Goal: Task Accomplishment & Management: Use online tool/utility

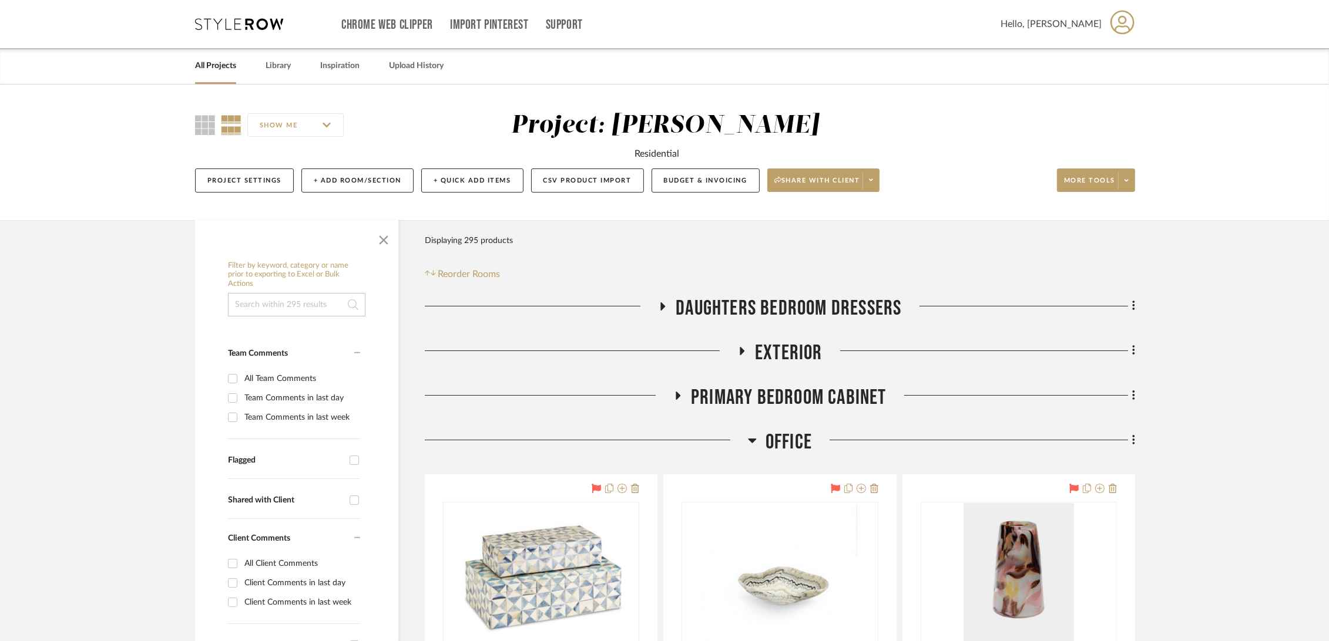
click at [210, 74] on link "All Projects" at bounding box center [215, 66] width 41 height 16
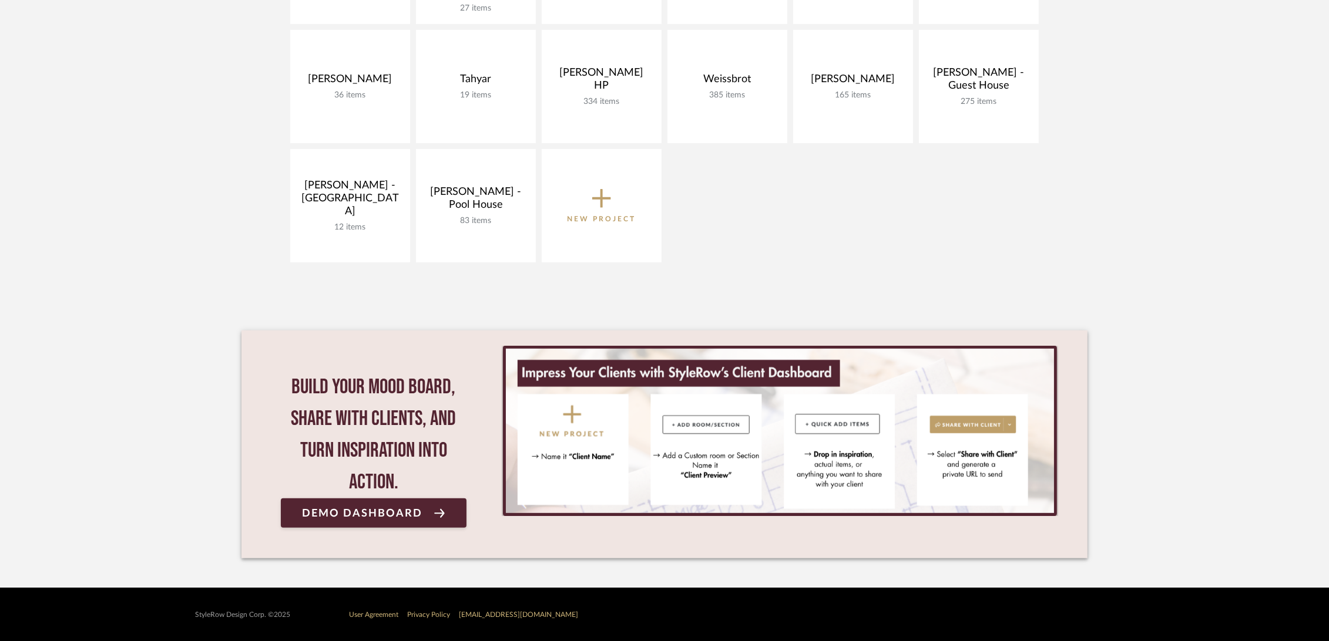
scroll to position [727, 0]
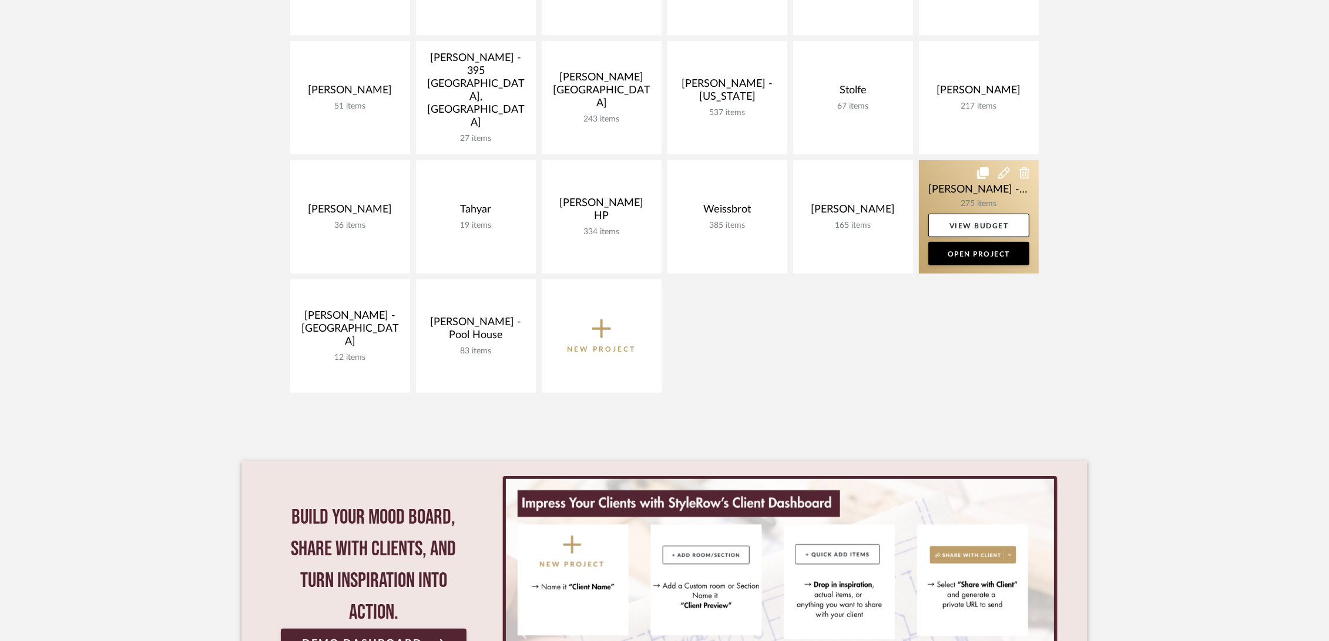
click at [952, 178] on link at bounding box center [979, 216] width 120 height 113
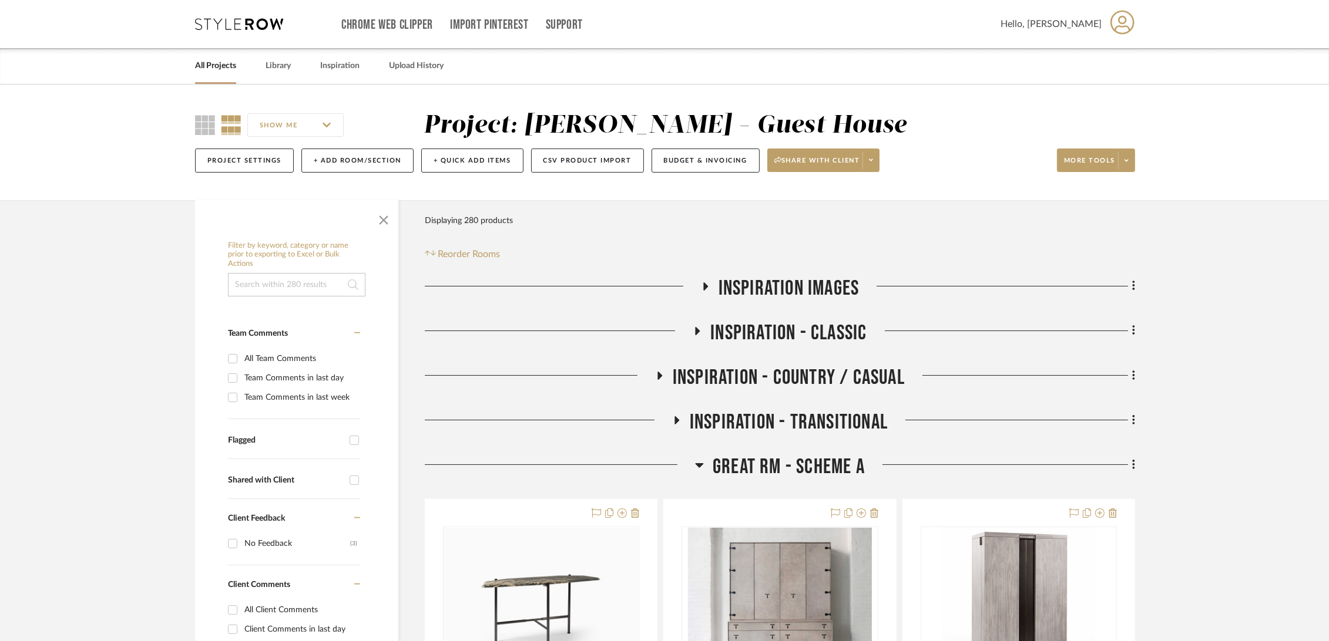
scroll to position [326, 0]
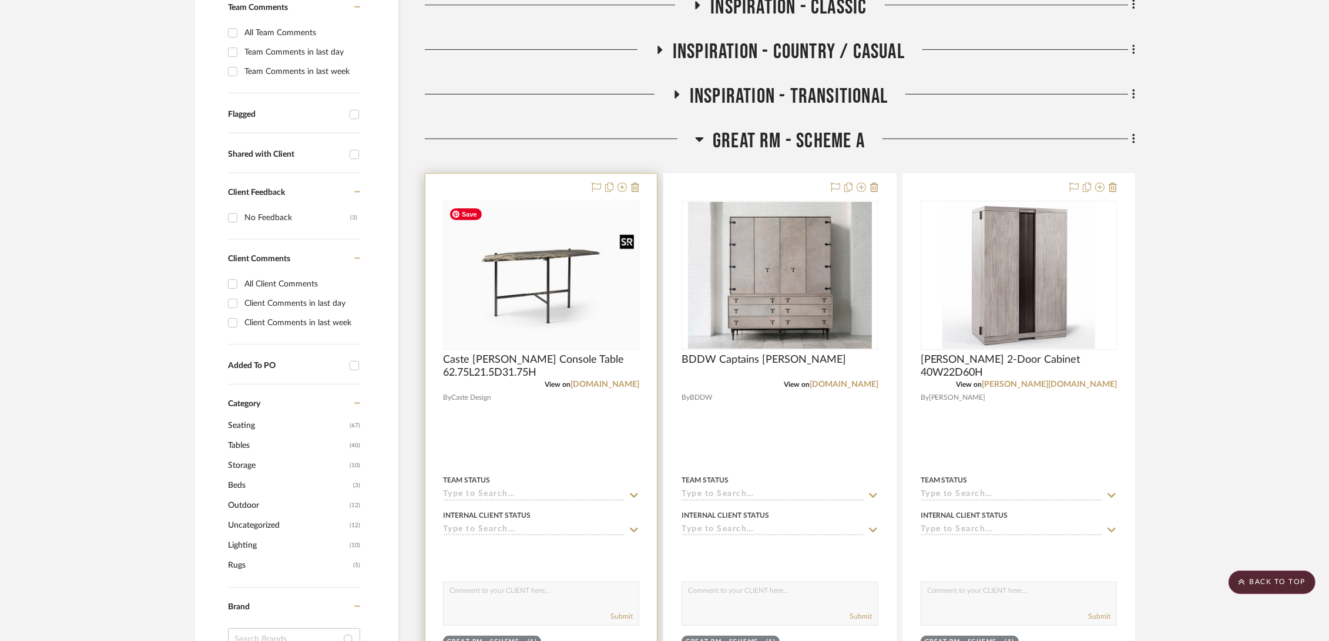
click at [508, 290] on img "0" at bounding box center [541, 276] width 194 height 146
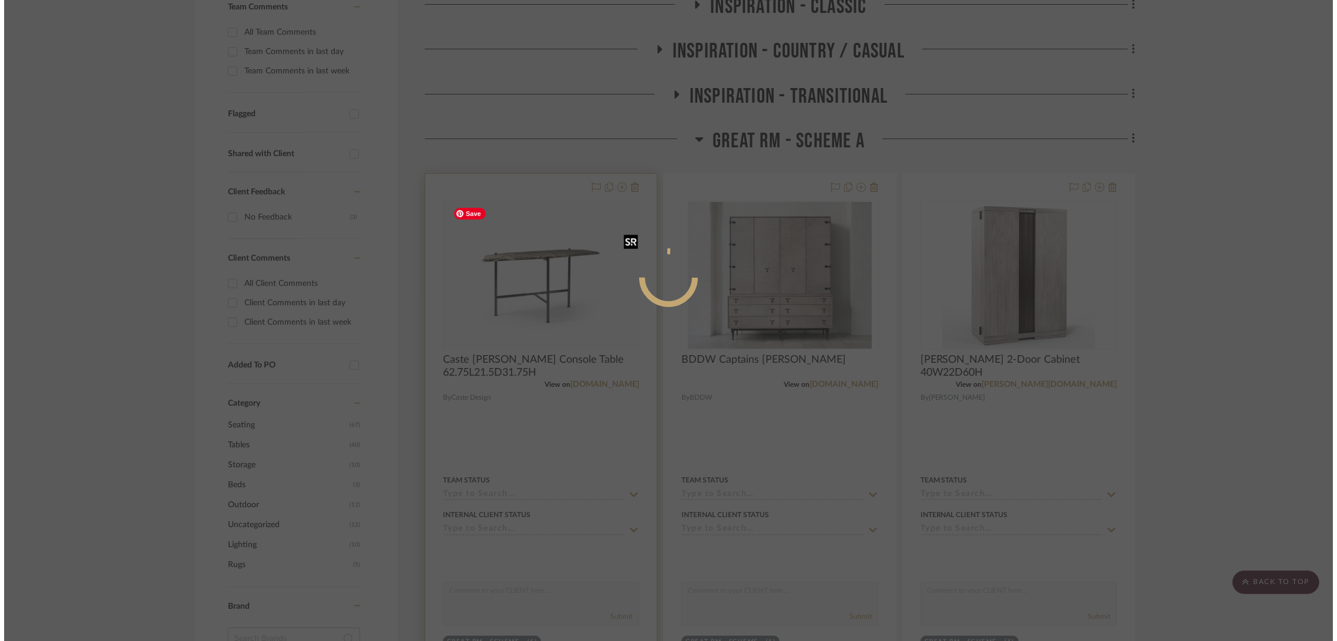
scroll to position [0, 0]
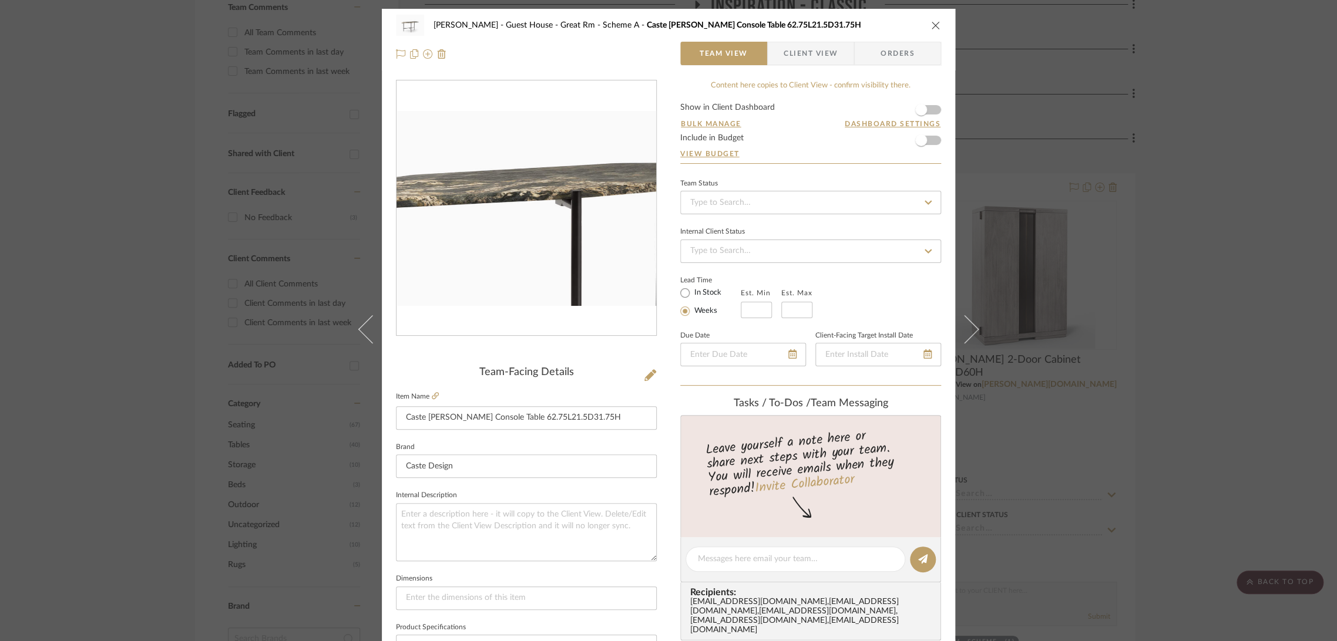
click at [515, 189] on img "0" at bounding box center [526, 208] width 260 height 195
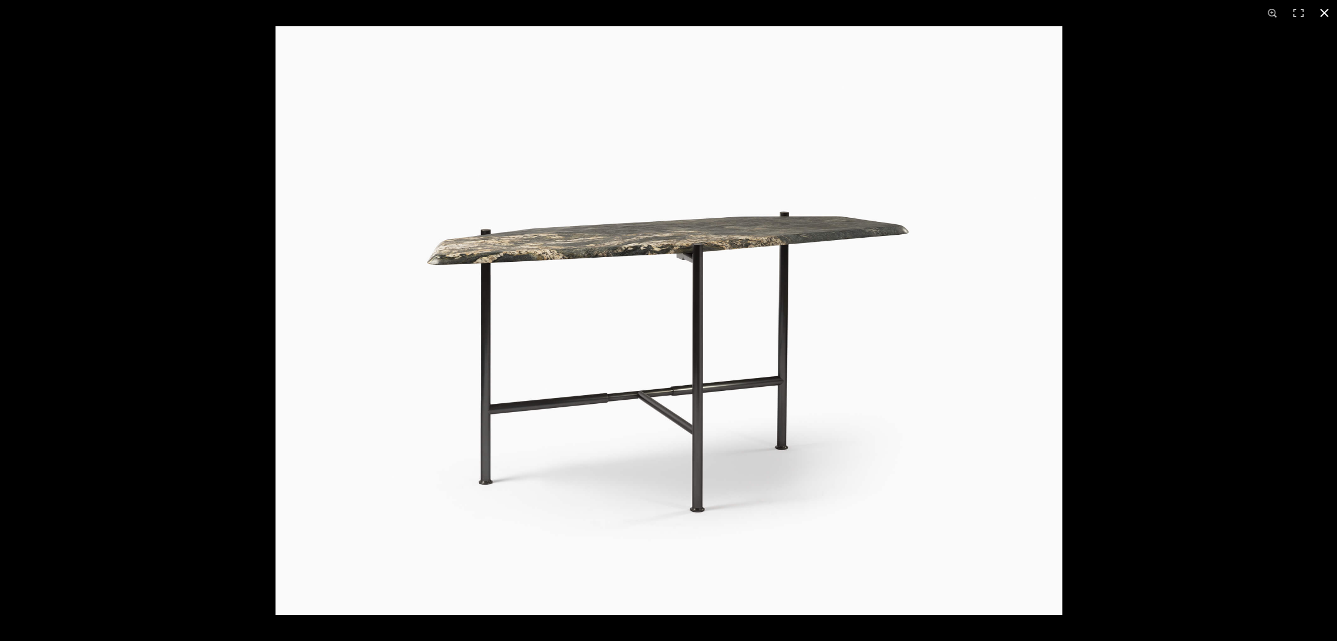
click at [994, 193] on div at bounding box center [943, 346] width 1337 height 641
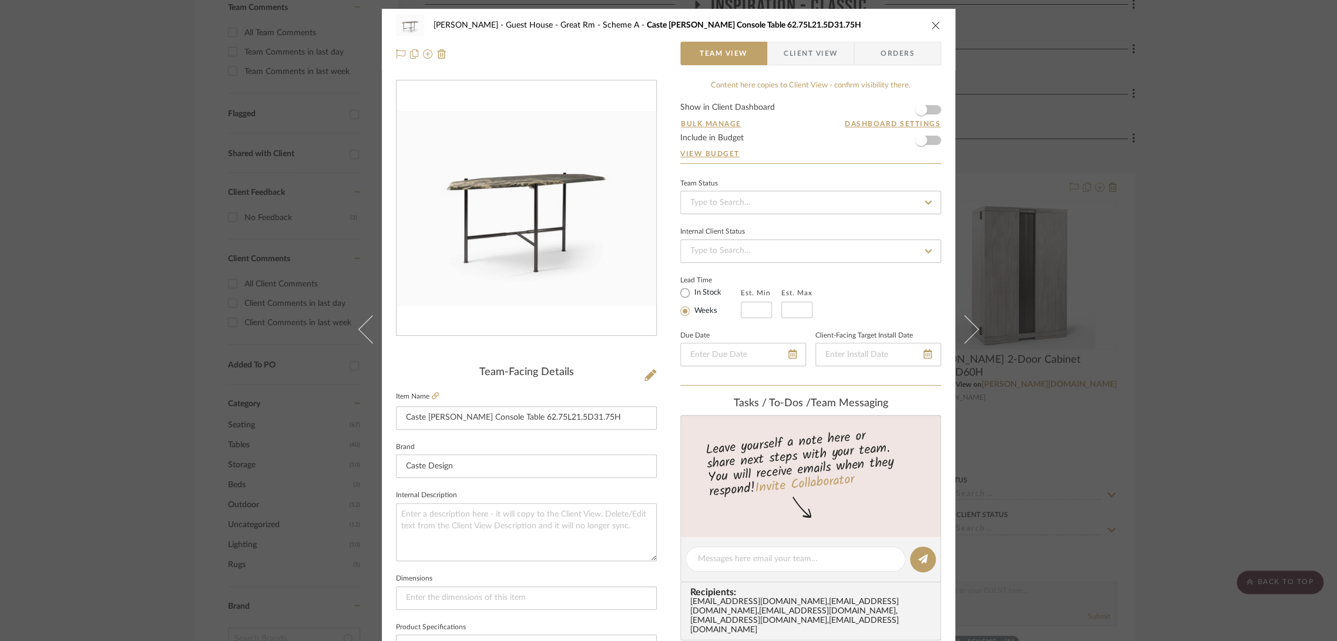
click at [994, 146] on div "[PERSON_NAME] - Guest House Great Rm - Scheme A Caste [PERSON_NAME] Console Tab…" at bounding box center [668, 320] width 1337 height 641
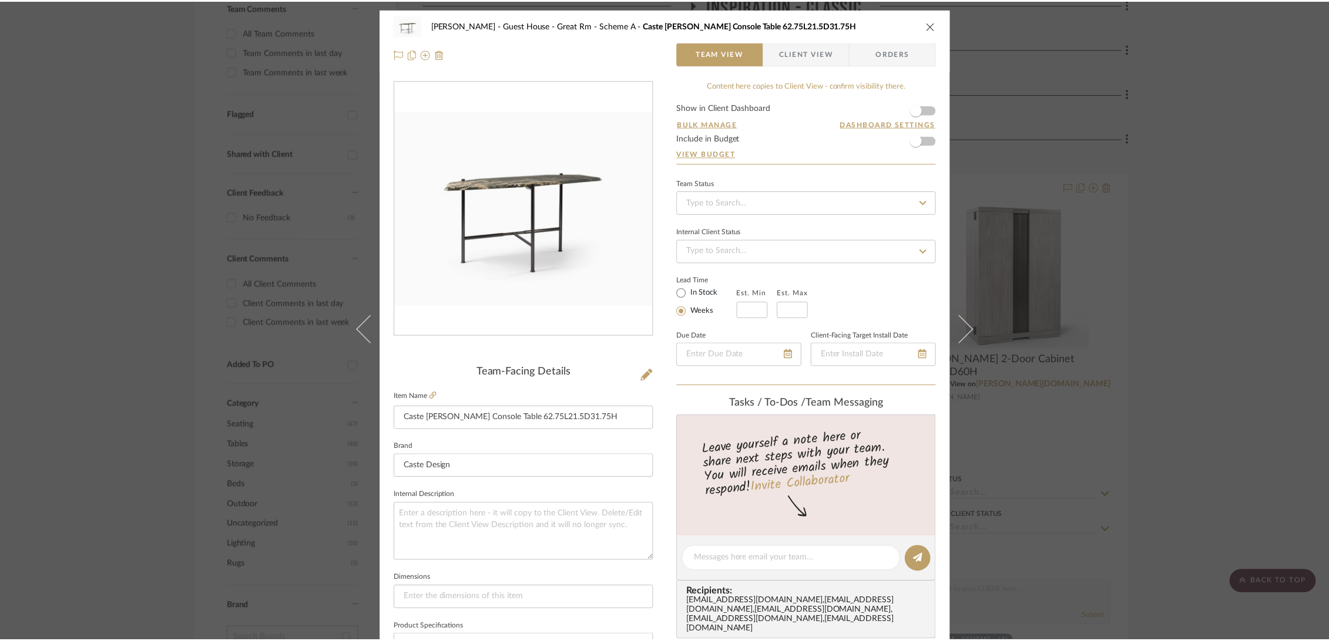
scroll to position [326, 0]
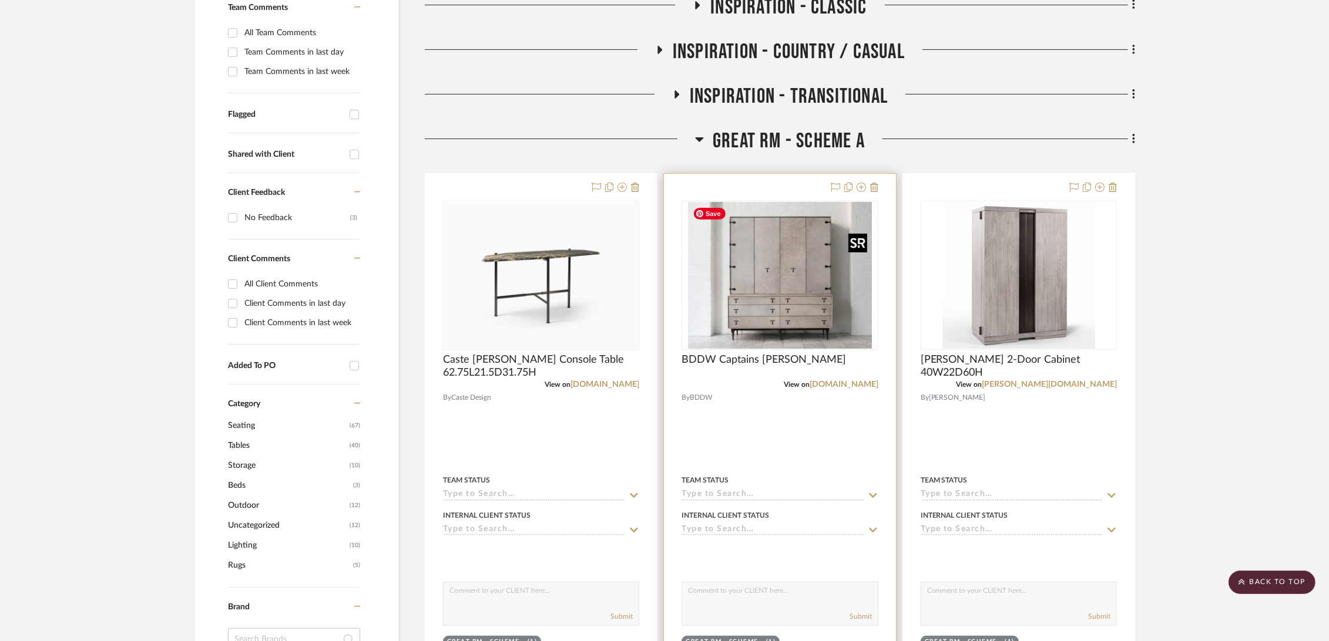
click at [799, 244] on img "0" at bounding box center [780, 275] width 184 height 147
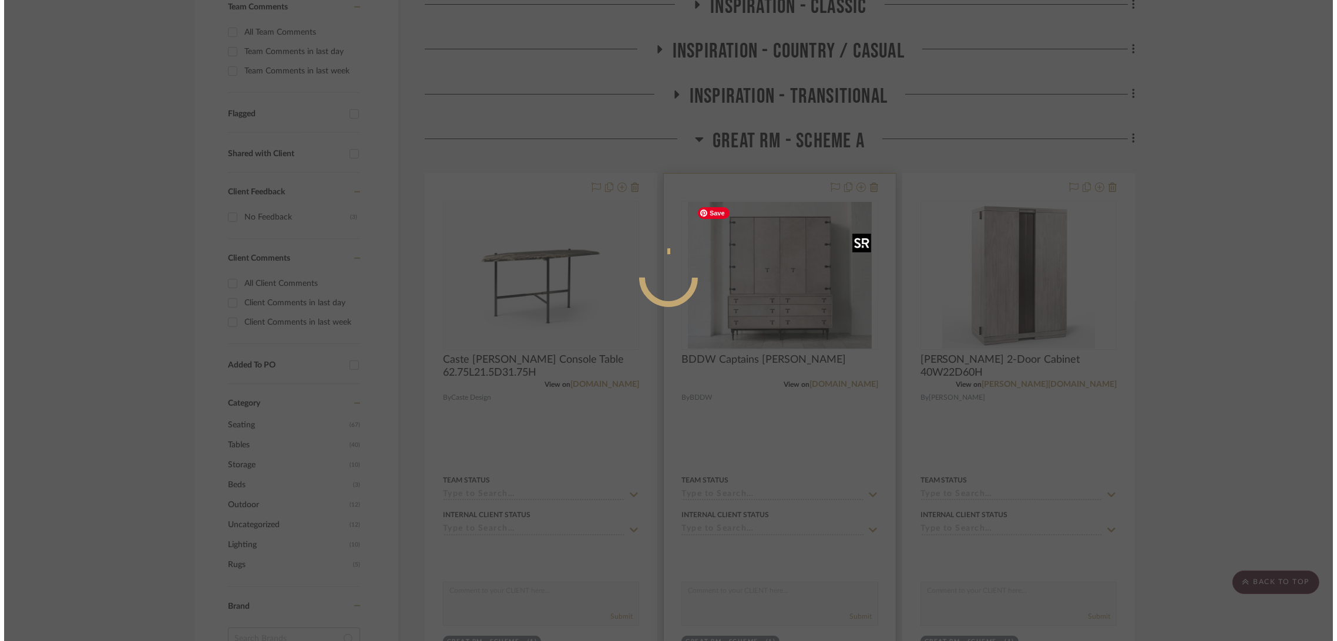
scroll to position [0, 0]
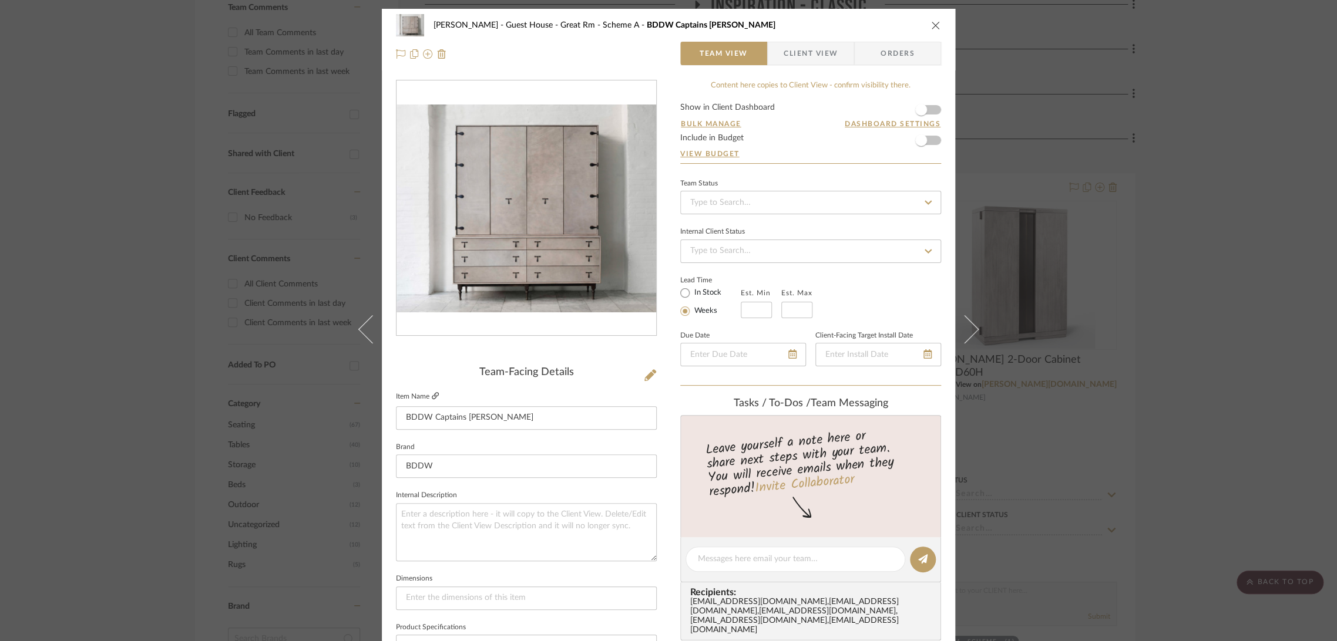
click at [432, 394] on icon at bounding box center [435, 395] width 7 height 7
click at [931, 22] on icon "close" at bounding box center [935, 25] width 9 height 9
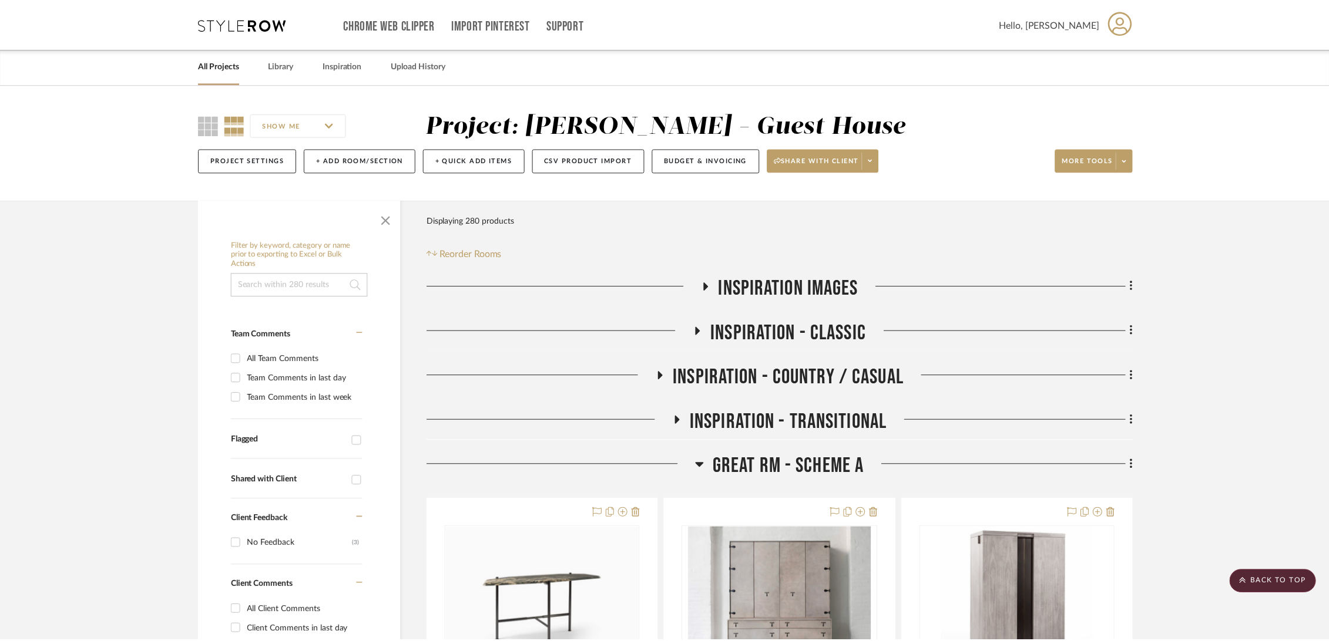
scroll to position [326, 0]
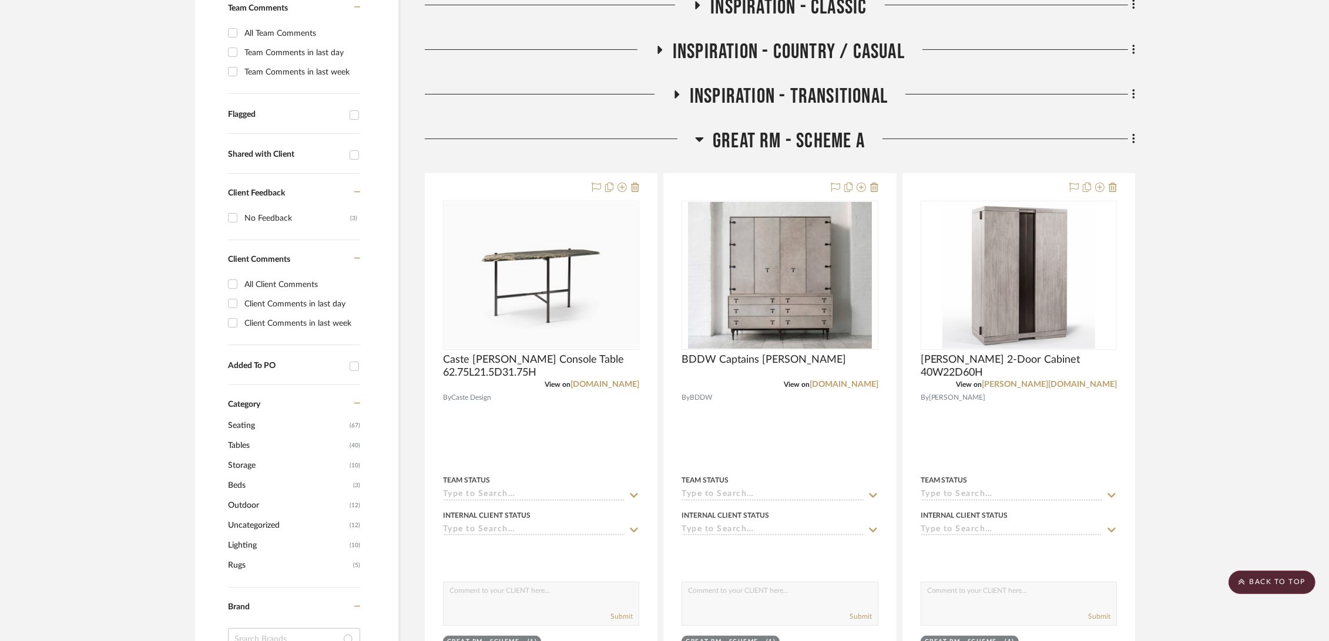
click at [820, 136] on span "Great Rm - Scheme A" at bounding box center [789, 141] width 152 height 25
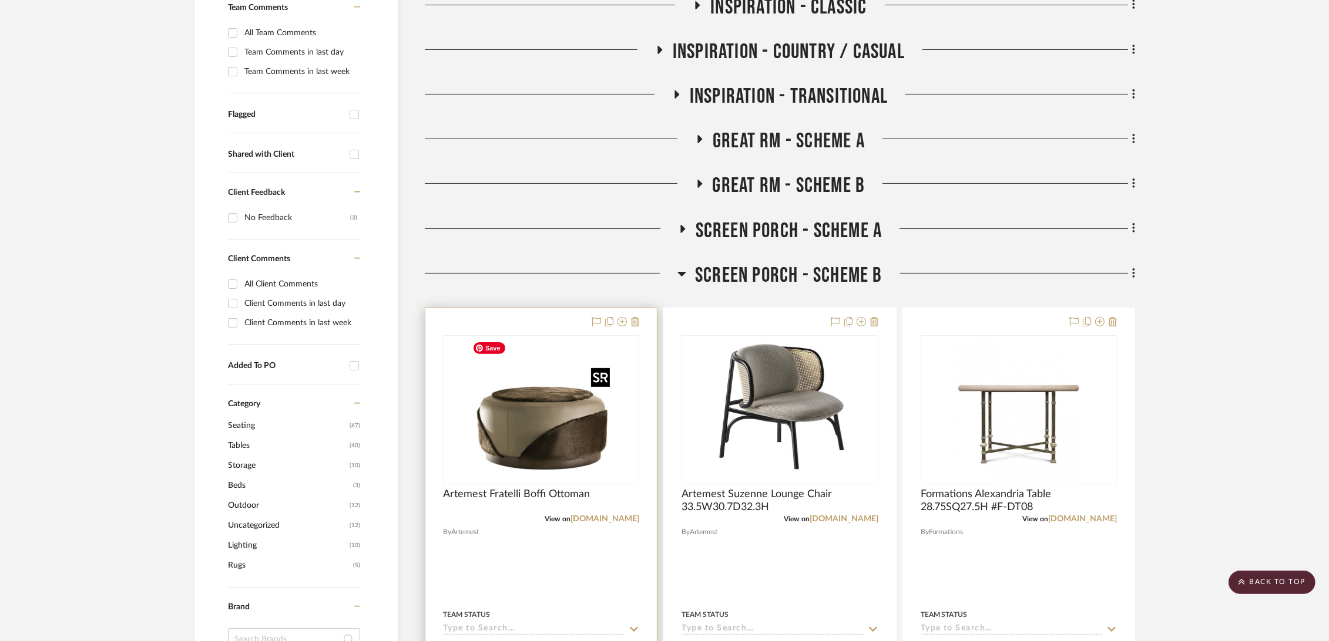
click at [0, 0] on img at bounding box center [0, 0] width 0 height 0
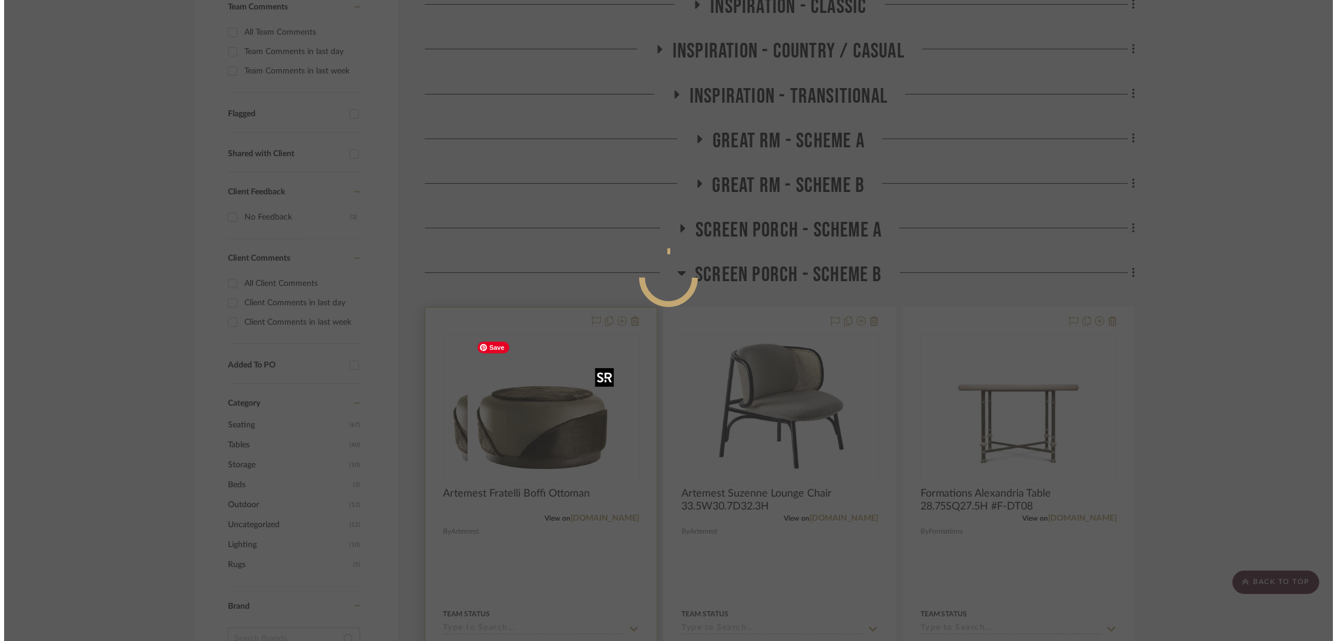
scroll to position [0, 0]
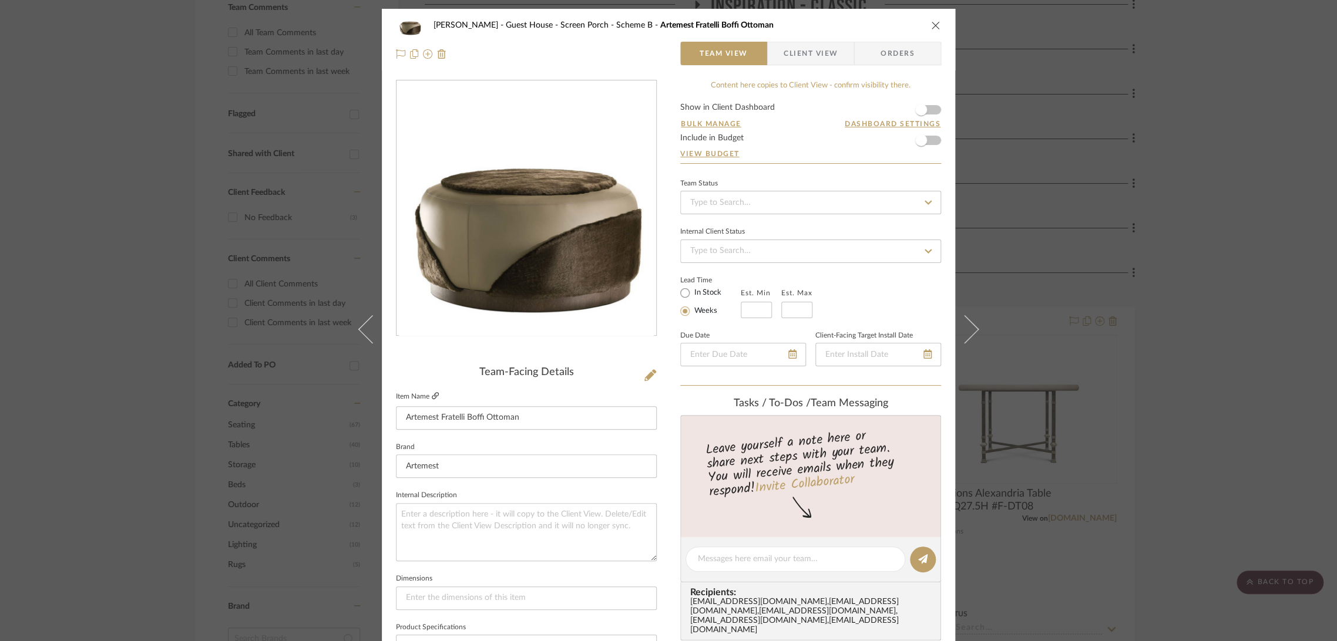
click at [432, 394] on icon at bounding box center [435, 395] width 7 height 7
click at [98, 295] on div "[PERSON_NAME] - Guest House Screen Porch - Scheme B Artemest Fratelli Boffi Ott…" at bounding box center [668, 320] width 1337 height 641
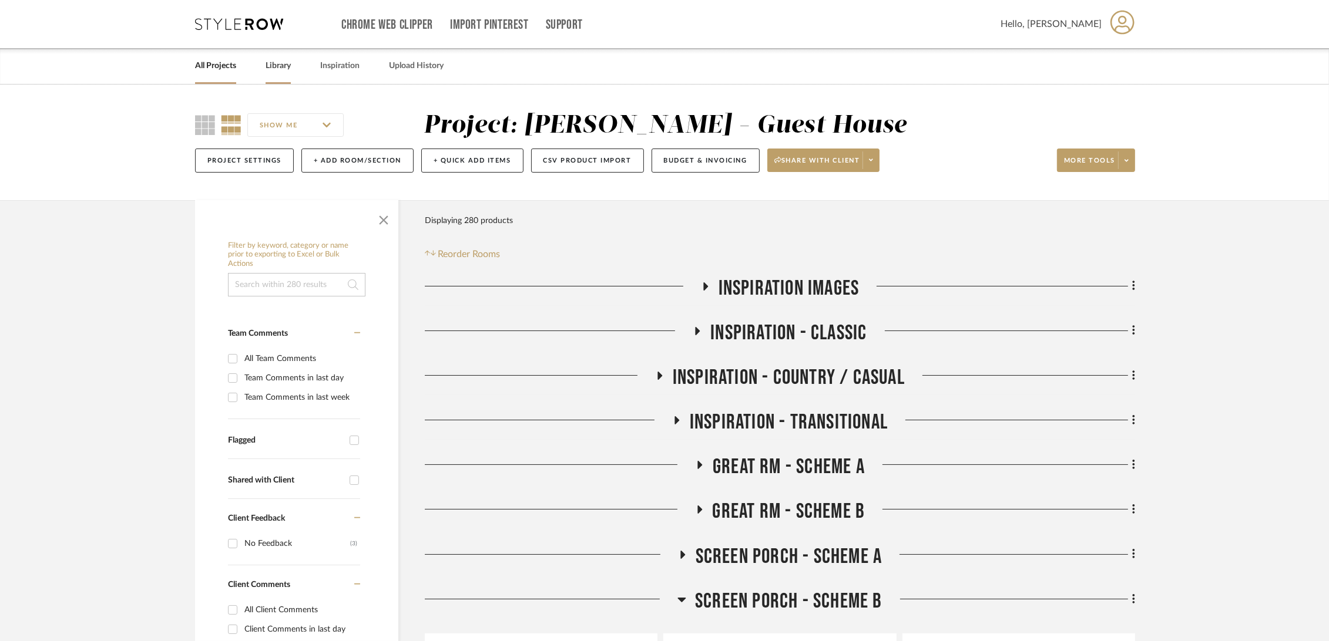
click at [273, 66] on link "Library" at bounding box center [278, 66] width 25 height 16
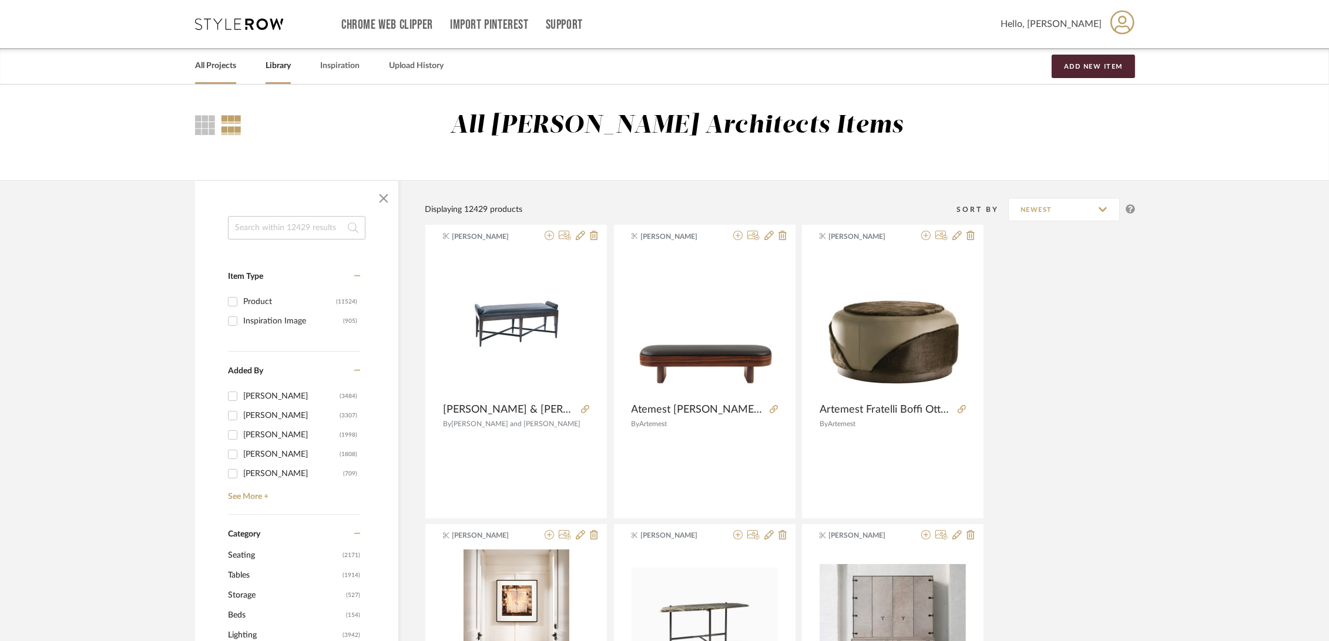
click at [209, 68] on link "All Projects" at bounding box center [215, 66] width 41 height 16
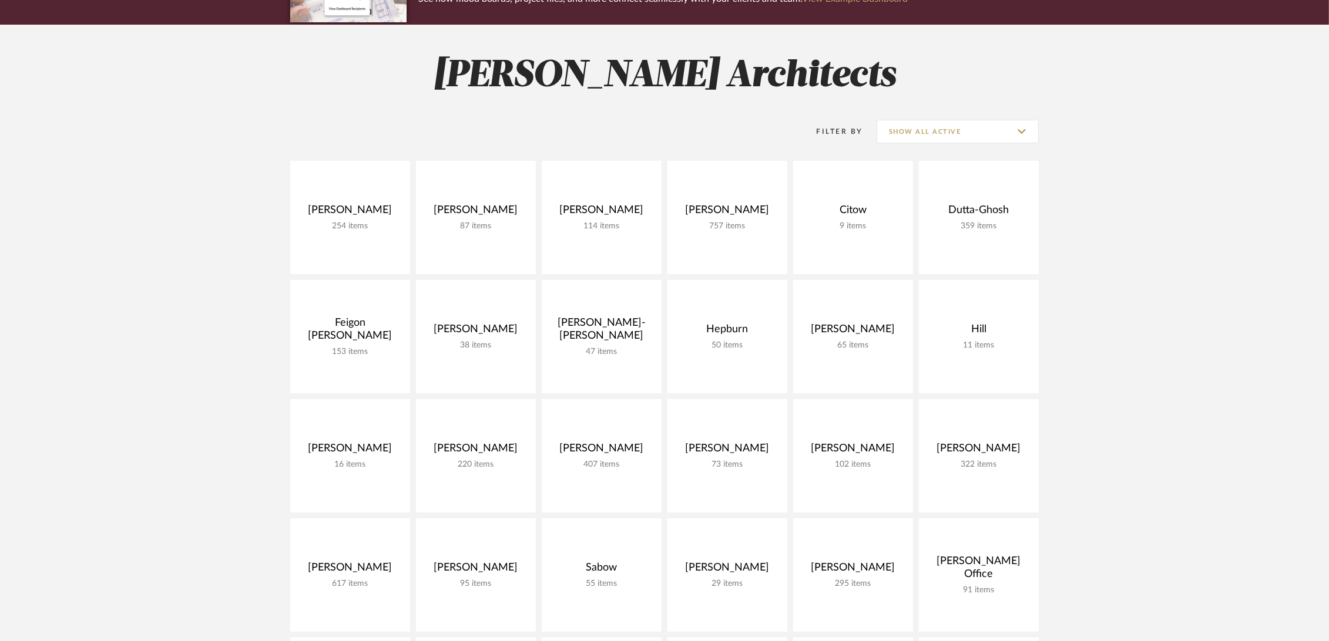
scroll to position [65, 0]
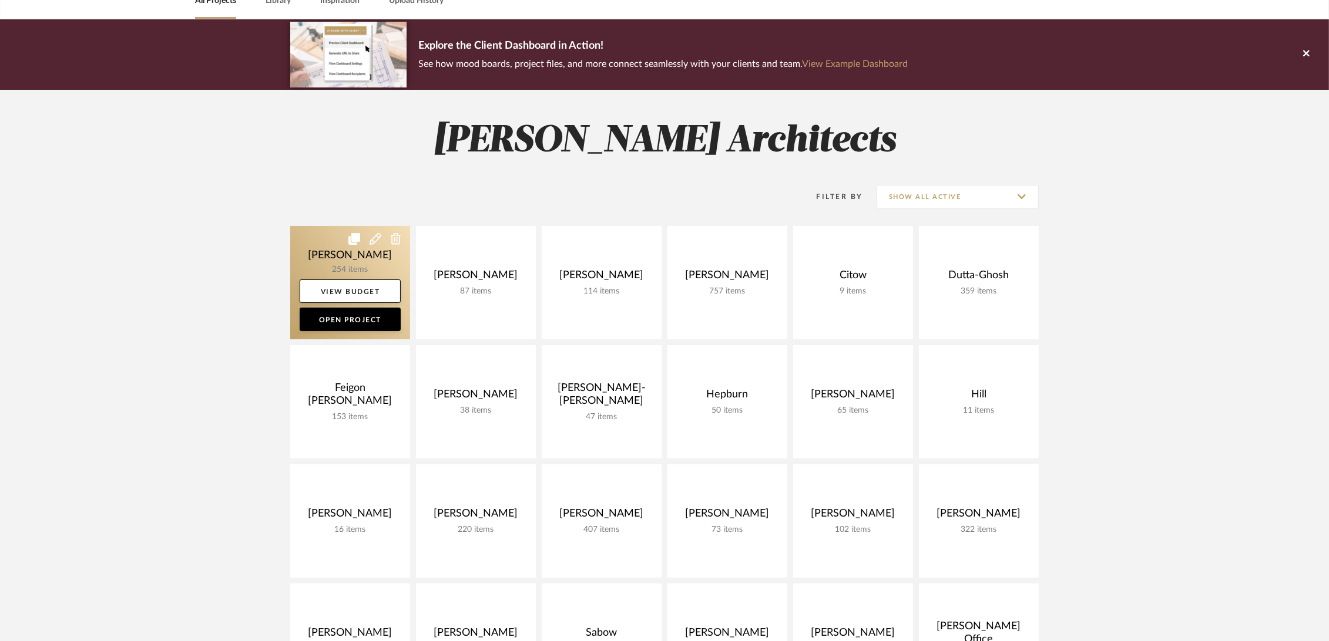
click at [305, 258] on link at bounding box center [350, 282] width 120 height 113
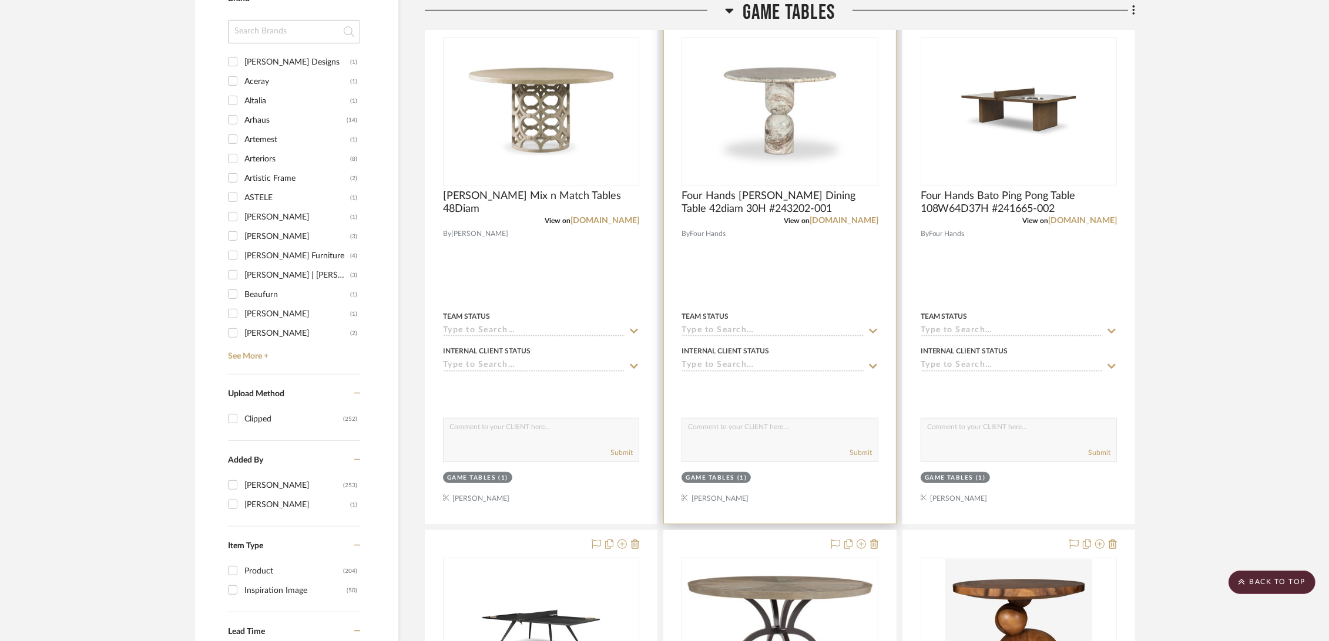
scroll to position [522, 0]
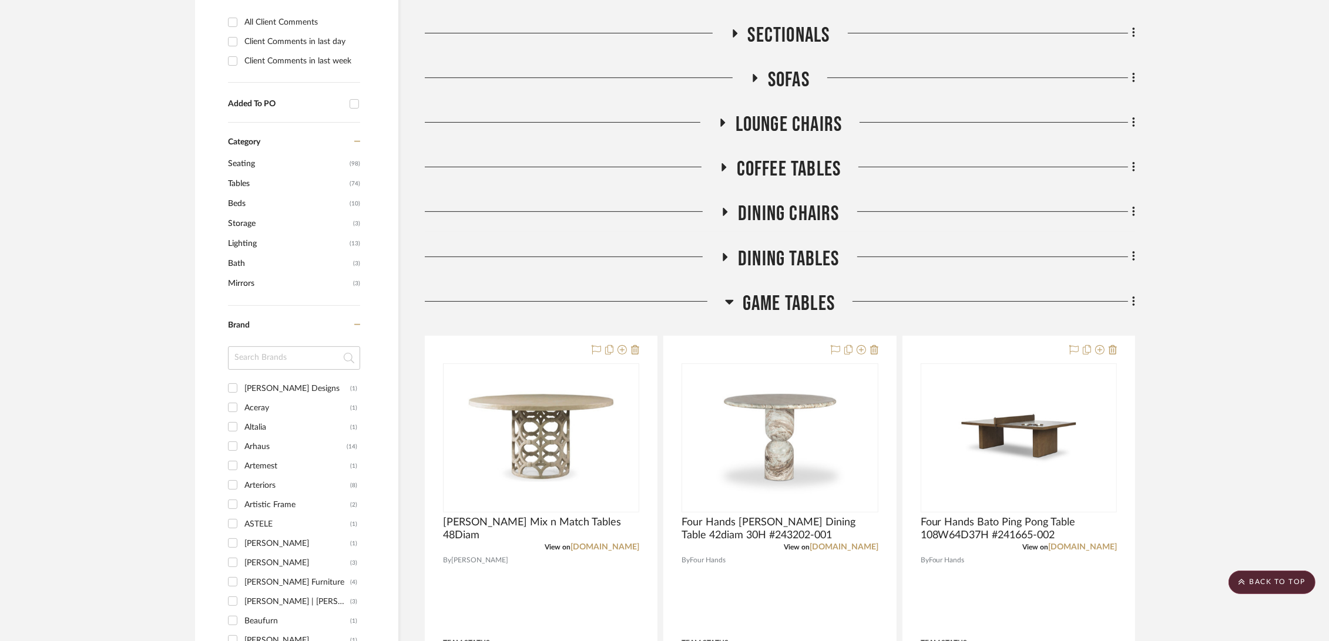
click at [794, 263] on span "Dining Tables" at bounding box center [789, 259] width 102 height 25
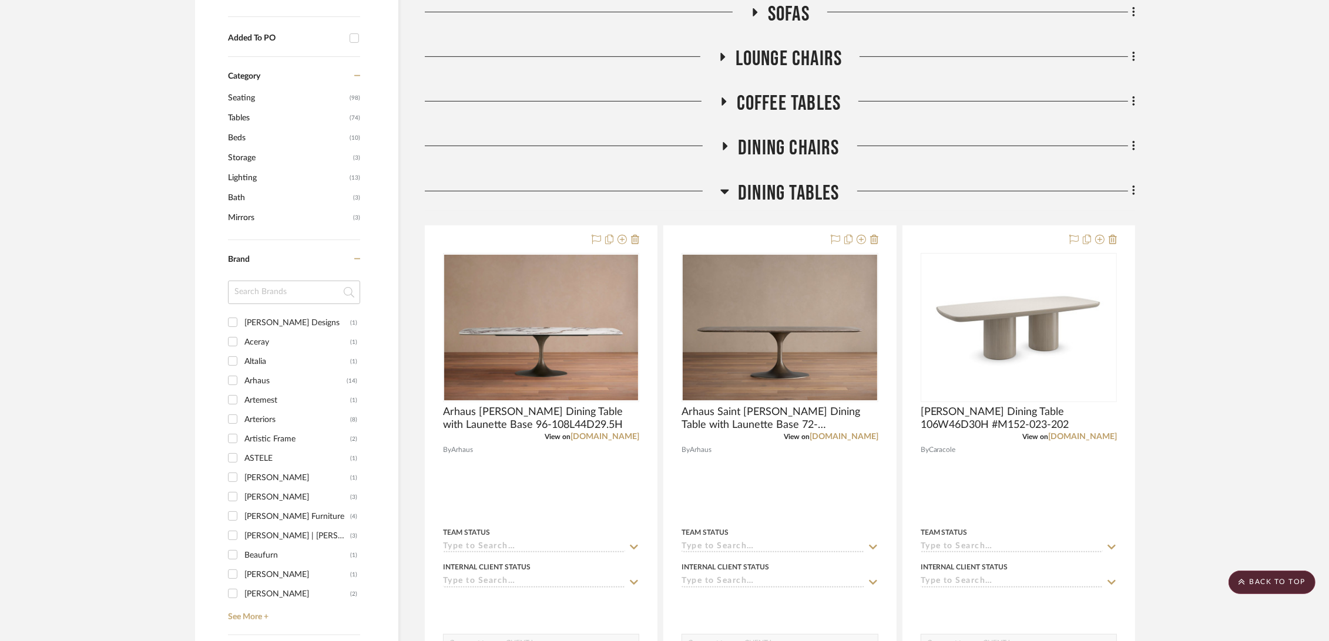
scroll to position [391, 0]
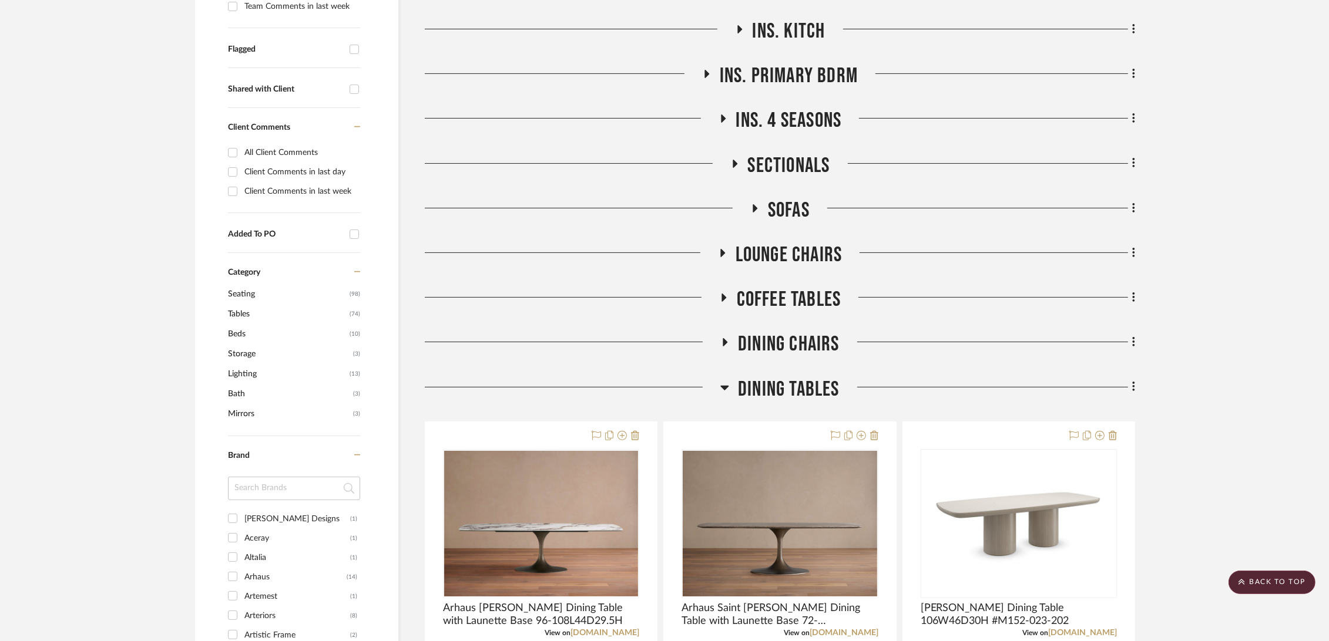
click at [783, 343] on span "Dining Chairs" at bounding box center [789, 344] width 102 height 25
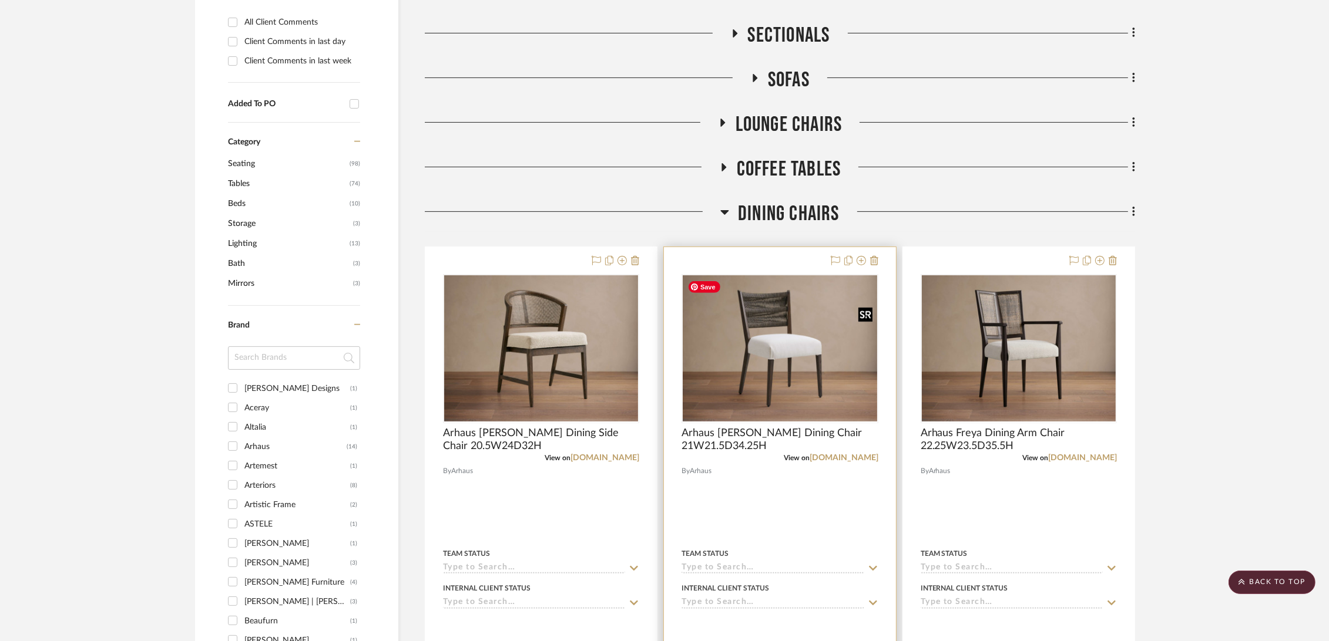
scroll to position [653, 0]
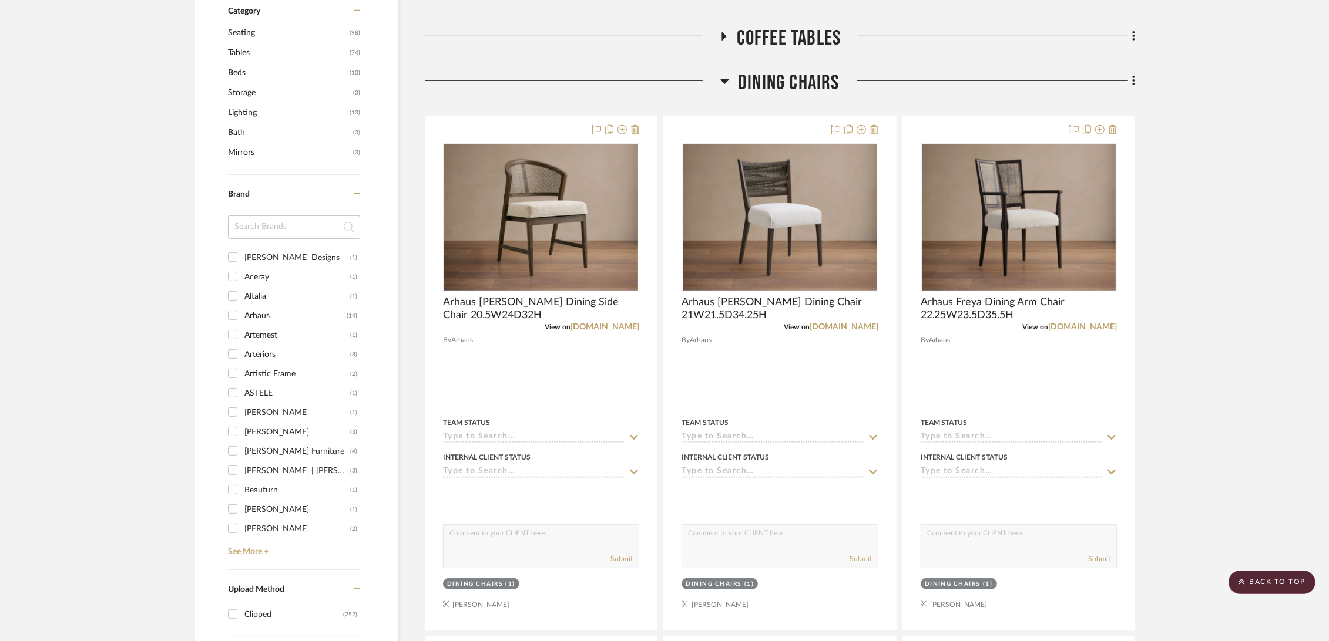
click at [785, 79] on span "Dining Chairs" at bounding box center [789, 82] width 102 height 25
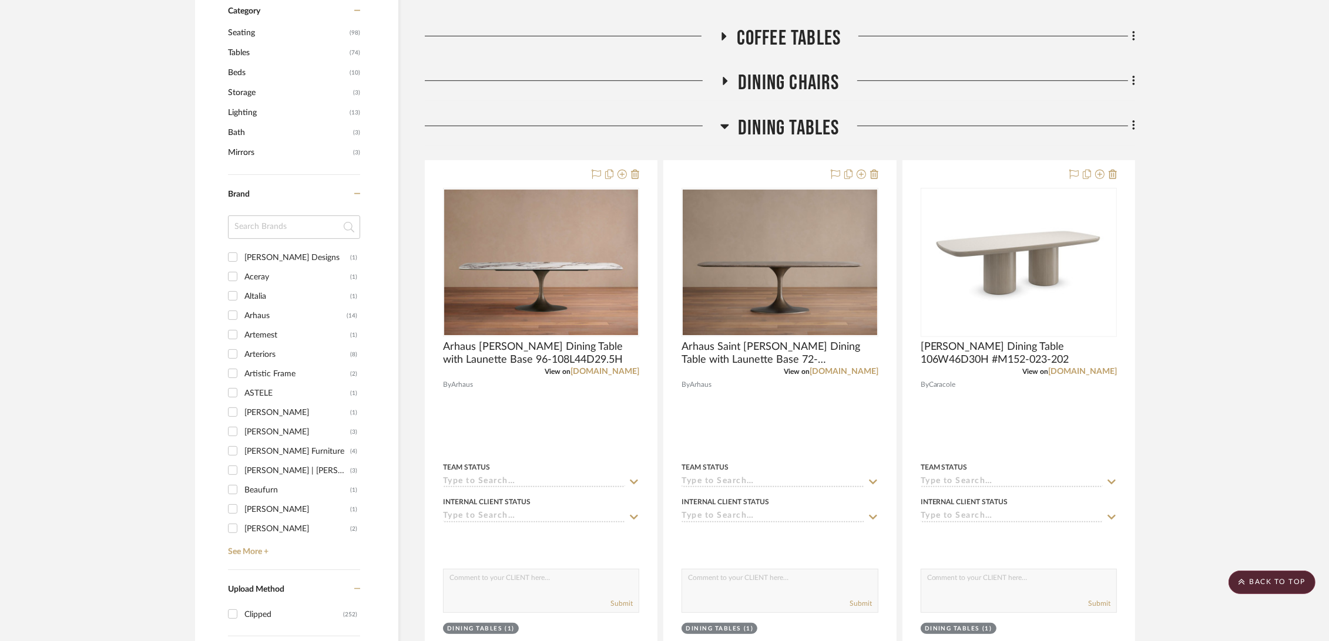
click at [815, 130] on span "Dining Tables" at bounding box center [789, 128] width 102 height 25
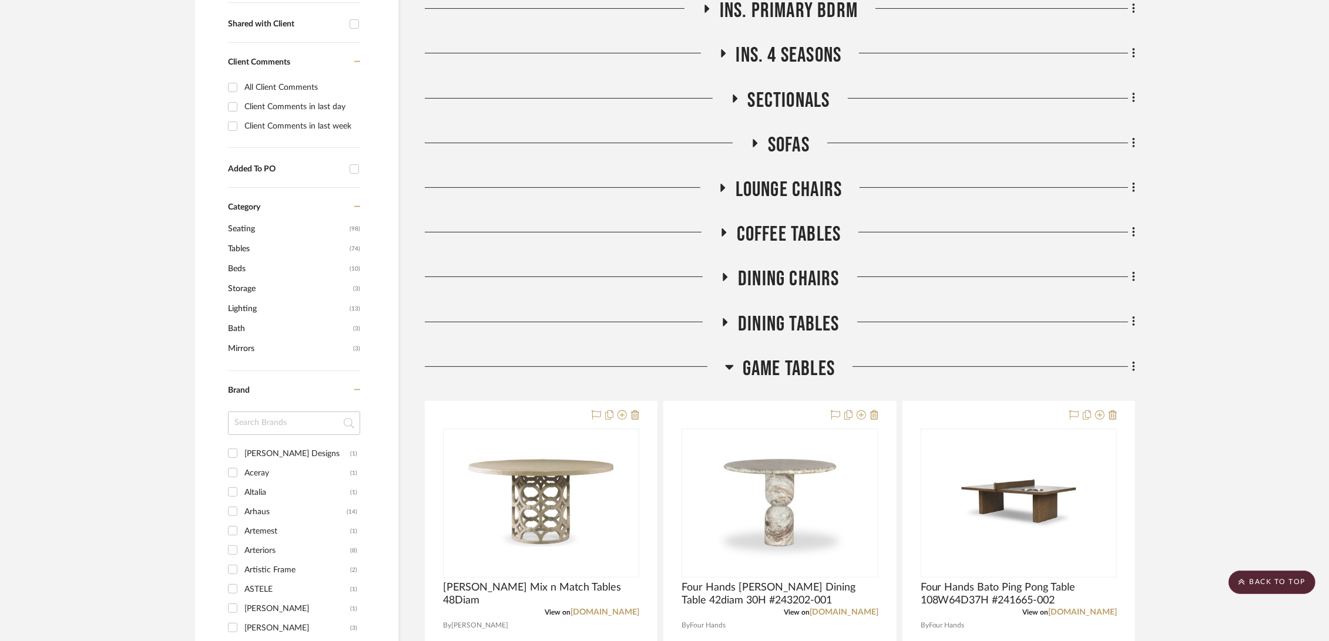
scroll to position [261, 0]
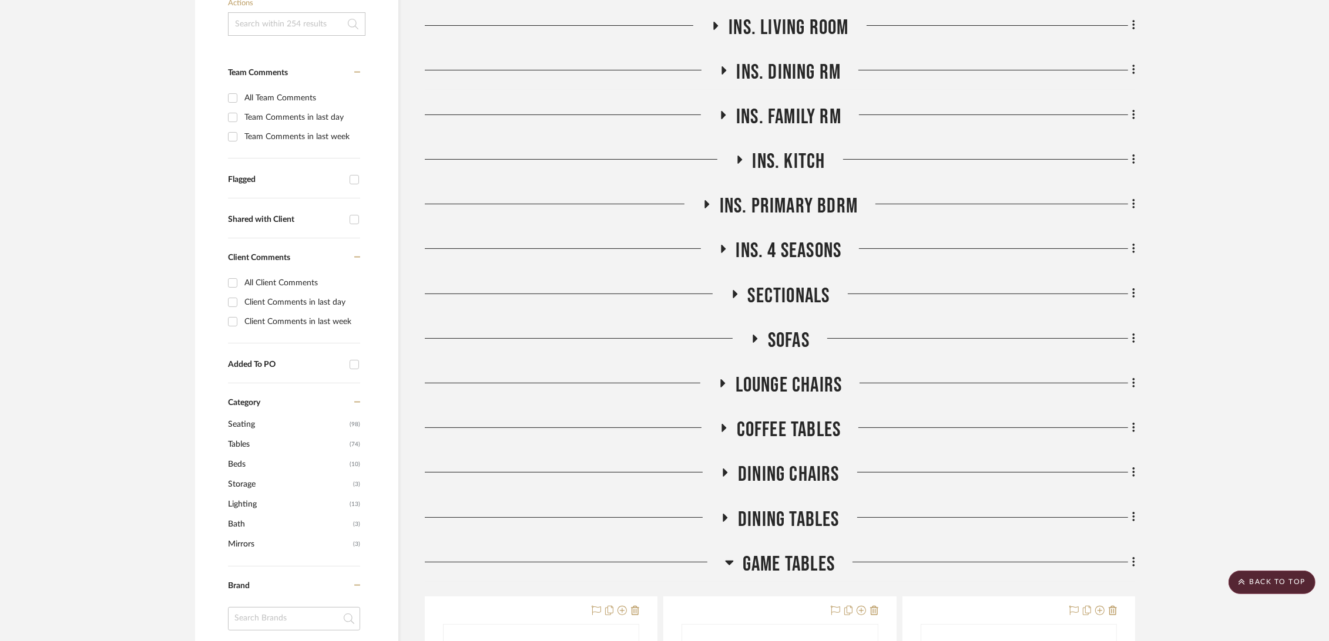
click at [815, 390] on span "Lounge Chairs" at bounding box center [788, 385] width 107 height 25
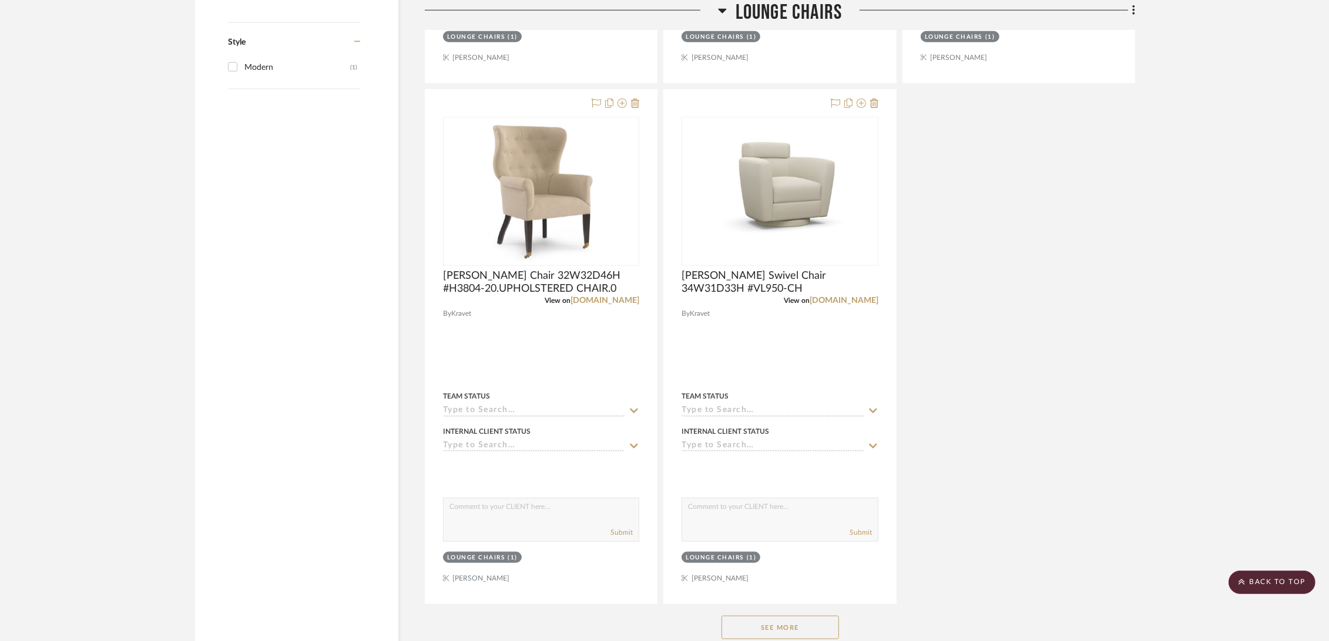
scroll to position [1696, 0]
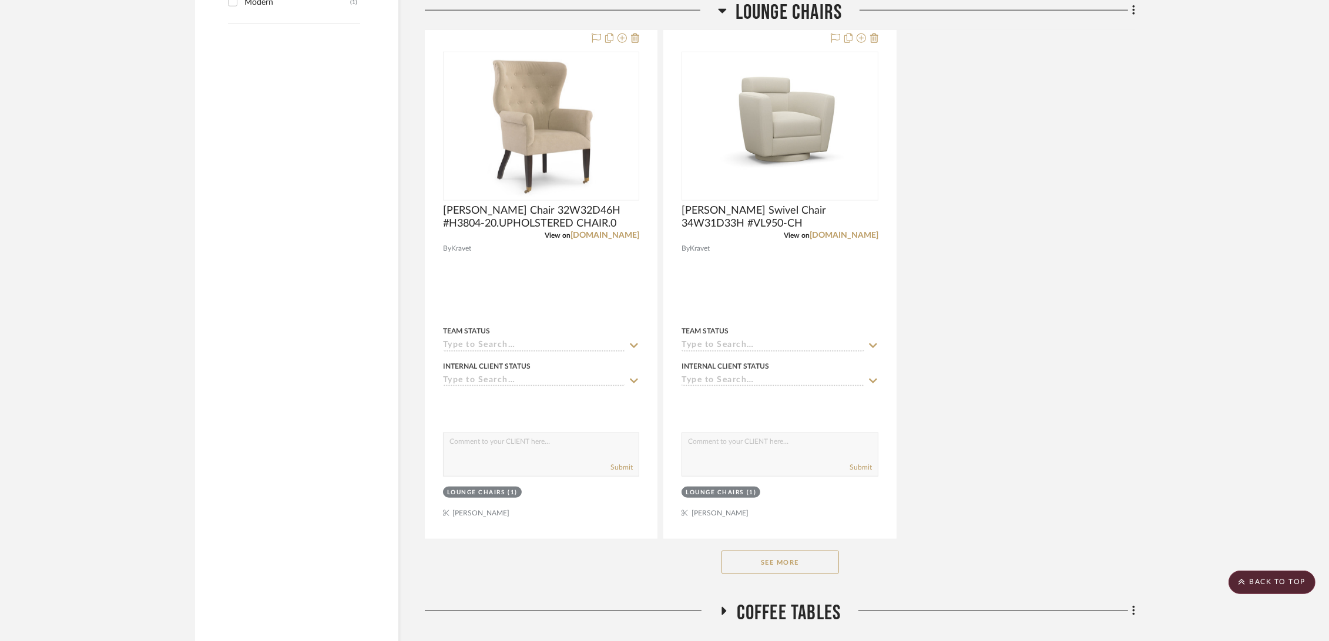
click at [808, 453] on button "See More" at bounding box center [779, 562] width 117 height 23
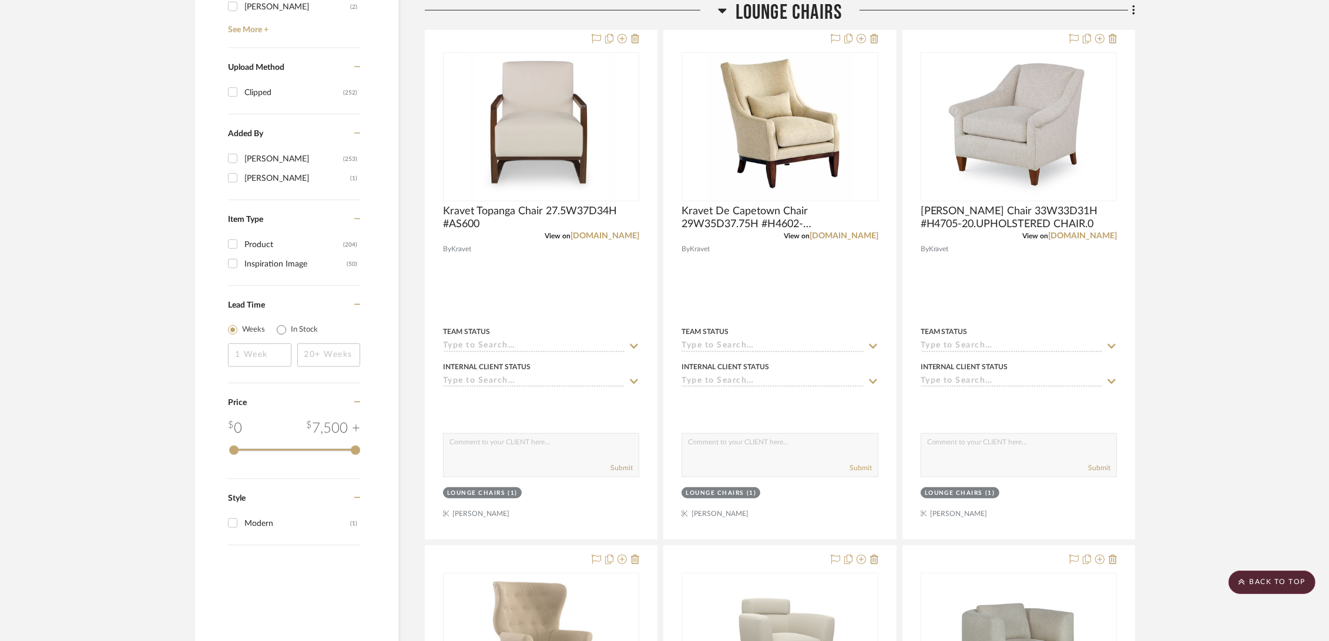
scroll to position [0, 0]
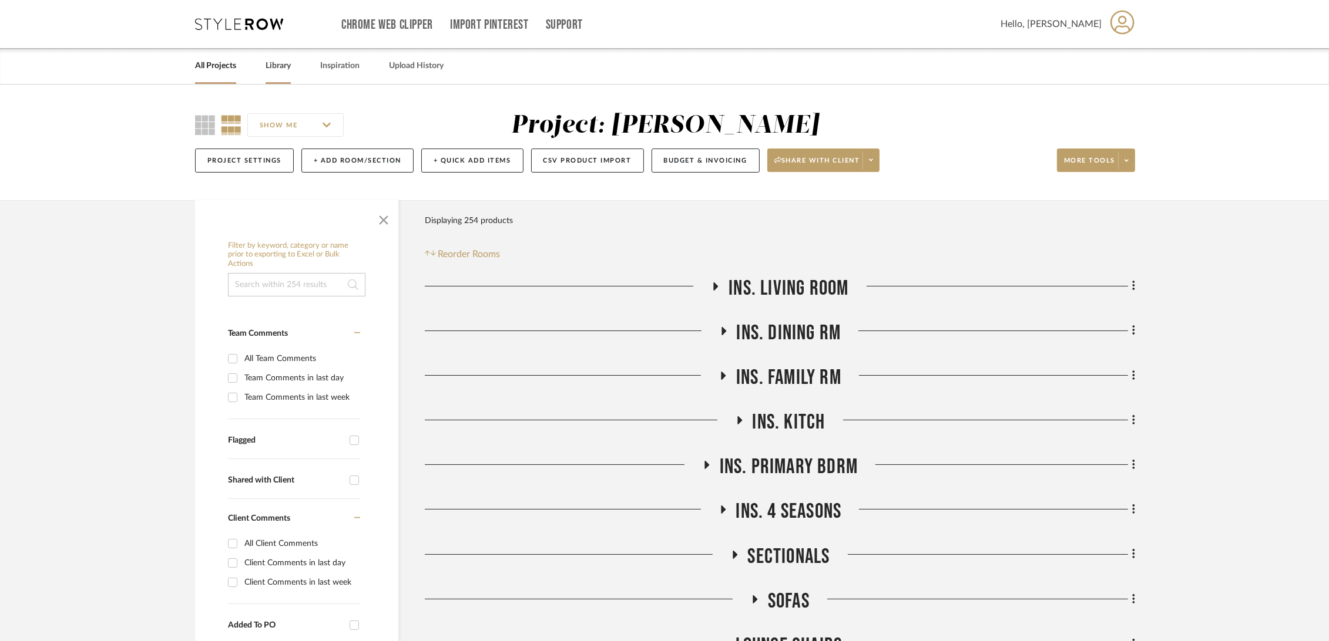
click at [273, 65] on link "Library" at bounding box center [278, 66] width 25 height 16
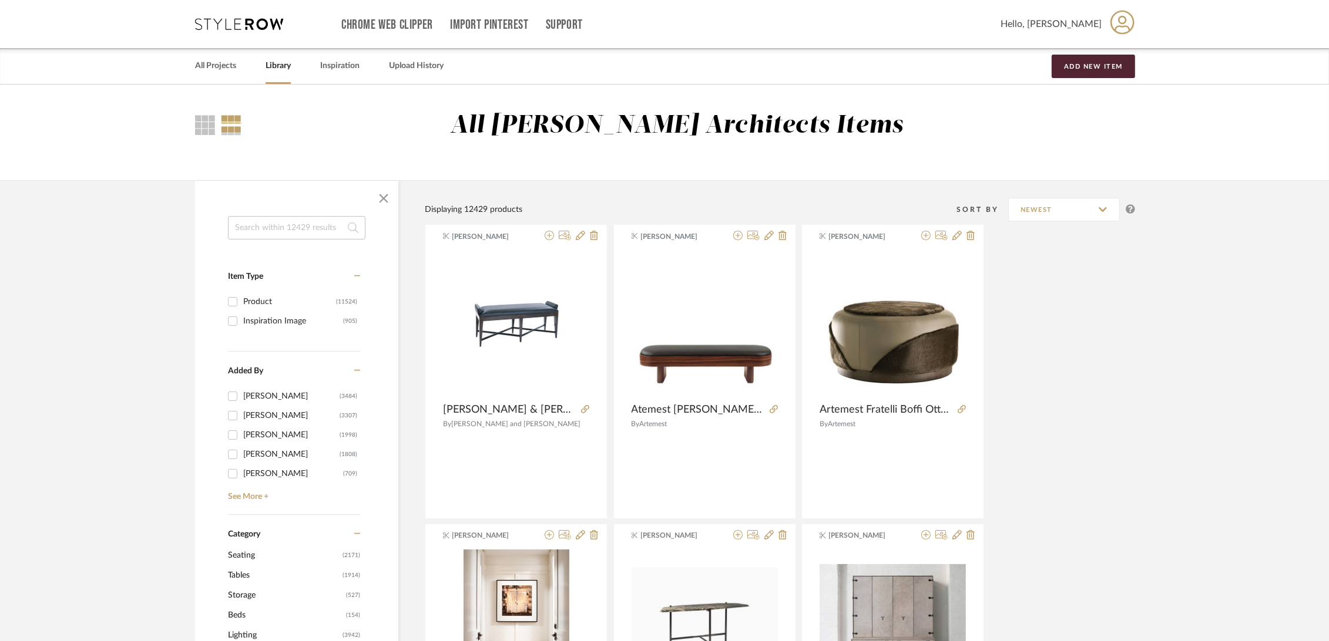
click at [262, 224] on input at bounding box center [296, 227] width 137 height 23
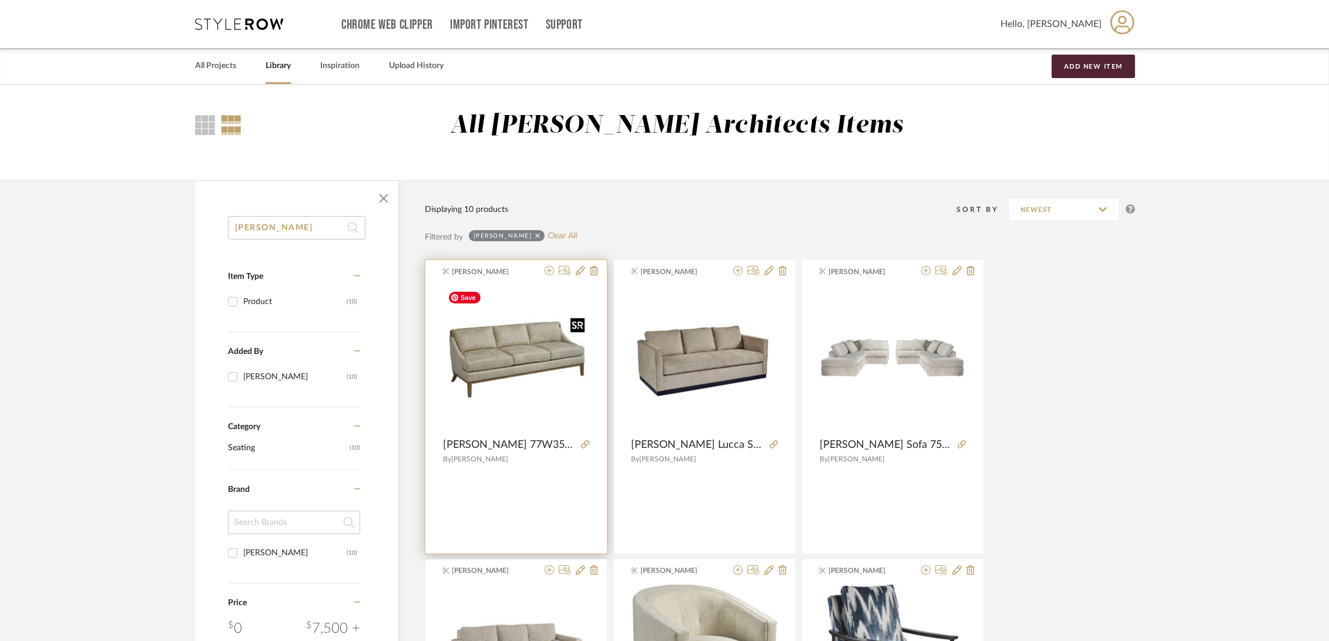
scroll to position [196, 0]
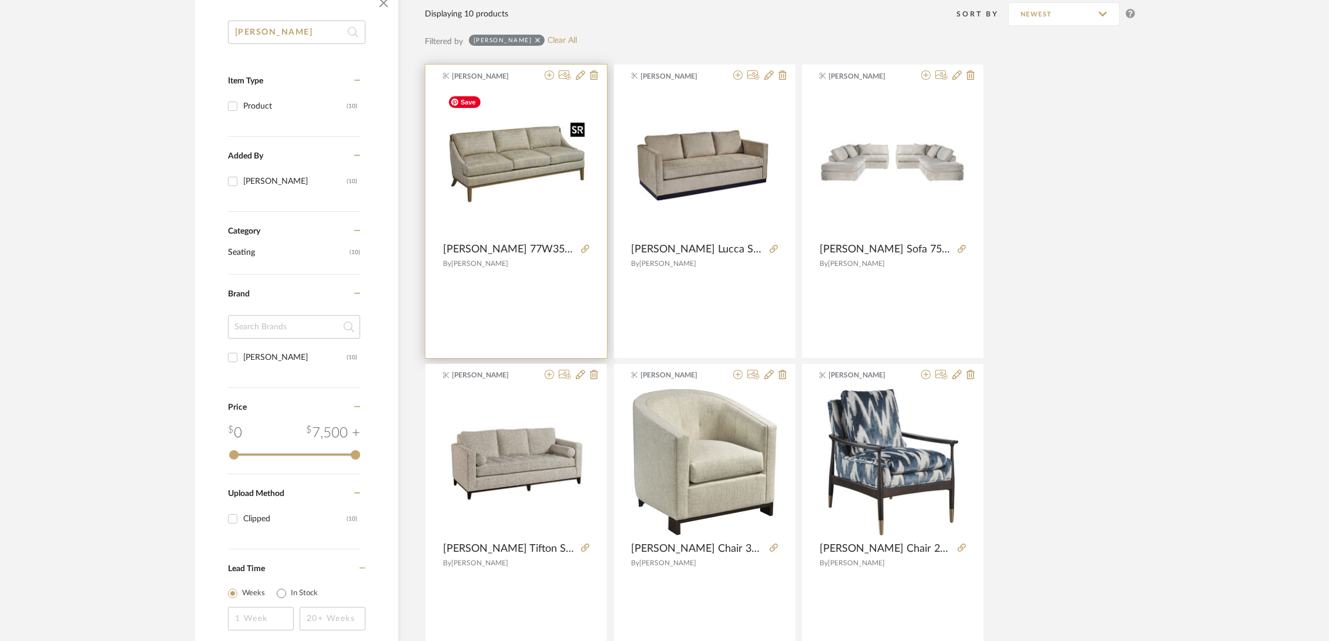
click at [452, 149] on img "0" at bounding box center [516, 163] width 146 height 146
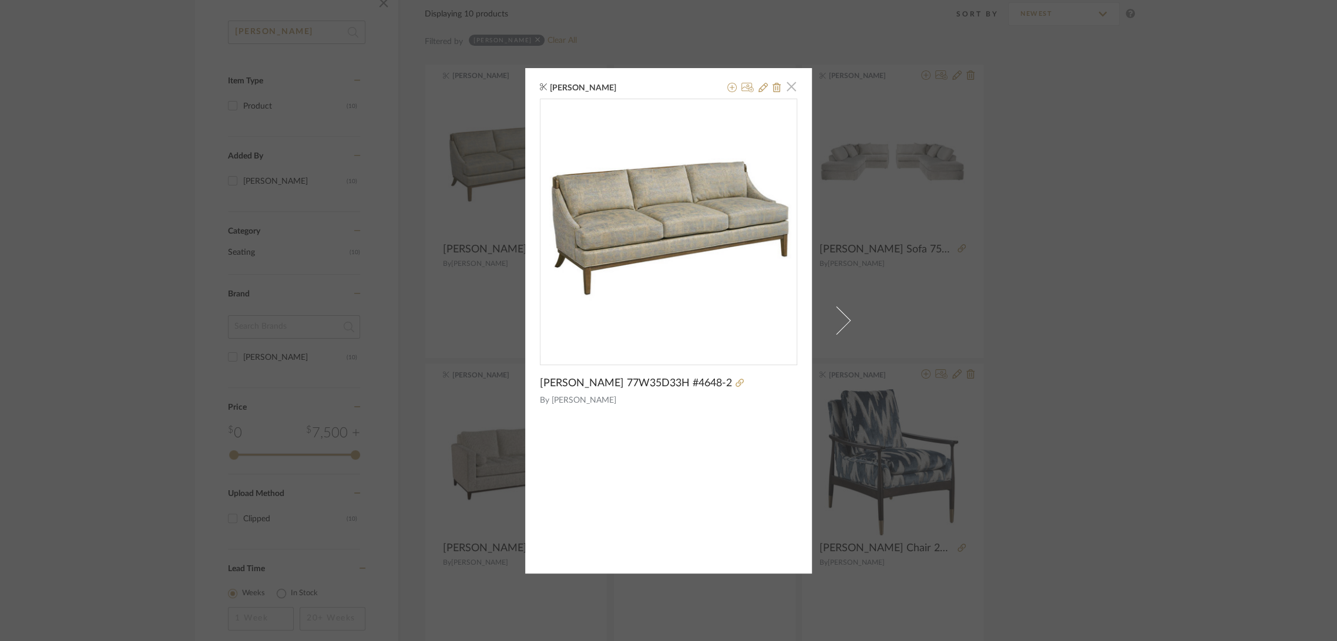
click at [788, 84] on span "button" at bounding box center [790, 86] width 23 height 23
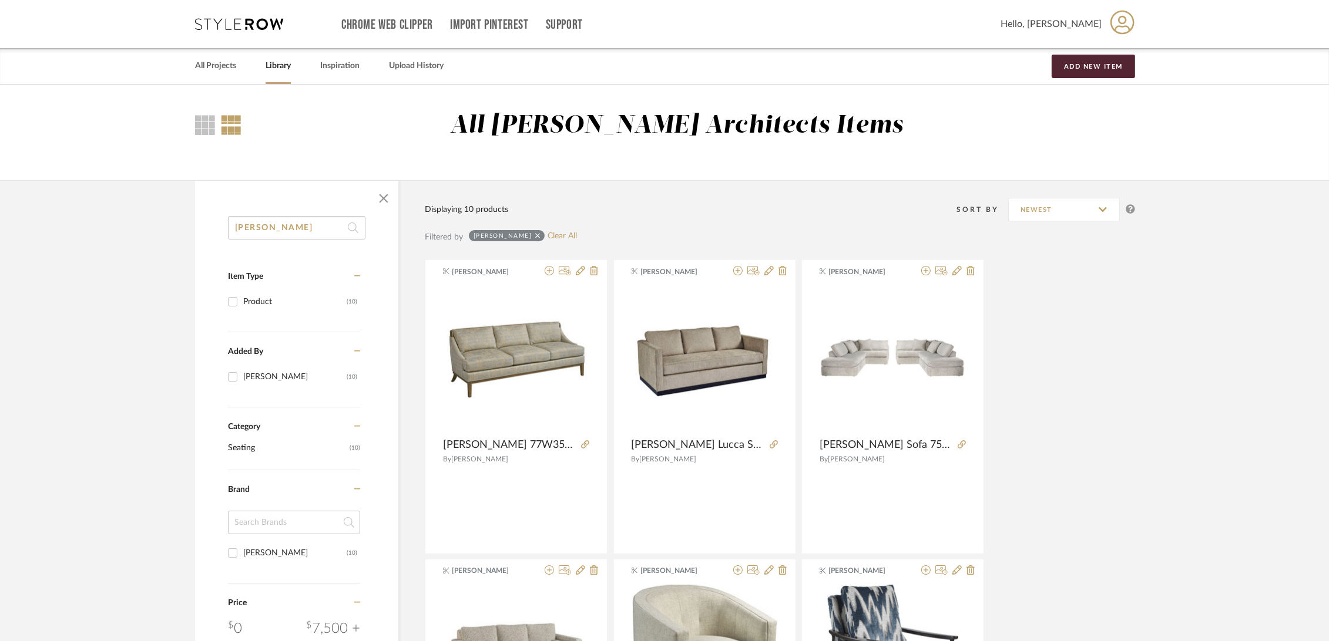
drag, startPoint x: 301, startPoint y: 228, endPoint x: 191, endPoint y: 231, distance: 109.3
type input "[PERSON_NAME]"
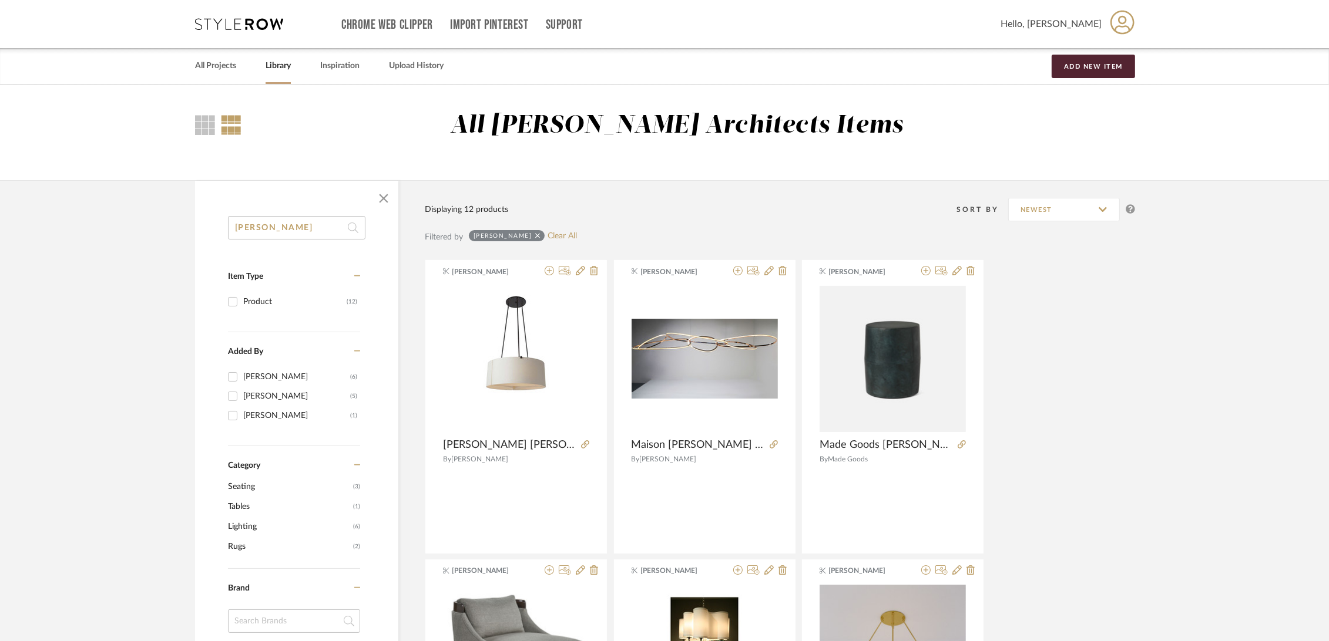
scroll to position [261, 0]
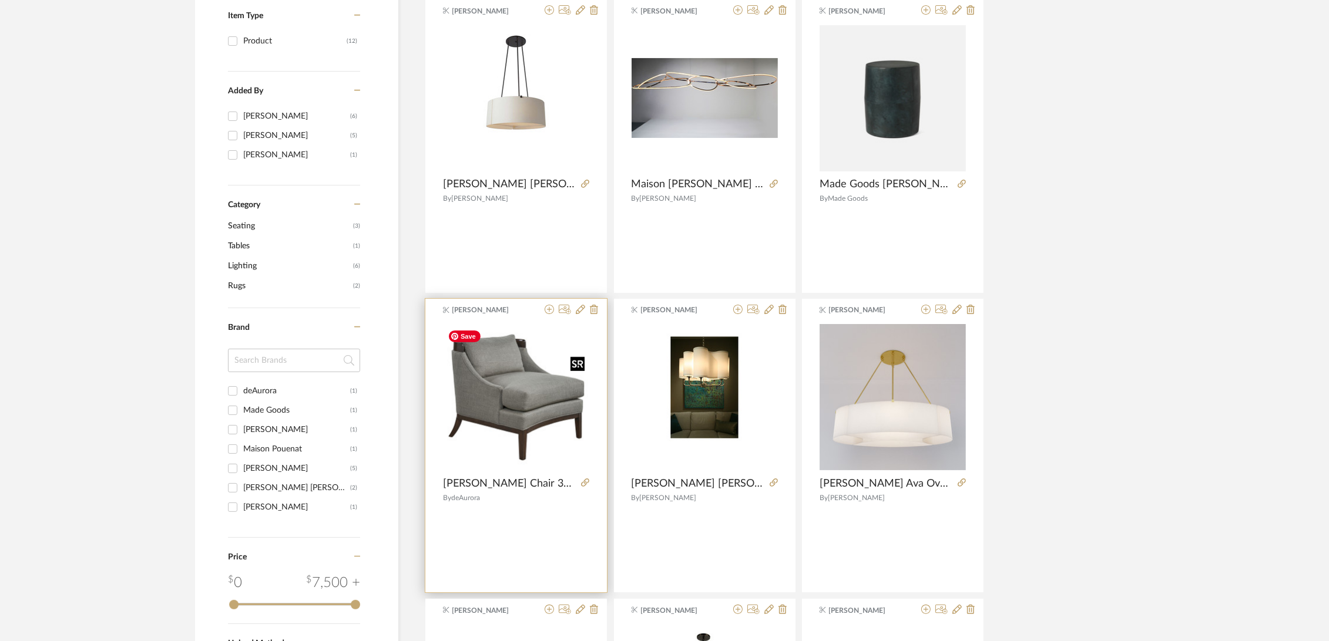
click at [512, 401] on img "0" at bounding box center [516, 397] width 146 height 146
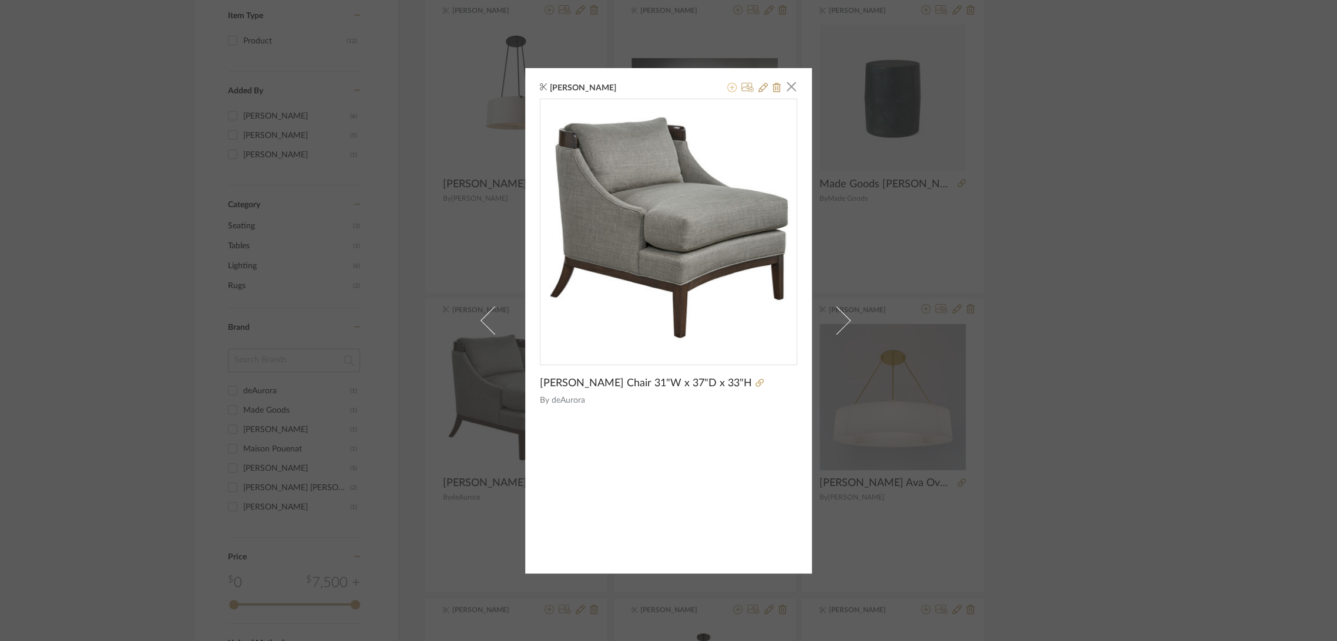
click at [729, 88] on icon at bounding box center [731, 87] width 9 height 9
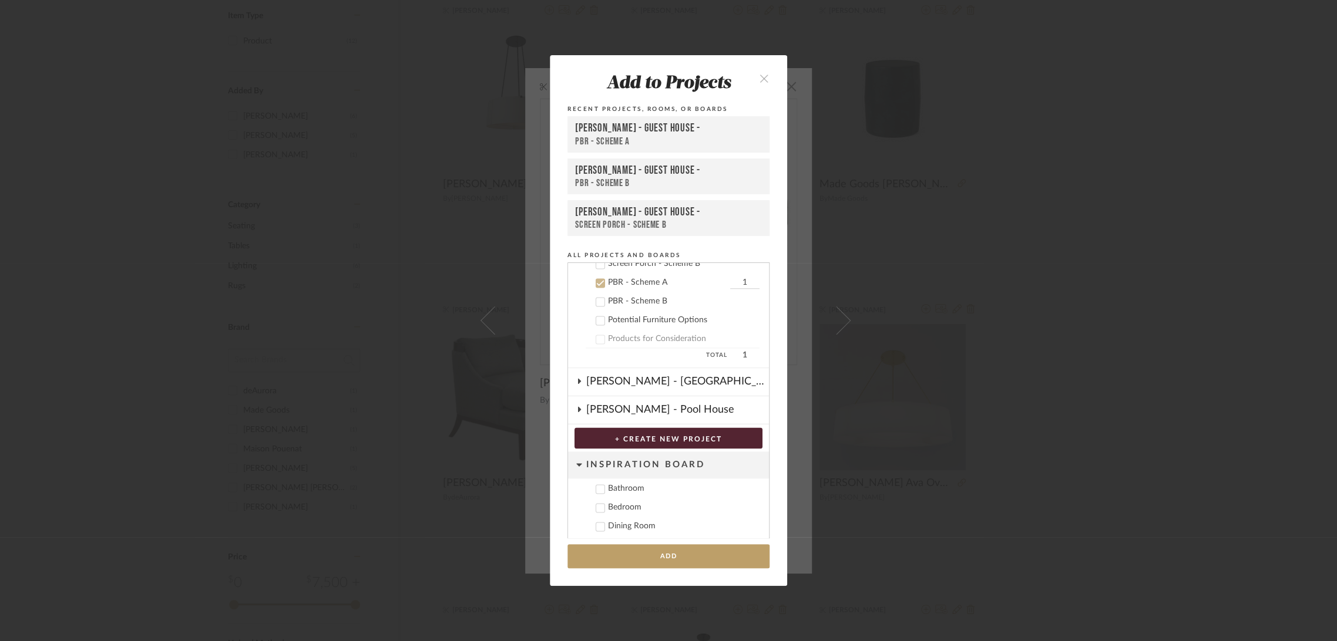
scroll to position [1110, 0]
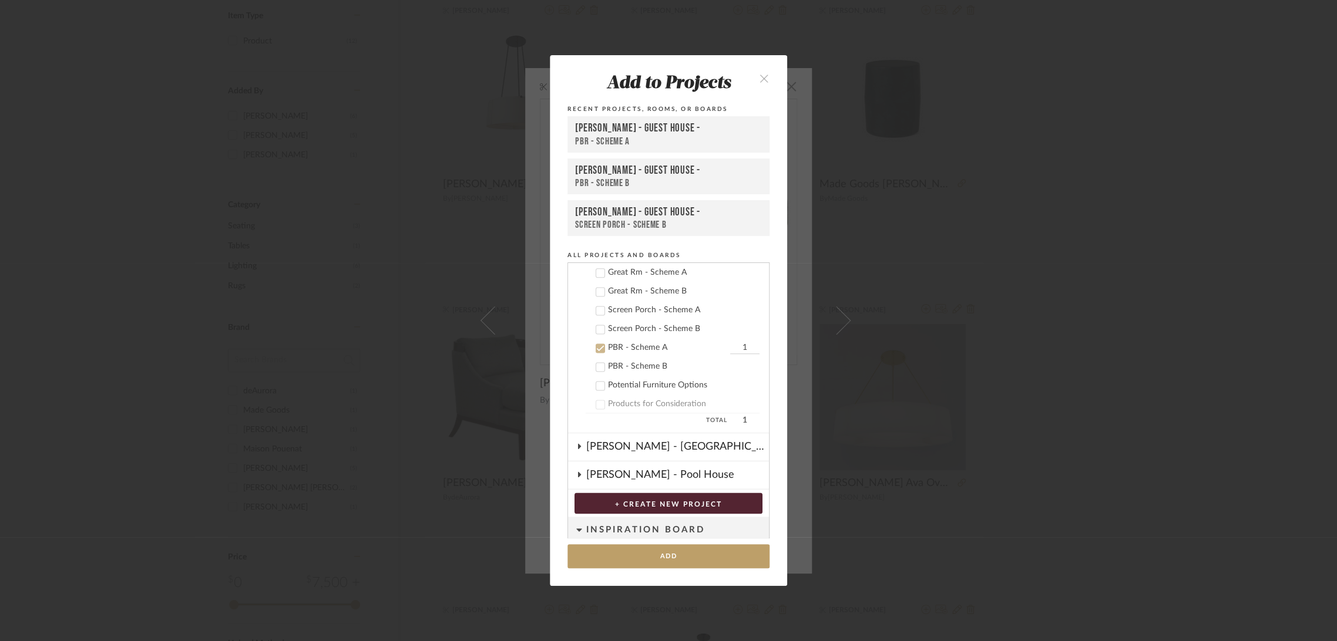
click at [614, 343] on div "PBR - Scheme A" at bounding box center [667, 348] width 119 height 10
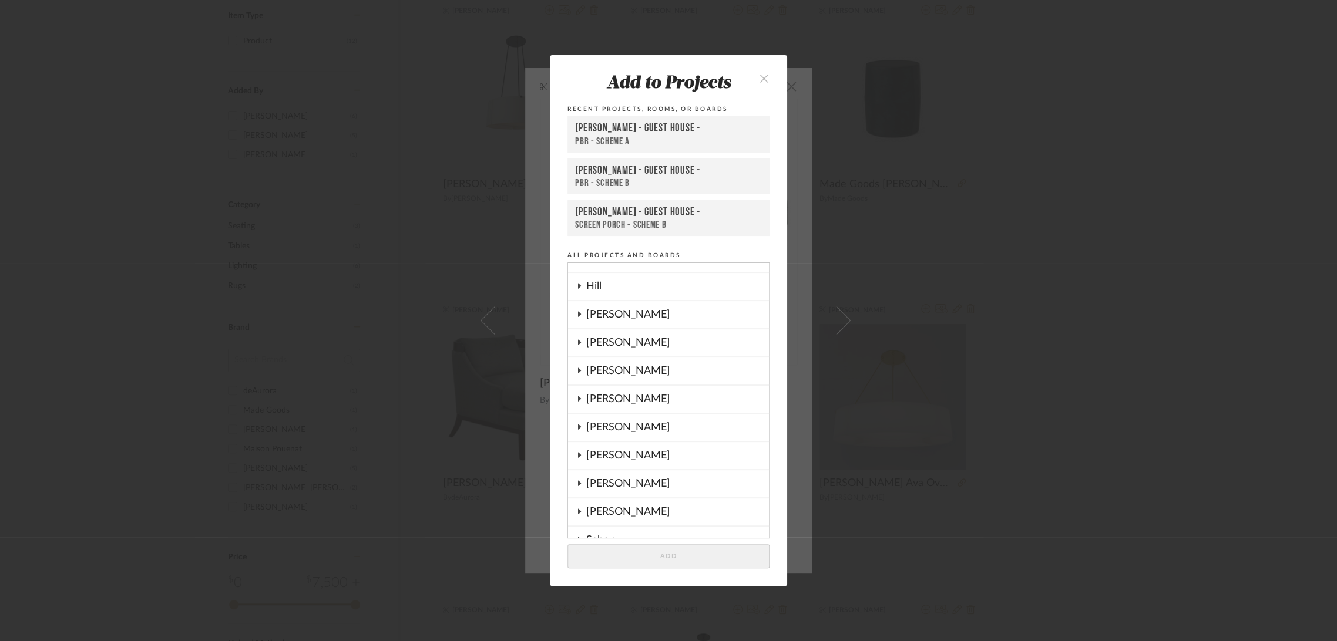
scroll to position [0, 0]
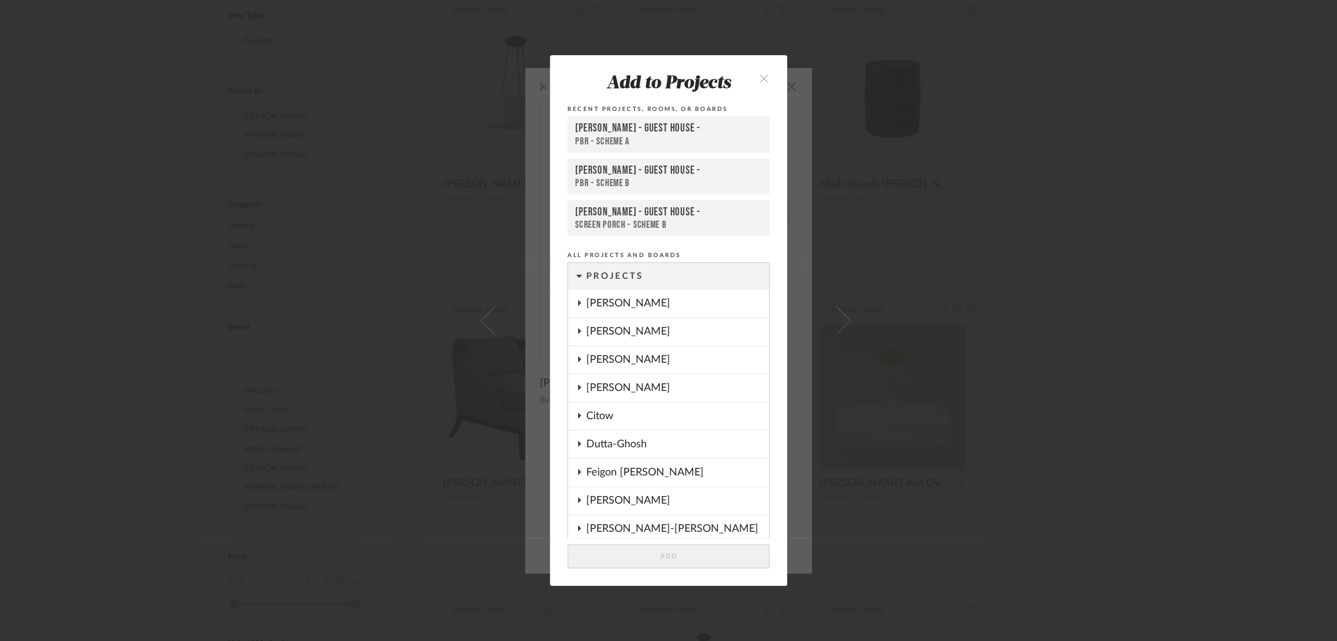
click at [632, 303] on div "[PERSON_NAME]" at bounding box center [677, 303] width 183 height 27
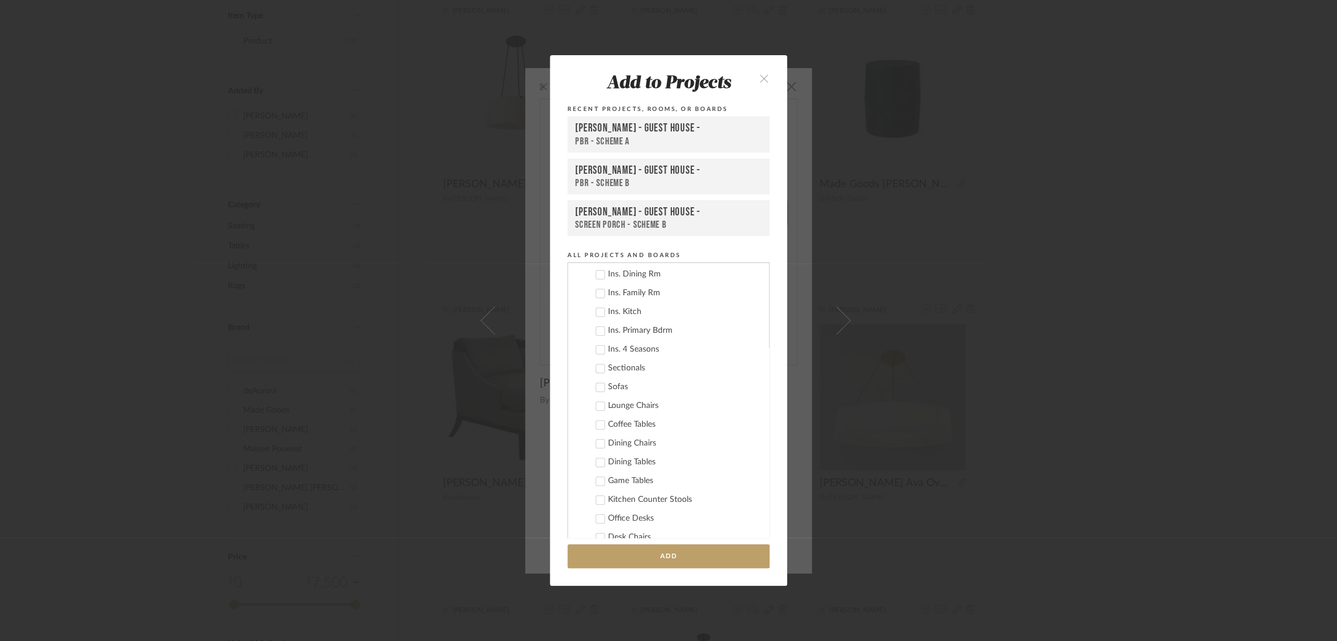
scroll to position [130, 0]
click at [640, 342] on div "Lounge Chairs" at bounding box center [684, 341] width 152 height 10
click at [678, 453] on button "Add" at bounding box center [668, 557] width 202 height 24
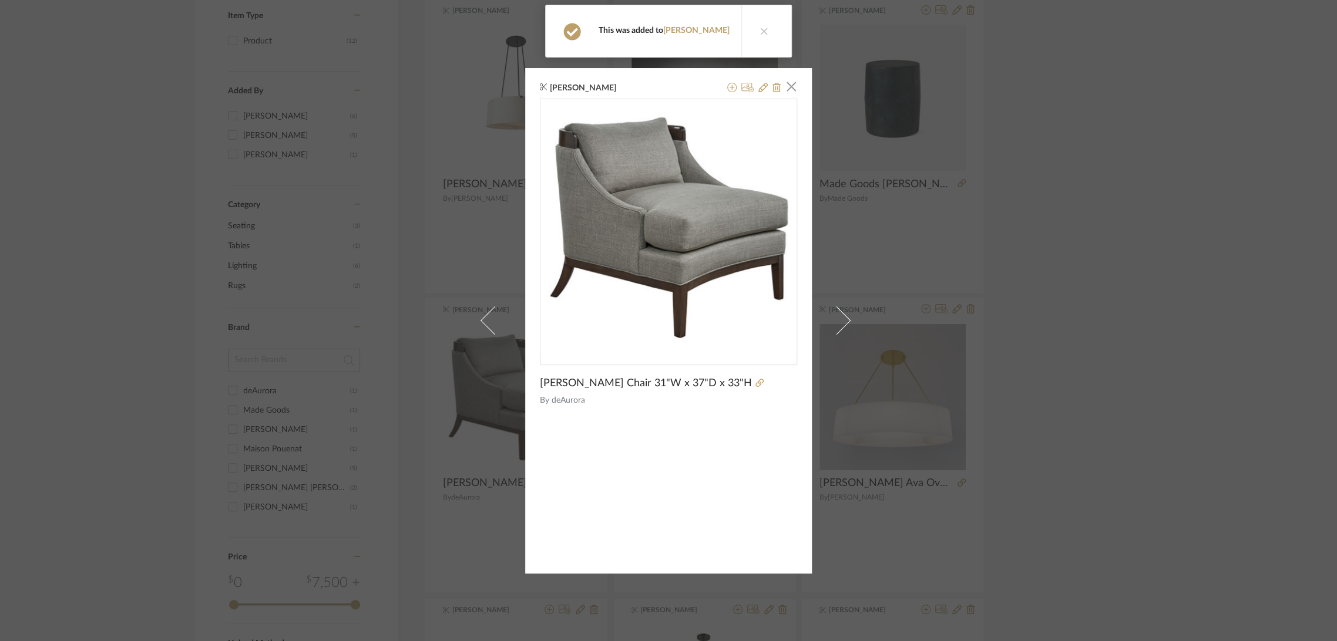
click at [994, 190] on div "[PERSON_NAME] × [PERSON_NAME] Chair 31"W x 37"D x 33"H By deAurora" at bounding box center [668, 320] width 1337 height 641
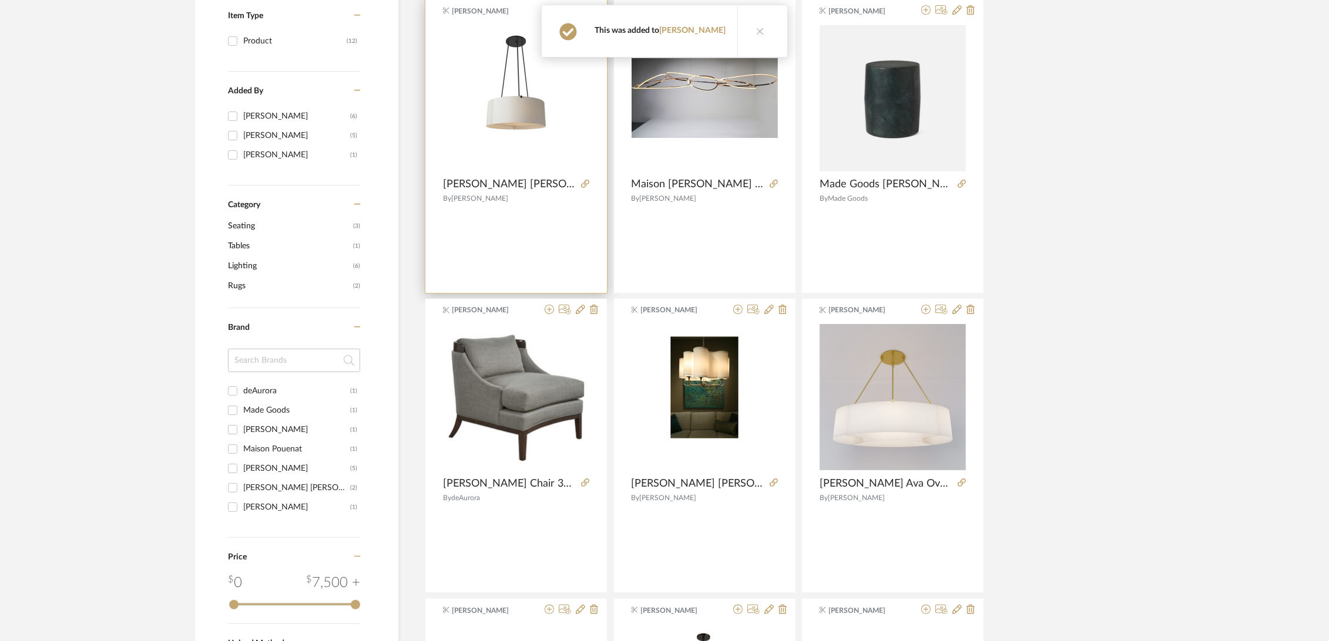
scroll to position [0, 0]
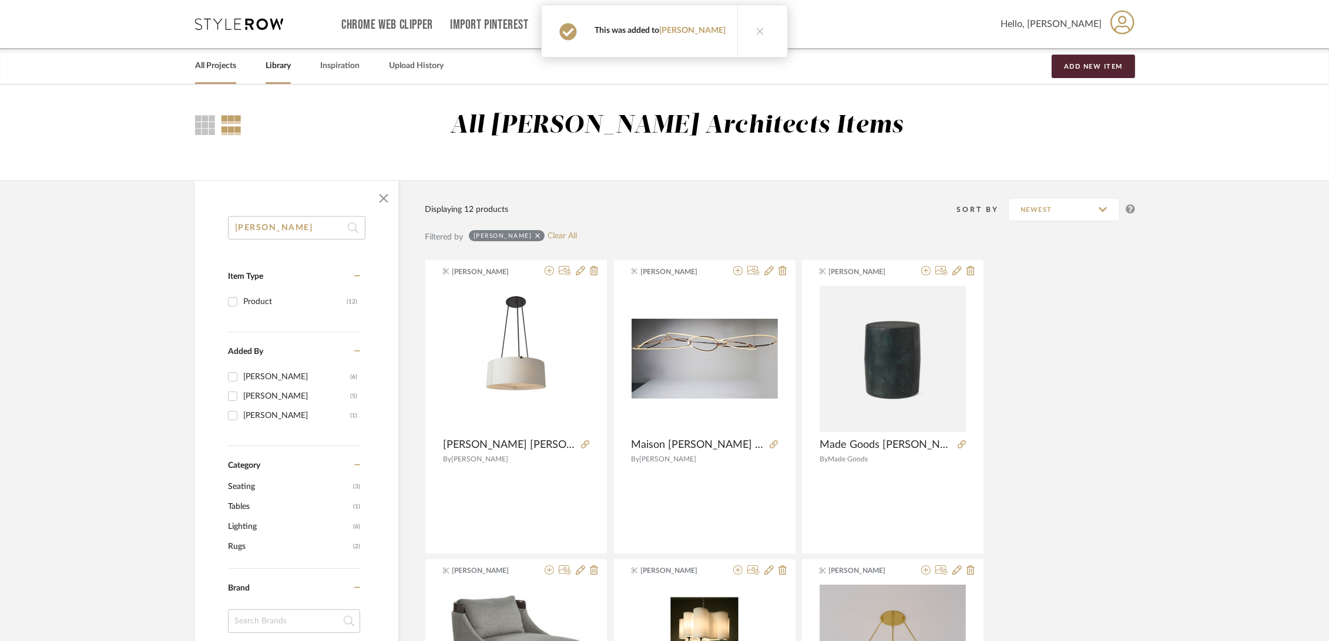
click at [202, 60] on link "All Projects" at bounding box center [215, 66] width 41 height 16
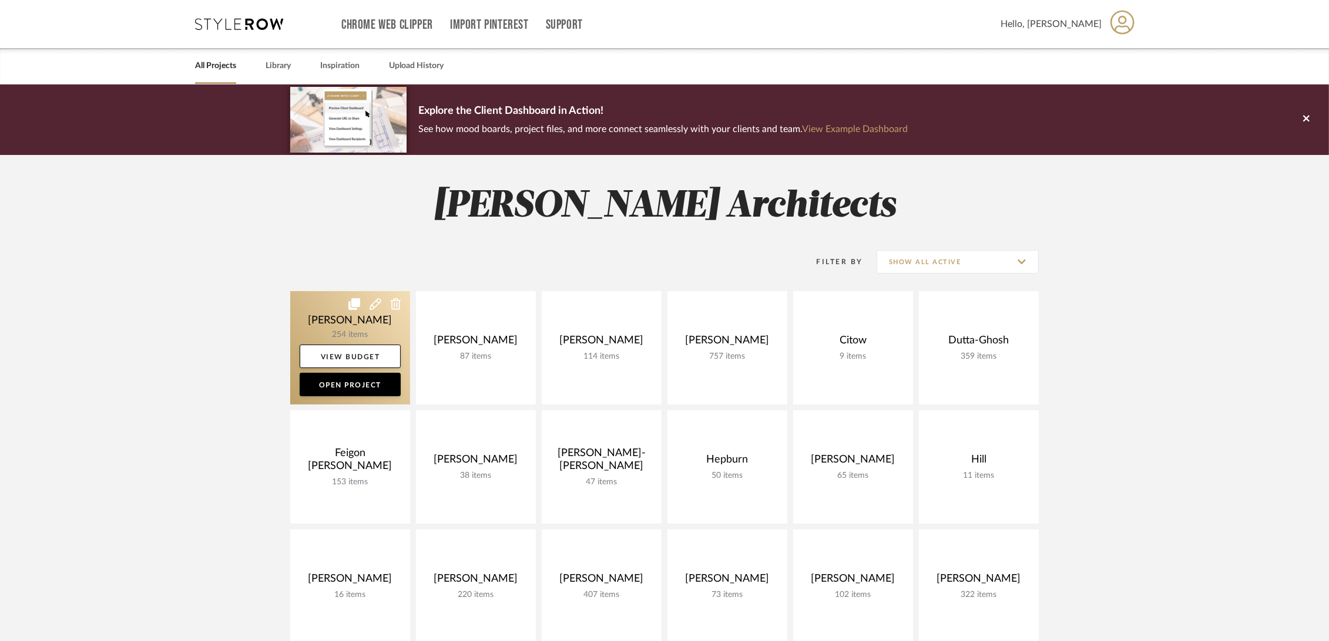
click at [305, 317] on link at bounding box center [350, 347] width 120 height 113
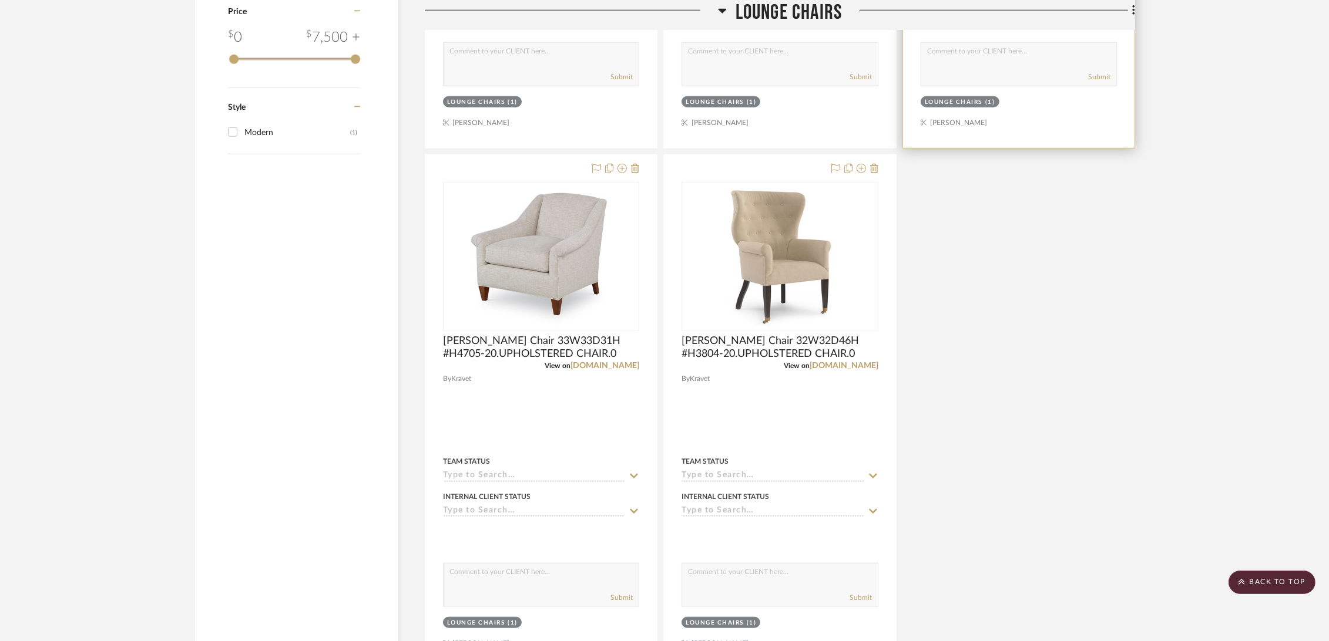
scroll to position [1696, 0]
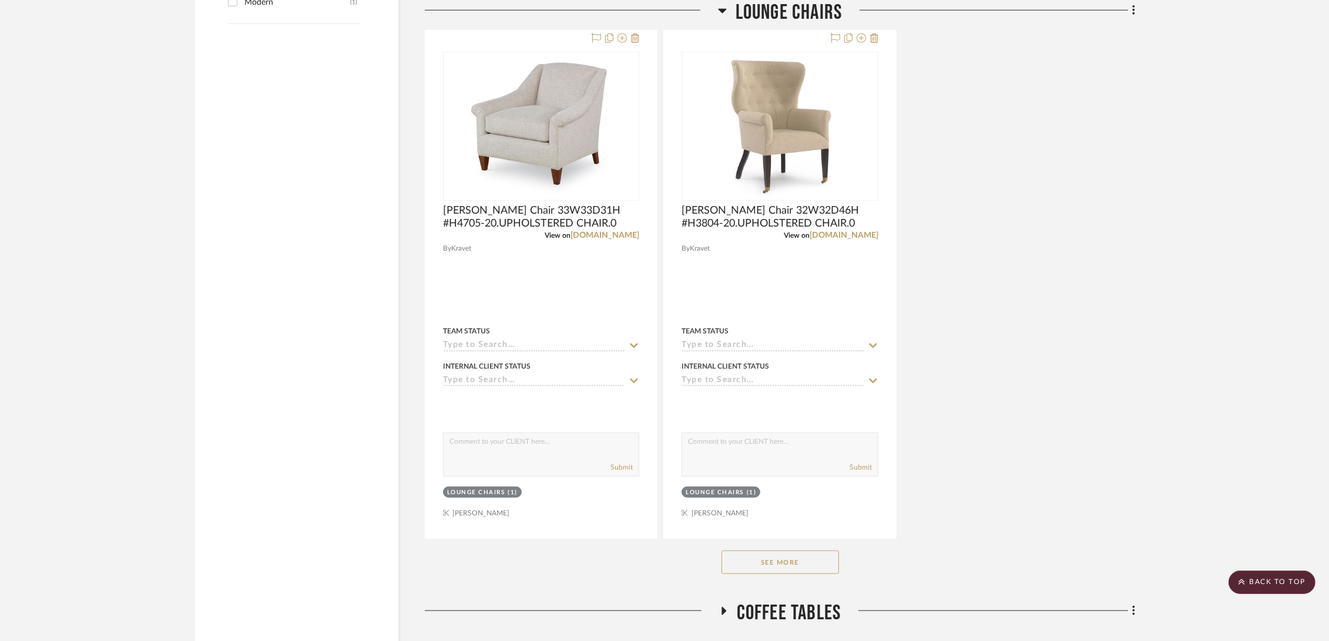
click at [777, 453] on button "See More" at bounding box center [779, 562] width 117 height 23
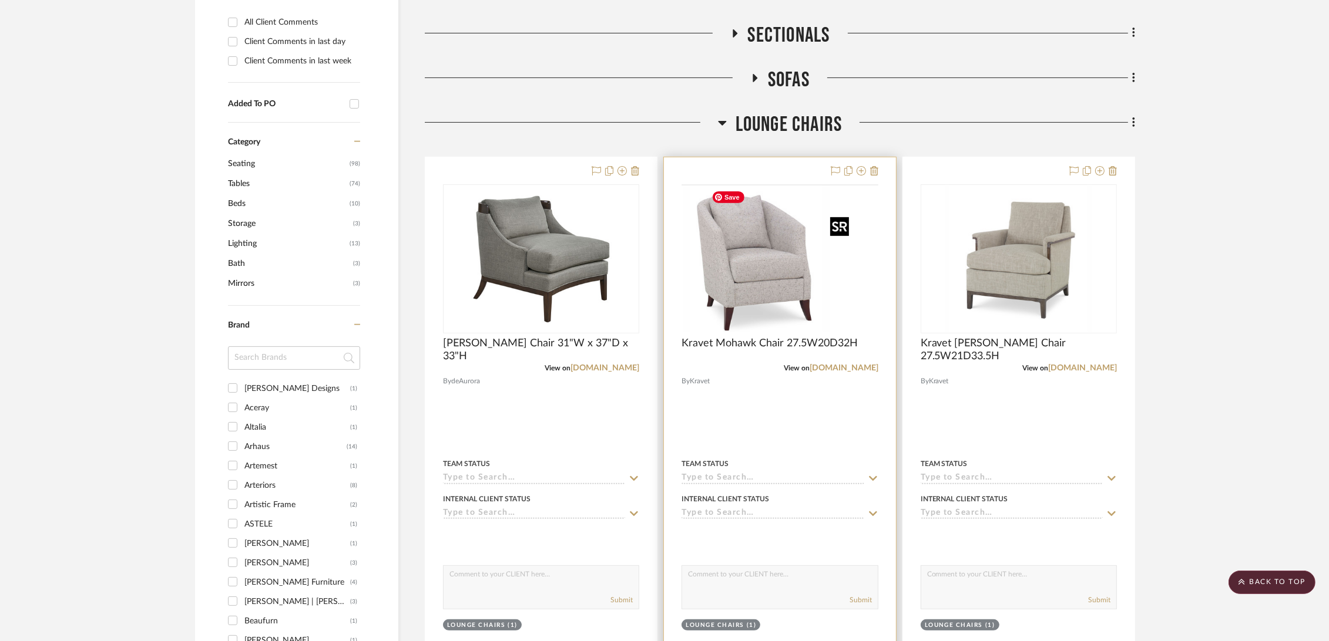
scroll to position [196, 0]
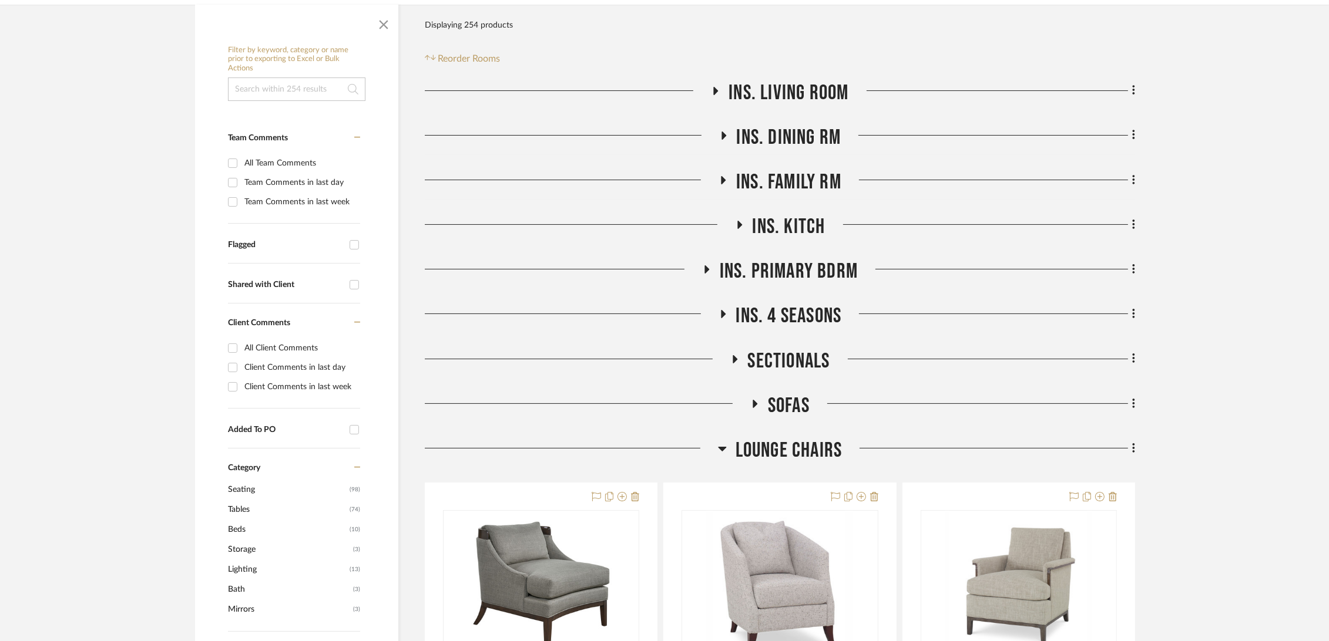
click at [779, 445] on span "Lounge Chairs" at bounding box center [788, 450] width 107 height 25
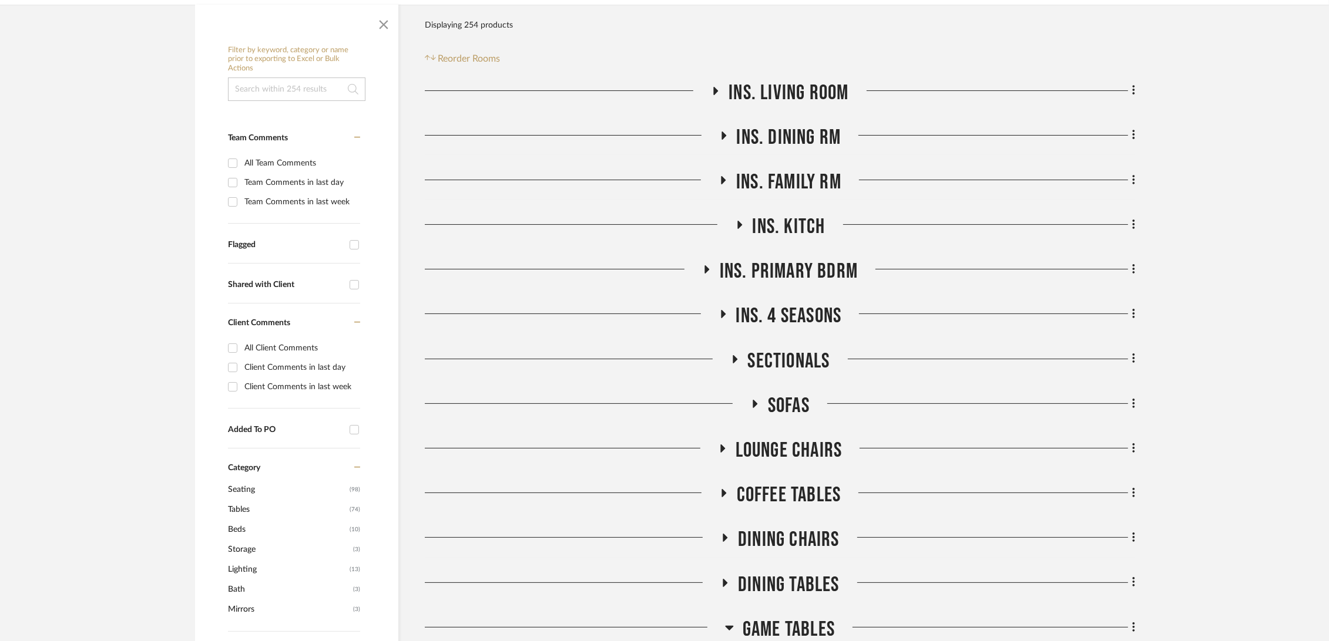
scroll to position [326, 0]
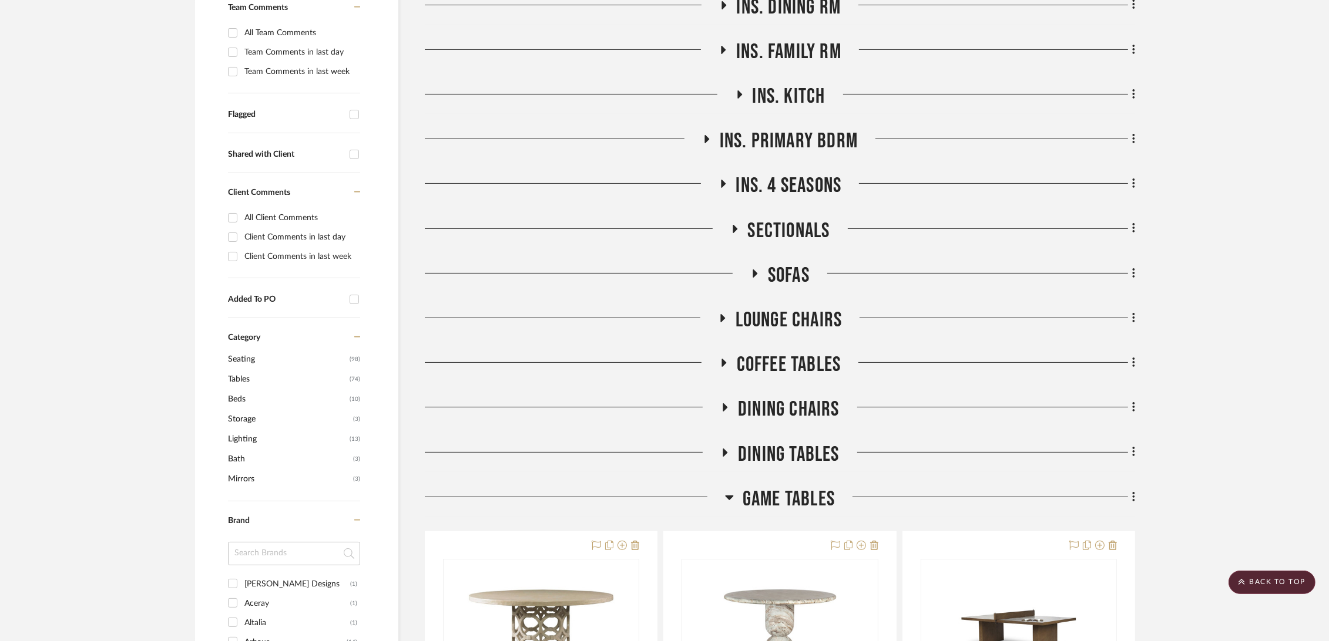
click at [793, 412] on span "Dining Chairs" at bounding box center [789, 409] width 102 height 25
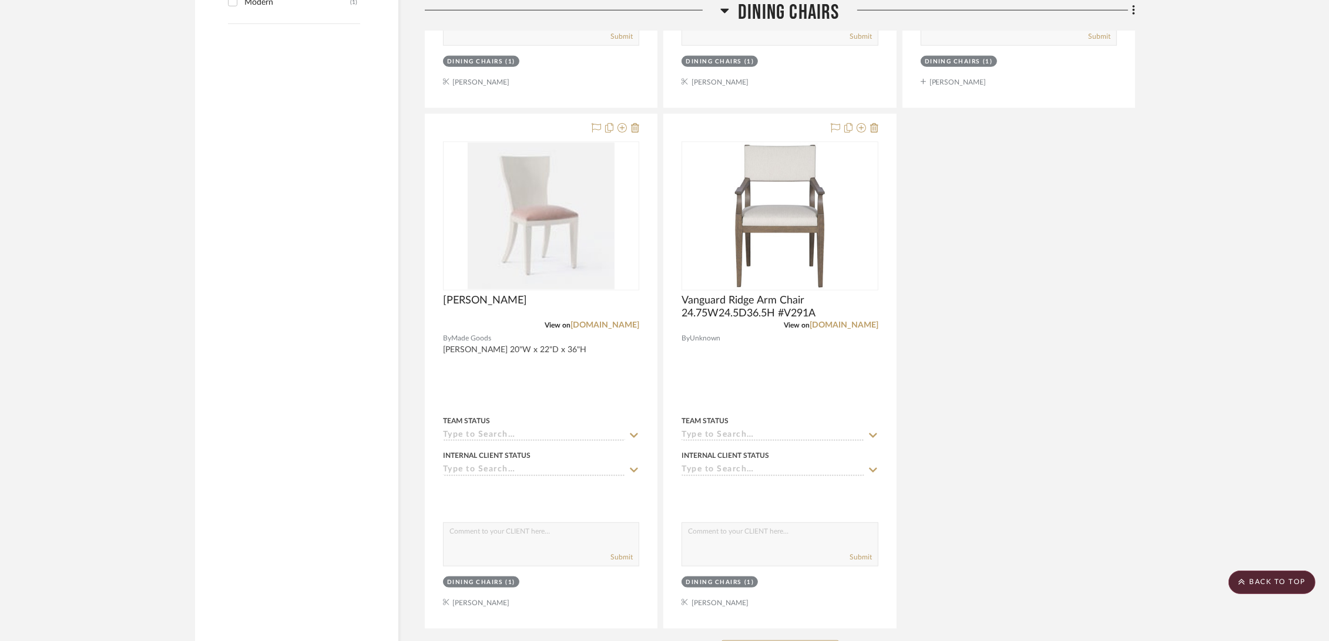
scroll to position [1762, 0]
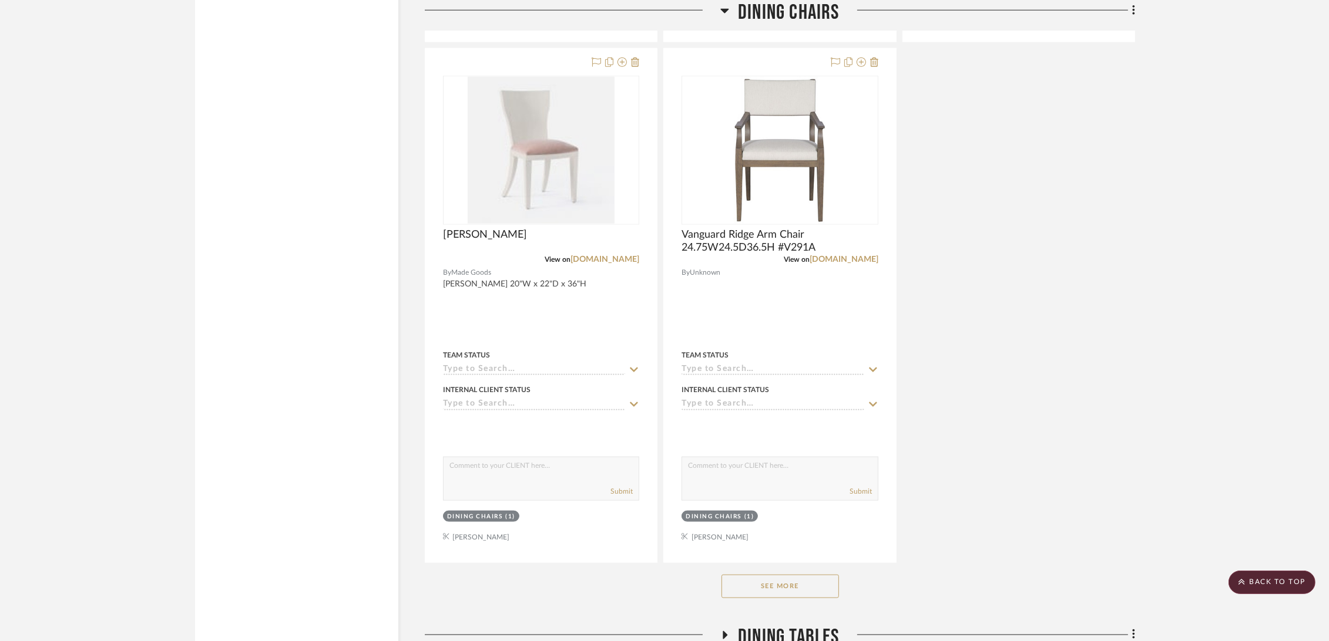
click at [779, 453] on button "See More" at bounding box center [779, 586] width 117 height 23
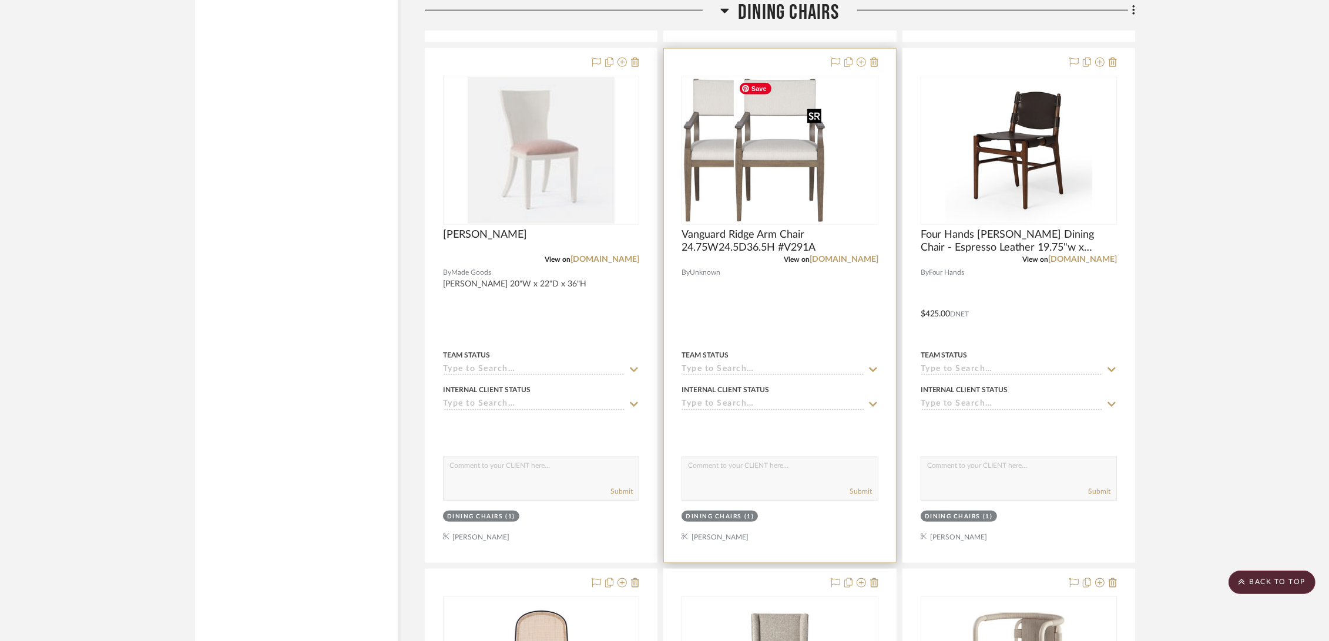
click at [774, 130] on img "0" at bounding box center [729, 150] width 92 height 147
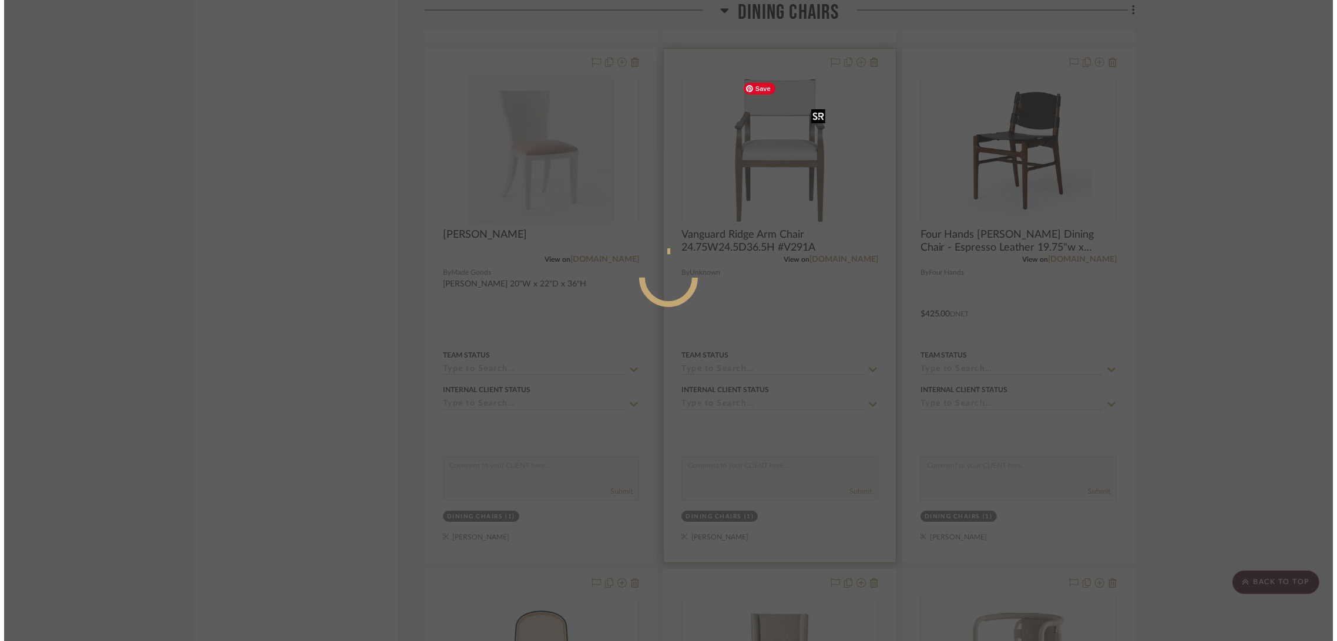
scroll to position [0, 0]
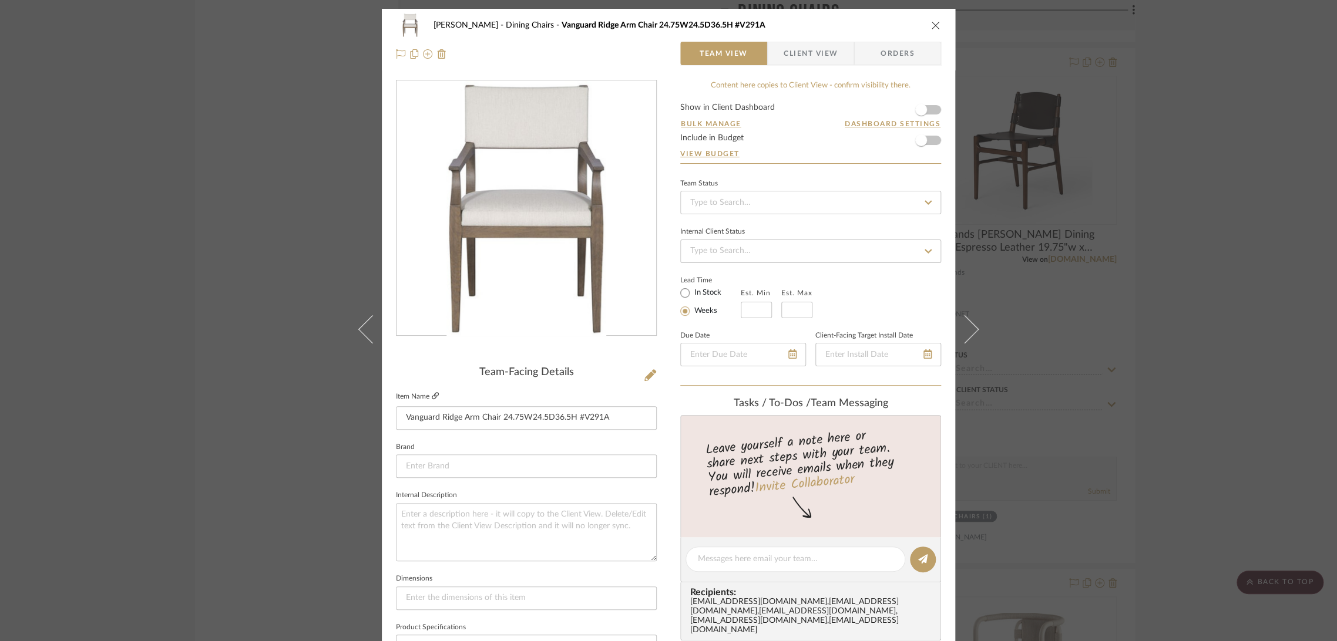
click at [432, 395] on icon at bounding box center [435, 395] width 7 height 7
click at [931, 25] on icon "close" at bounding box center [935, 25] width 9 height 9
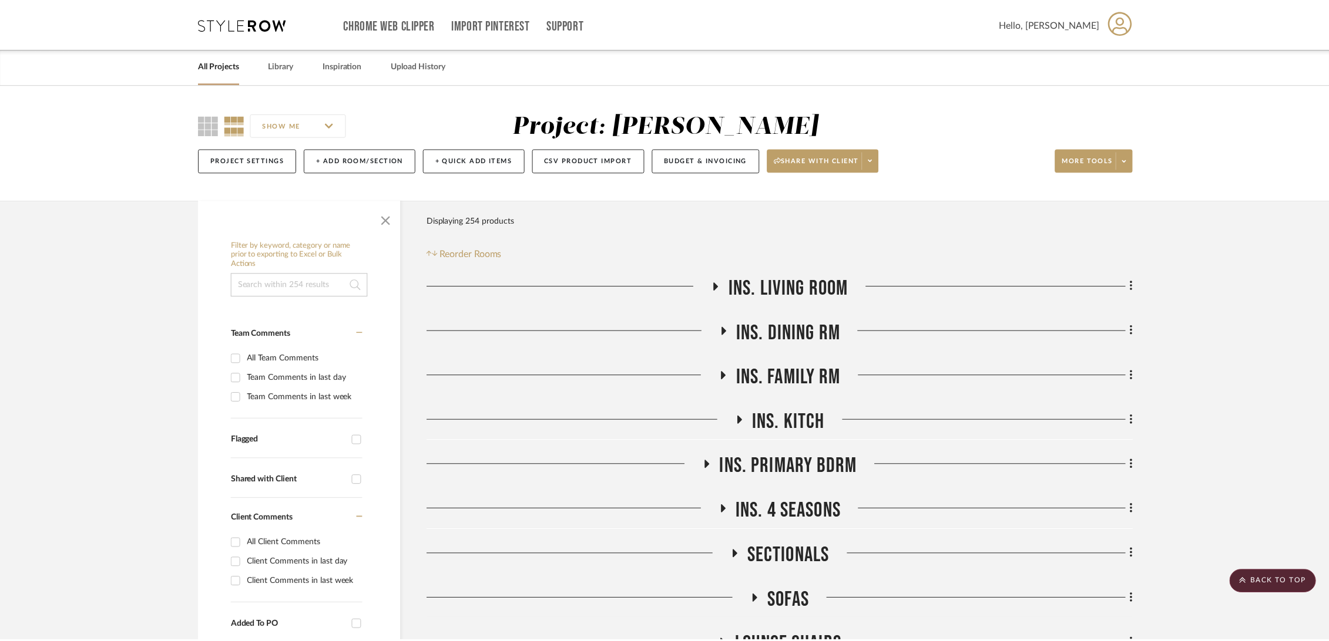
scroll to position [1762, 0]
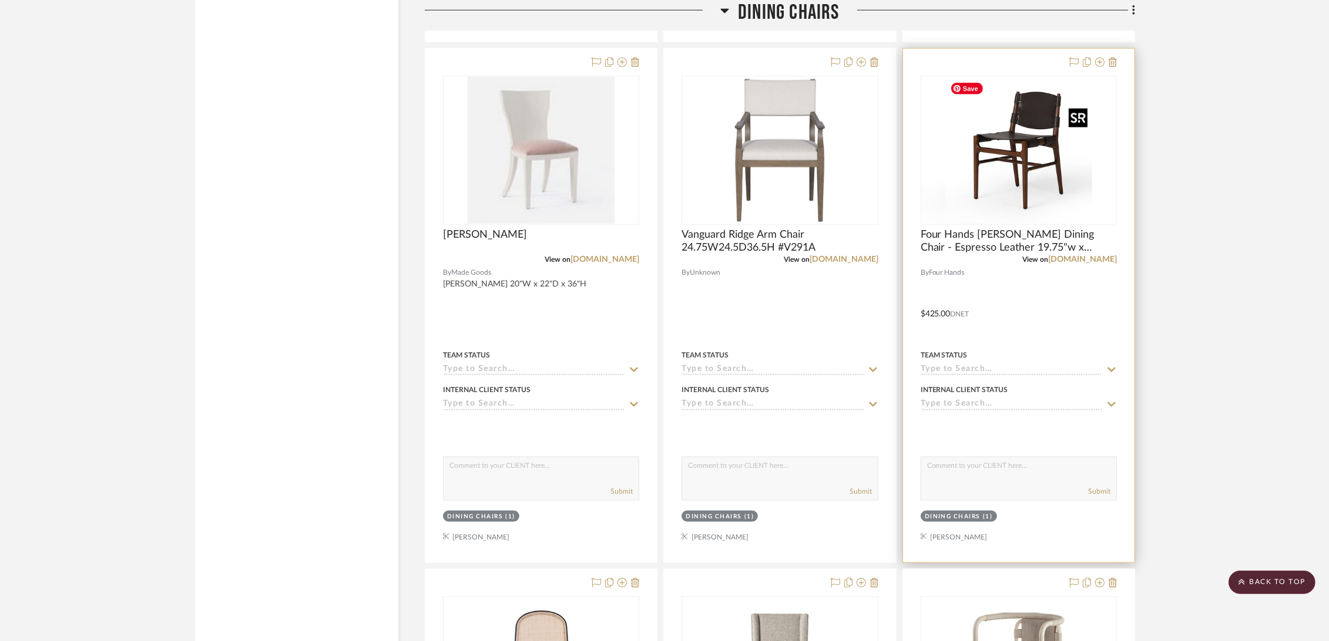
click at [994, 146] on div at bounding box center [1018, 150] width 196 height 149
click at [994, 157] on img "0" at bounding box center [1018, 150] width 147 height 147
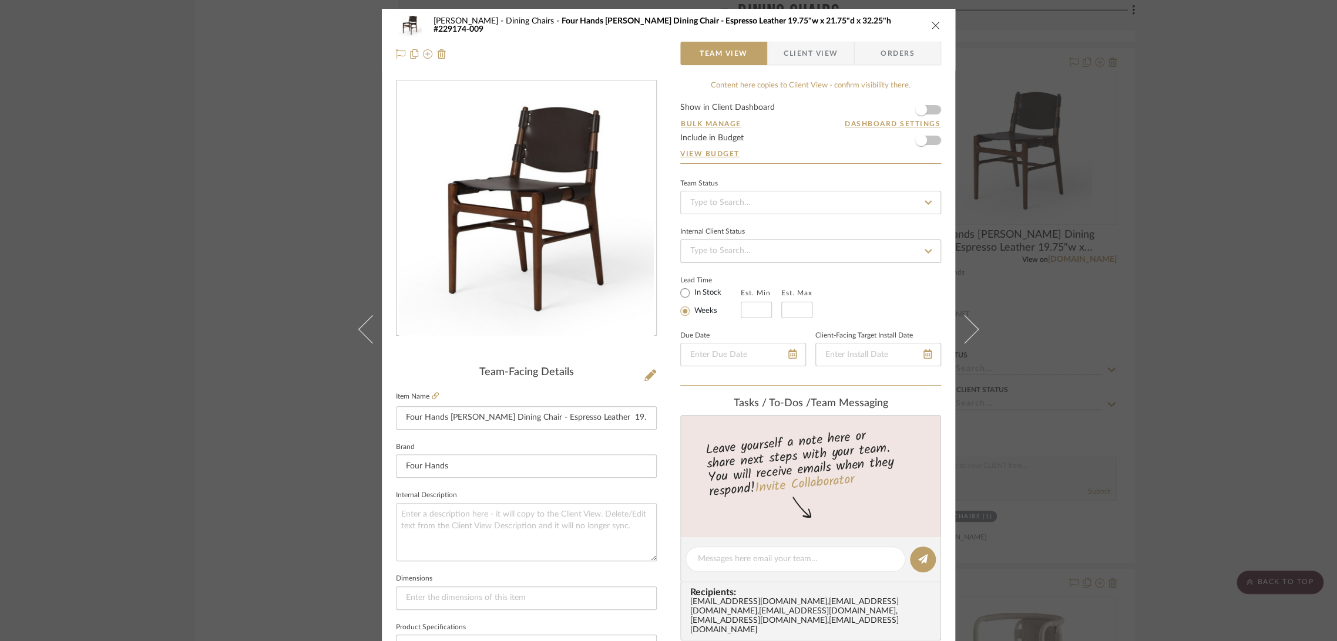
click at [994, 322] on div "[PERSON_NAME] Dining Chairs Four Hands [PERSON_NAME] Dining Chair - Espresso Le…" at bounding box center [668, 320] width 1337 height 641
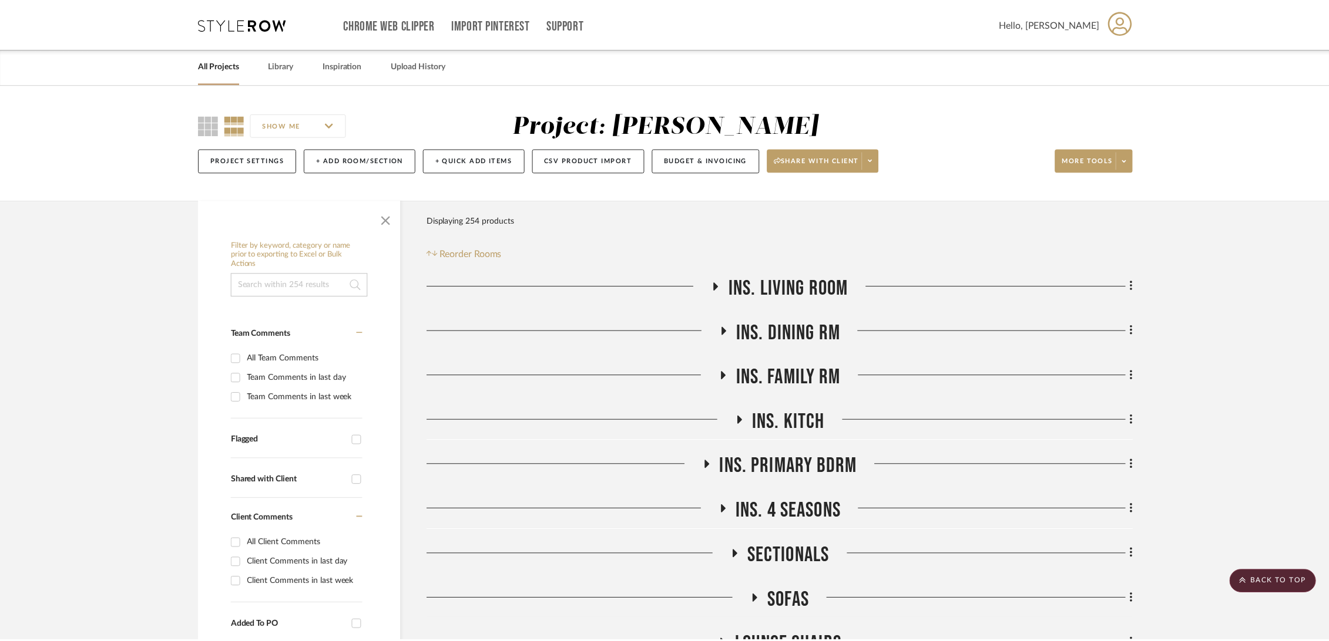
scroll to position [1762, 0]
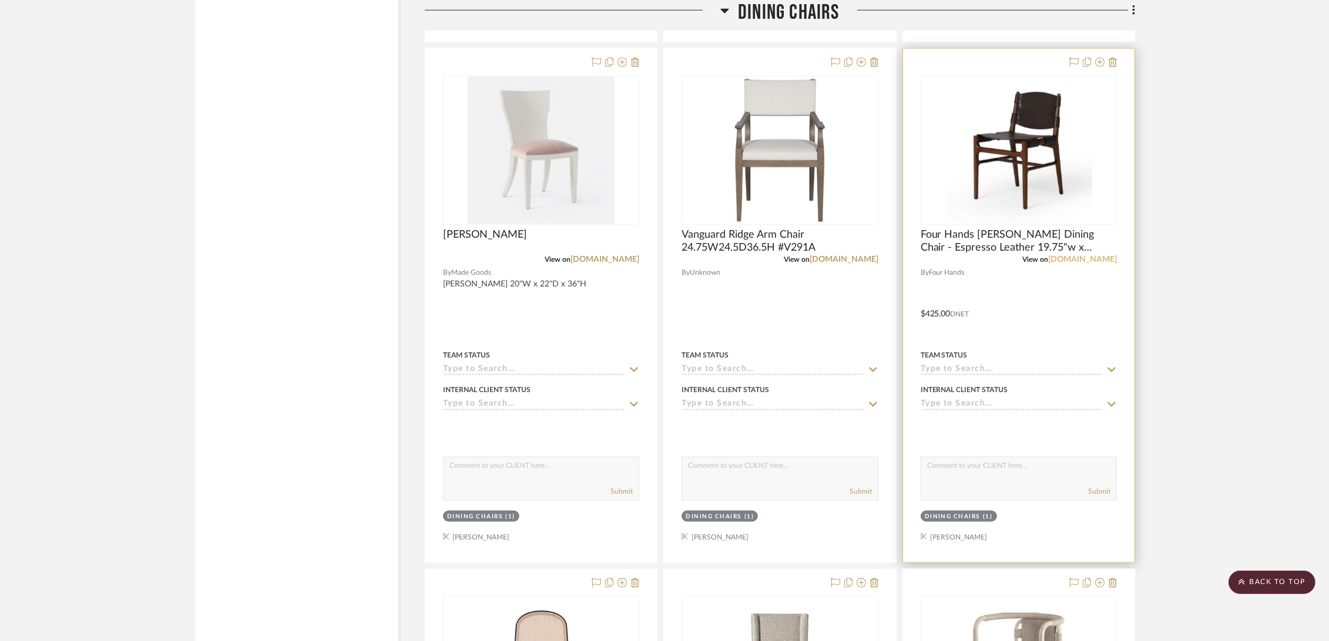
click at [994, 260] on link "[DOMAIN_NAME]" at bounding box center [1082, 260] width 69 height 8
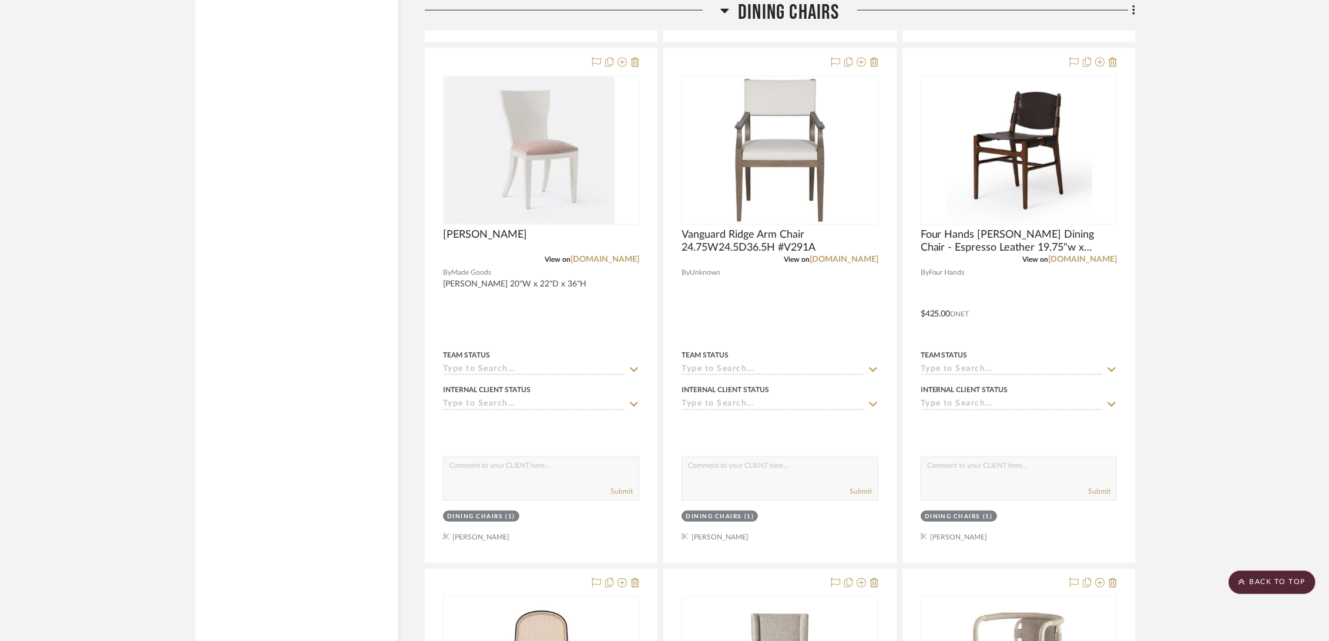
click at [790, 15] on span "Dining Chairs" at bounding box center [789, 12] width 102 height 25
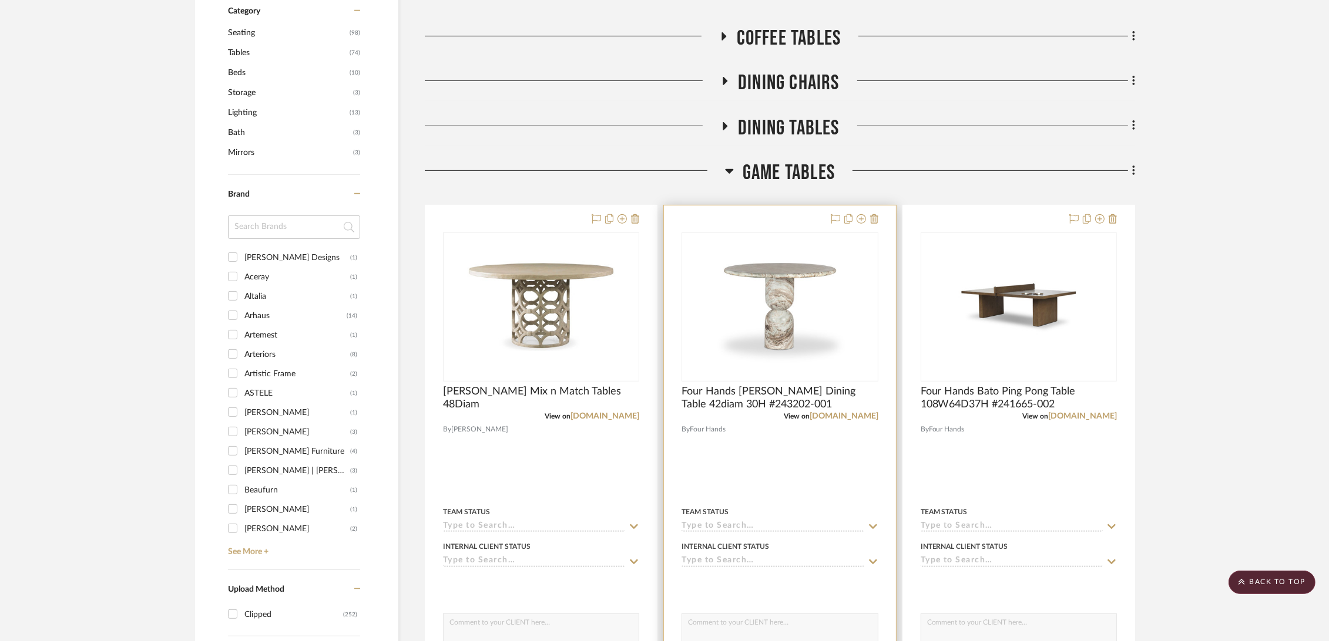
scroll to position [456, 0]
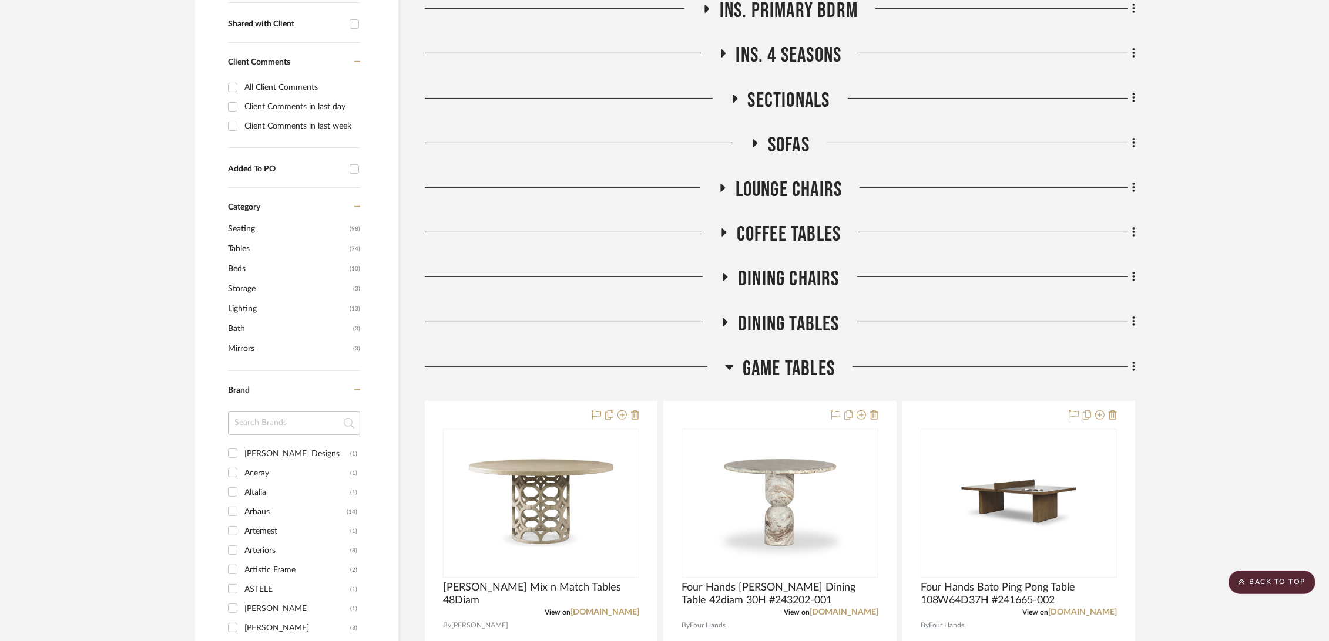
click at [777, 364] on span "Game Tables" at bounding box center [788, 369] width 92 height 25
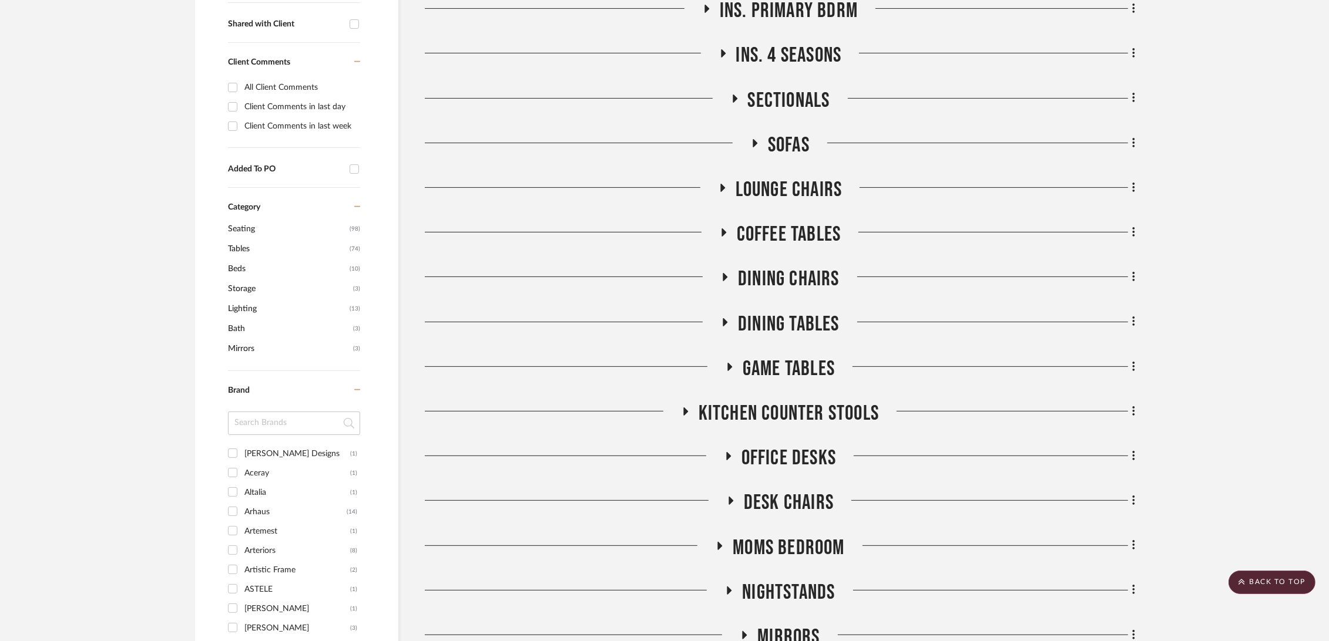
scroll to position [587, 0]
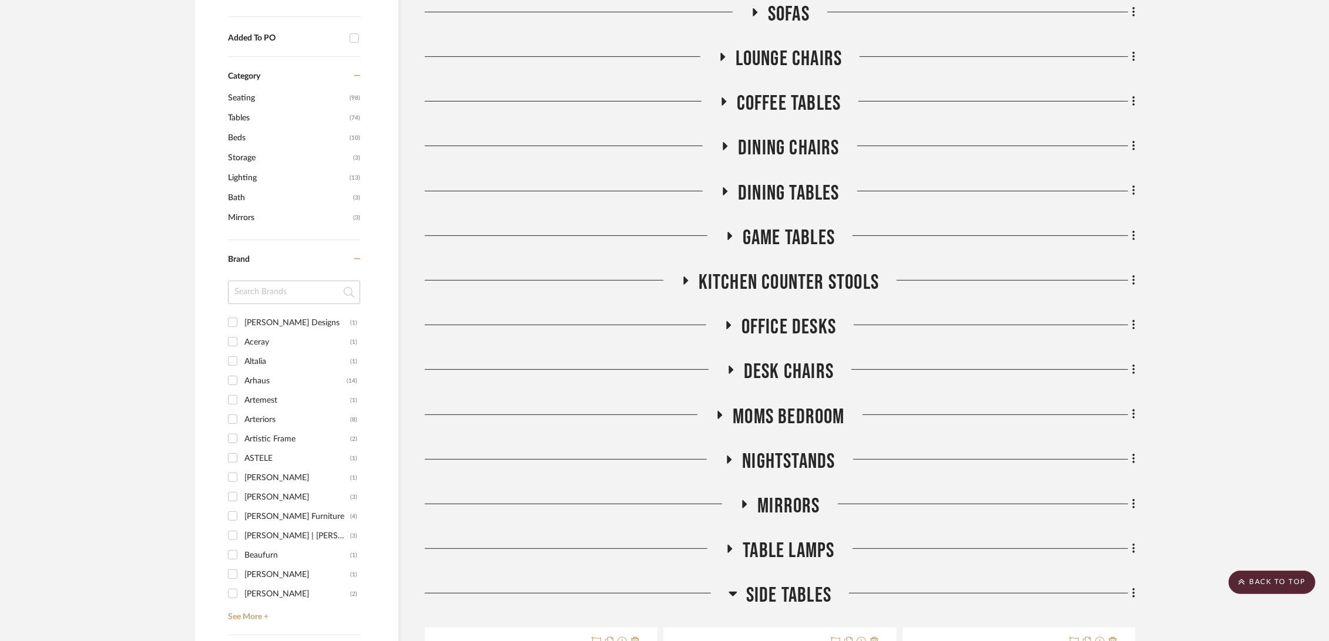
click at [797, 324] on span "Office Desks" at bounding box center [788, 327] width 95 height 25
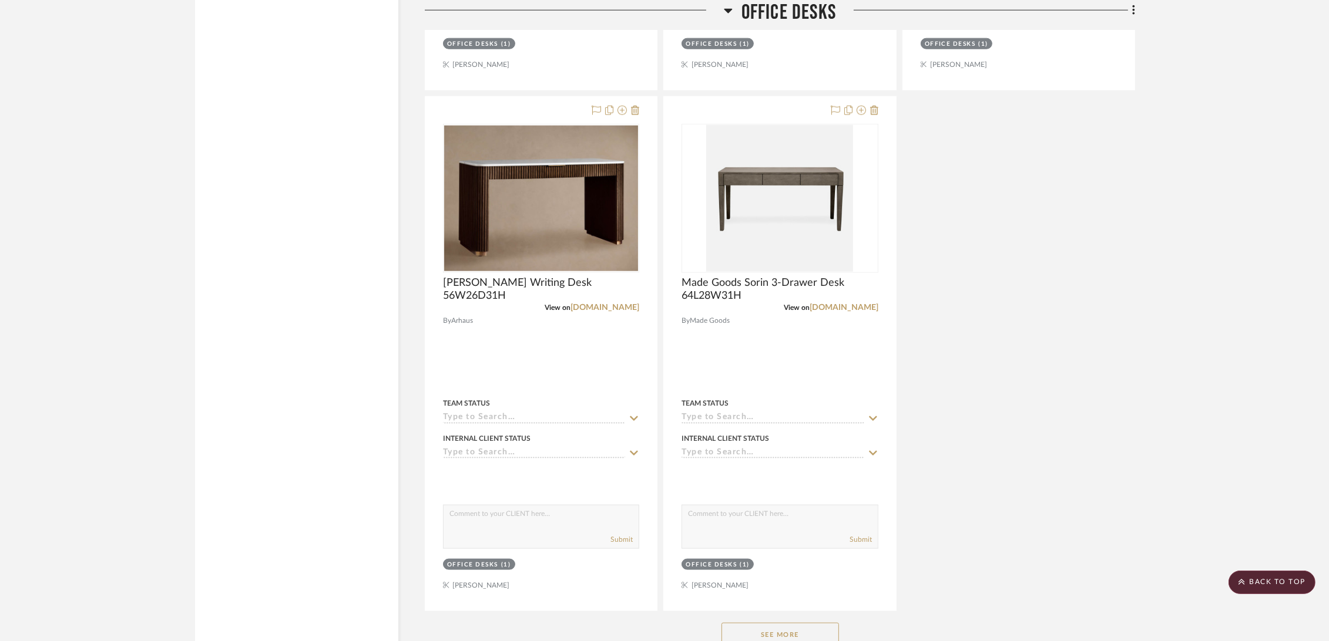
scroll to position [1958, 0]
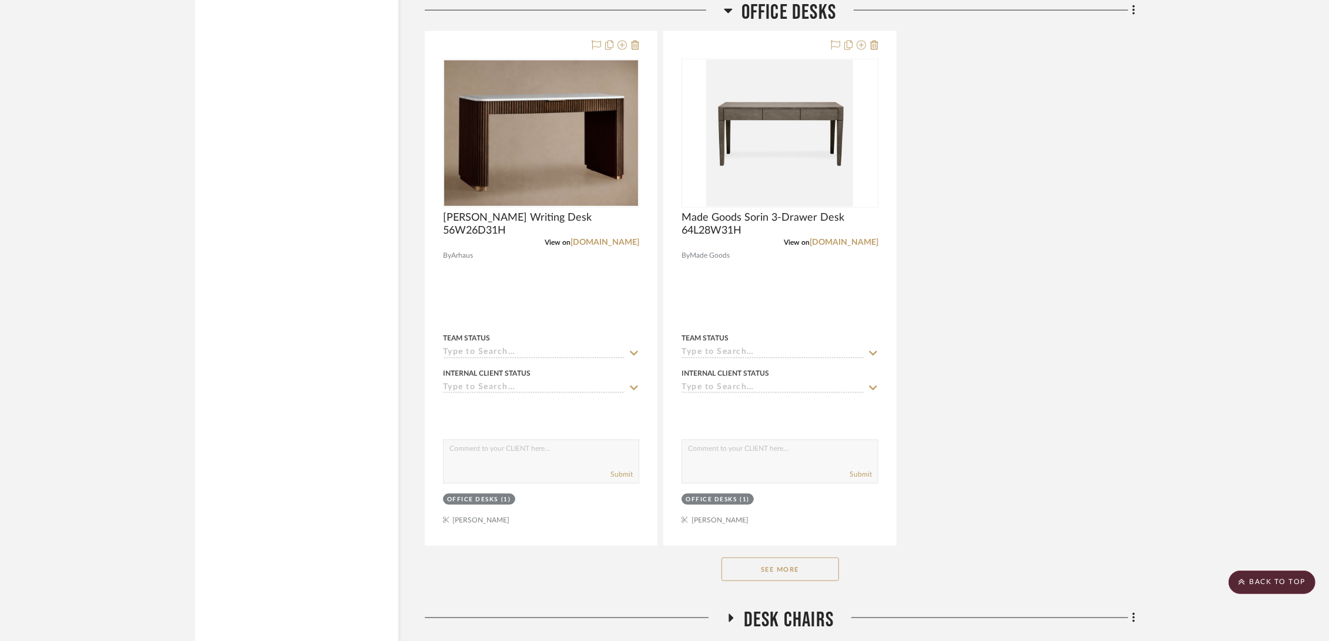
click at [781, 453] on button "See More" at bounding box center [779, 569] width 117 height 23
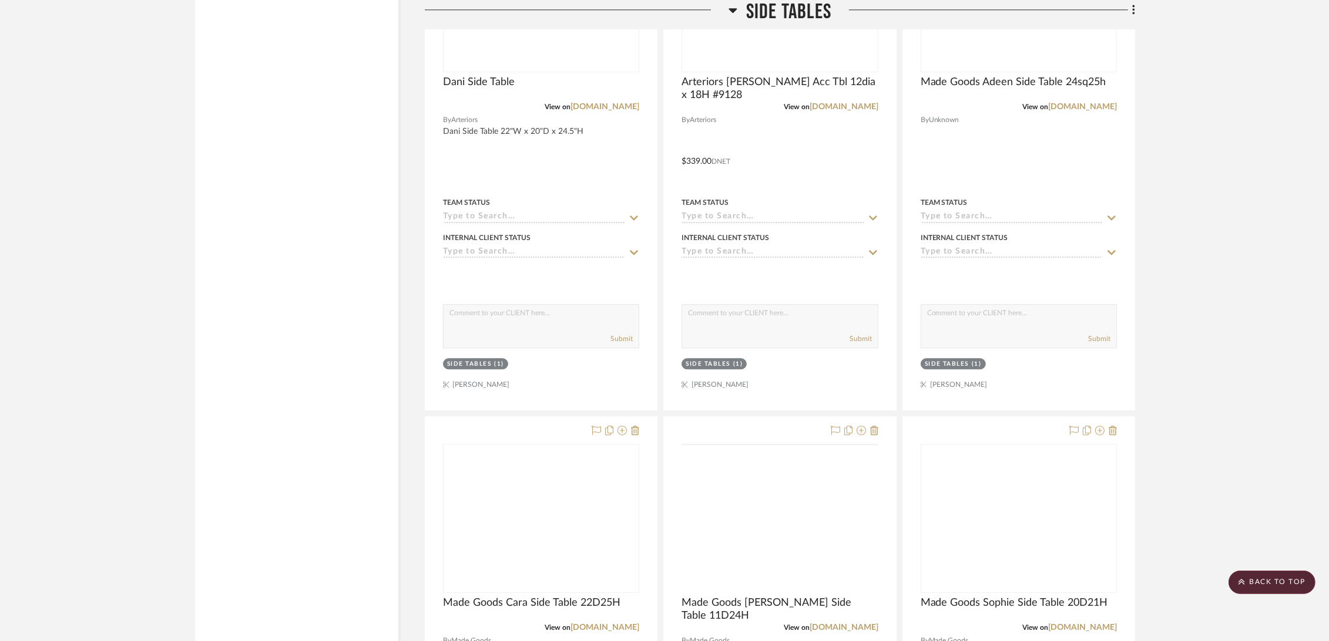
scroll to position [4995, 0]
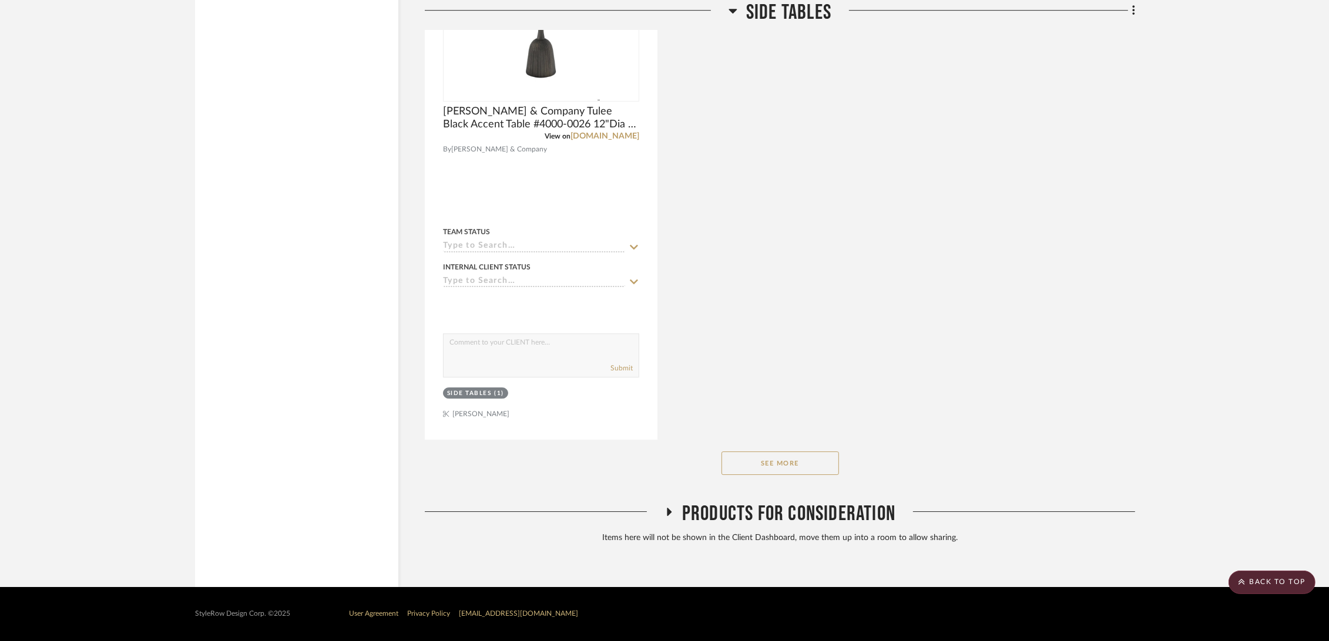
click at [802, 453] on span "Products For Consideration" at bounding box center [788, 514] width 213 height 25
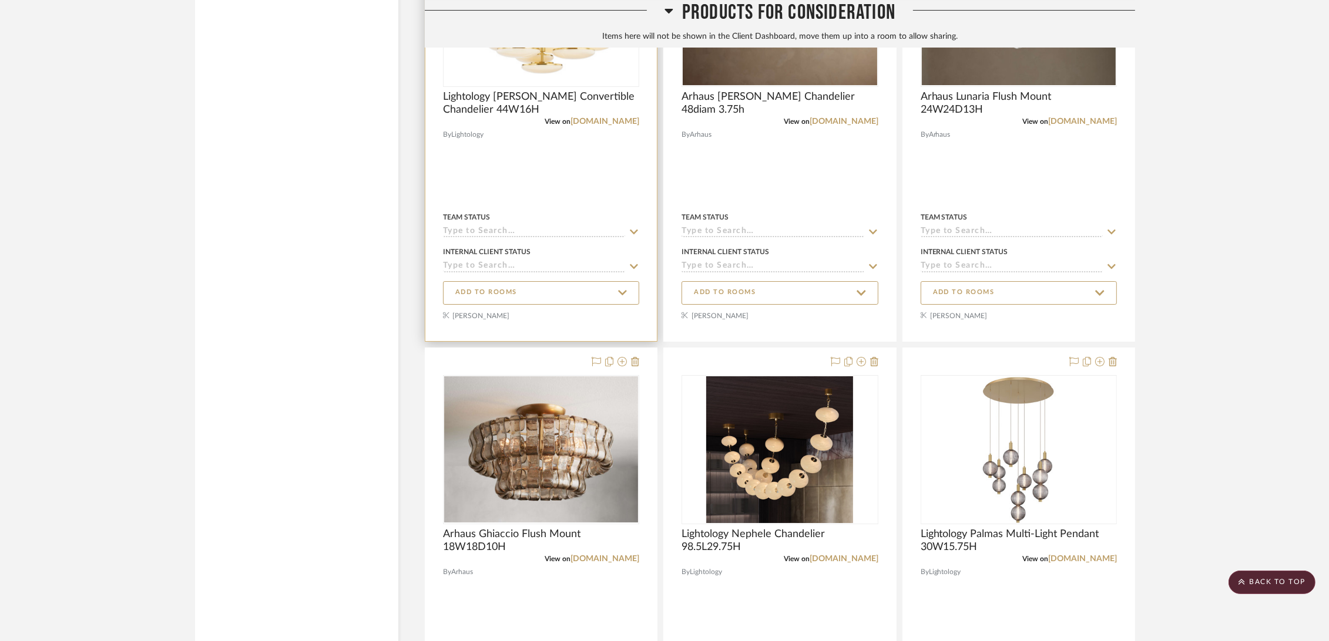
scroll to position [5712, 0]
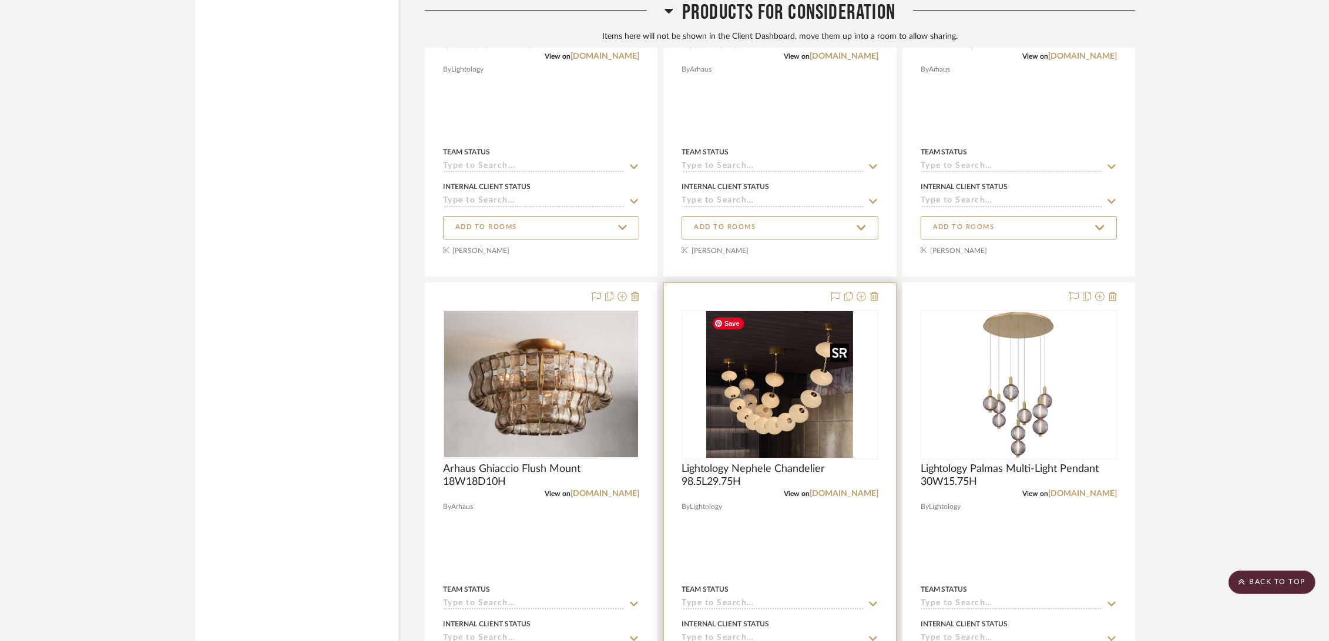
click at [767, 405] on img "0" at bounding box center [779, 384] width 147 height 147
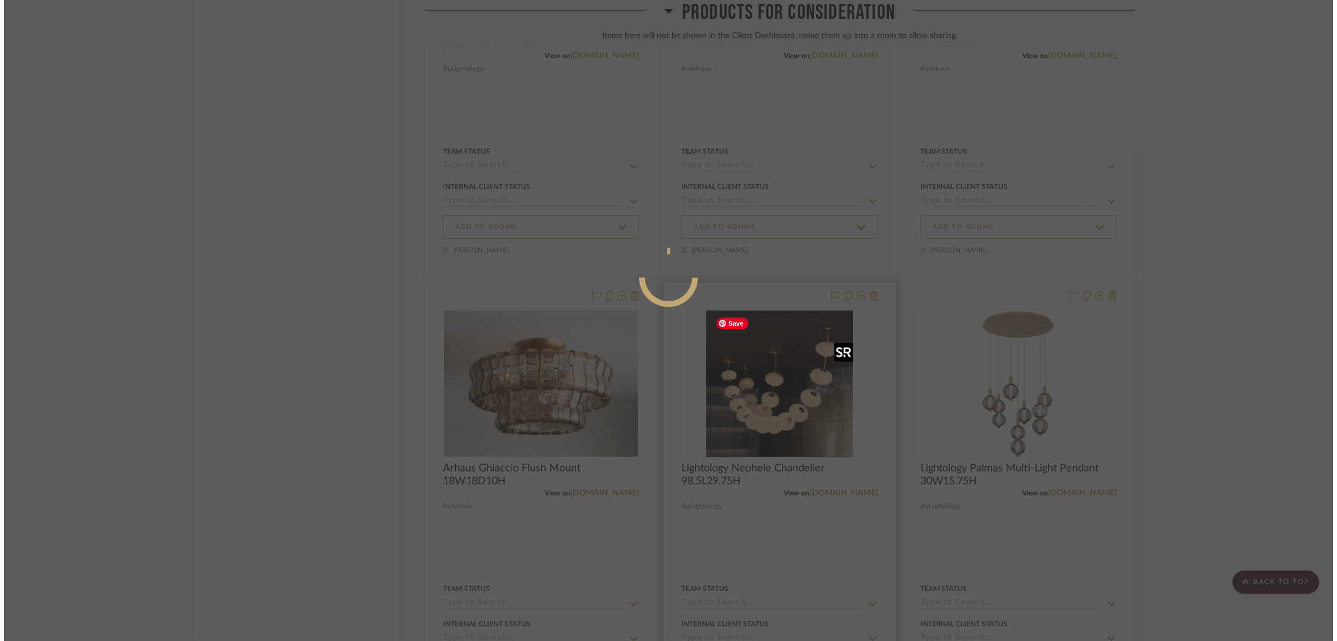
scroll to position [0, 0]
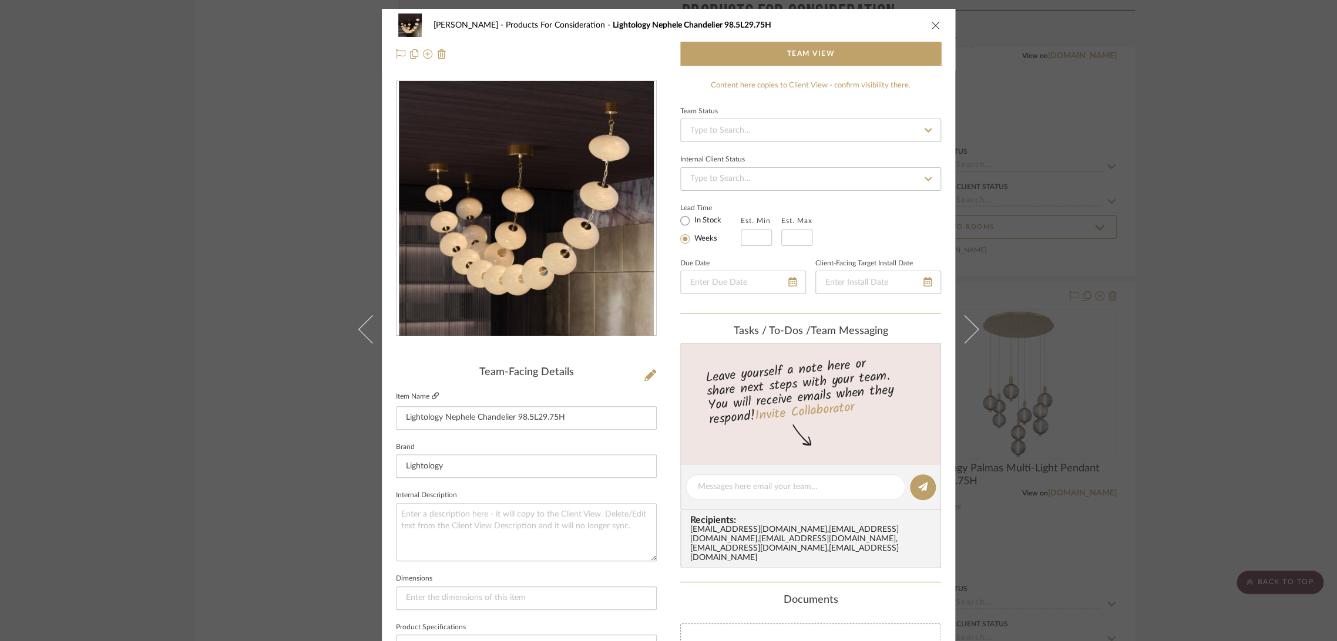
click at [432, 395] on icon at bounding box center [435, 395] width 7 height 7
click at [994, 179] on div "[PERSON_NAME] Products For Consideration Lightology Nephele Chandelier 98.5L29.…" at bounding box center [668, 320] width 1337 height 641
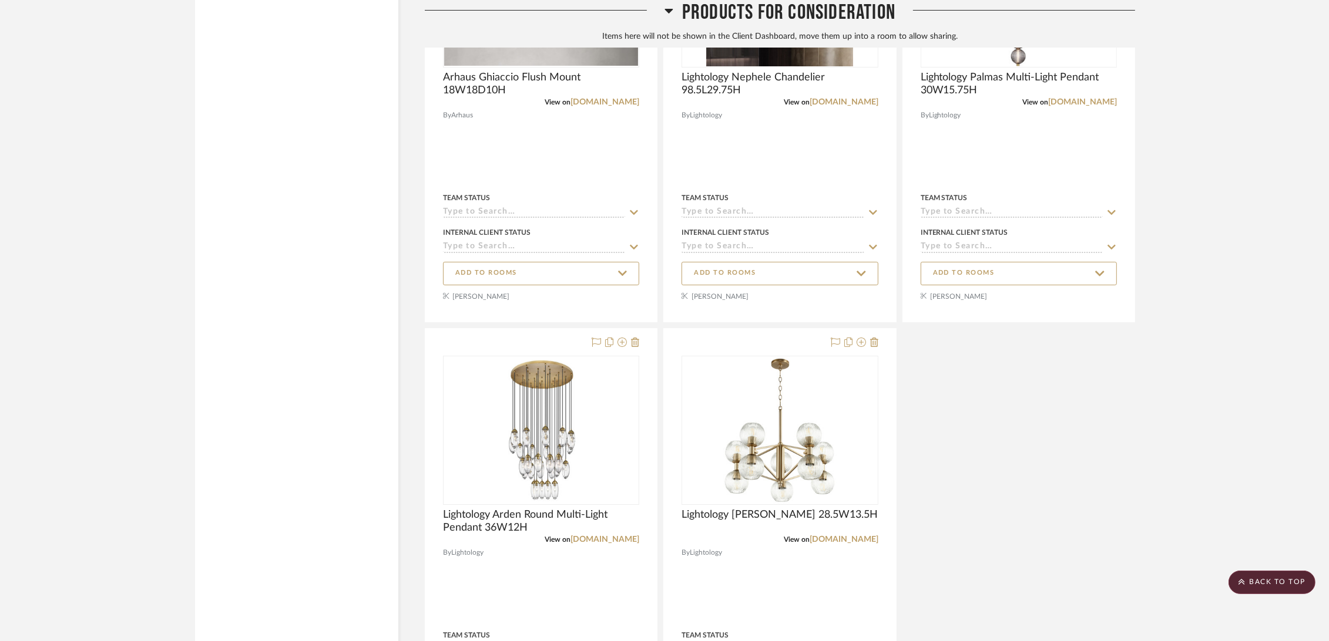
scroll to position [6300, 0]
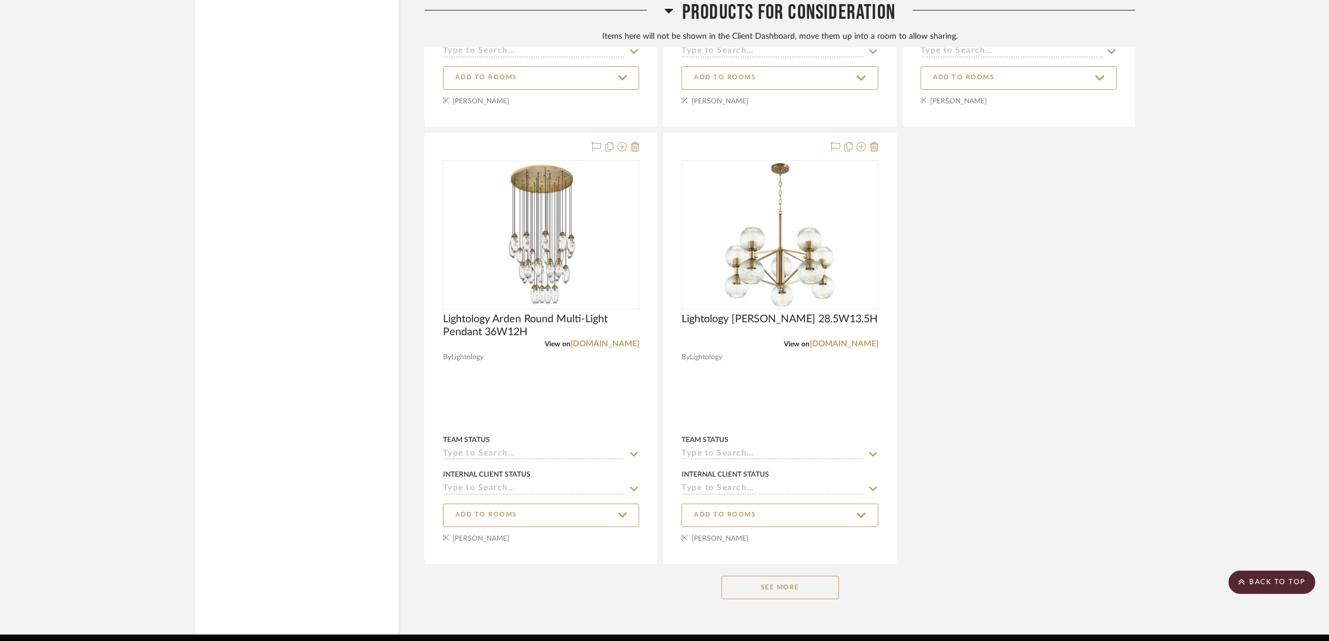
click at [771, 453] on button "See More" at bounding box center [779, 587] width 117 height 23
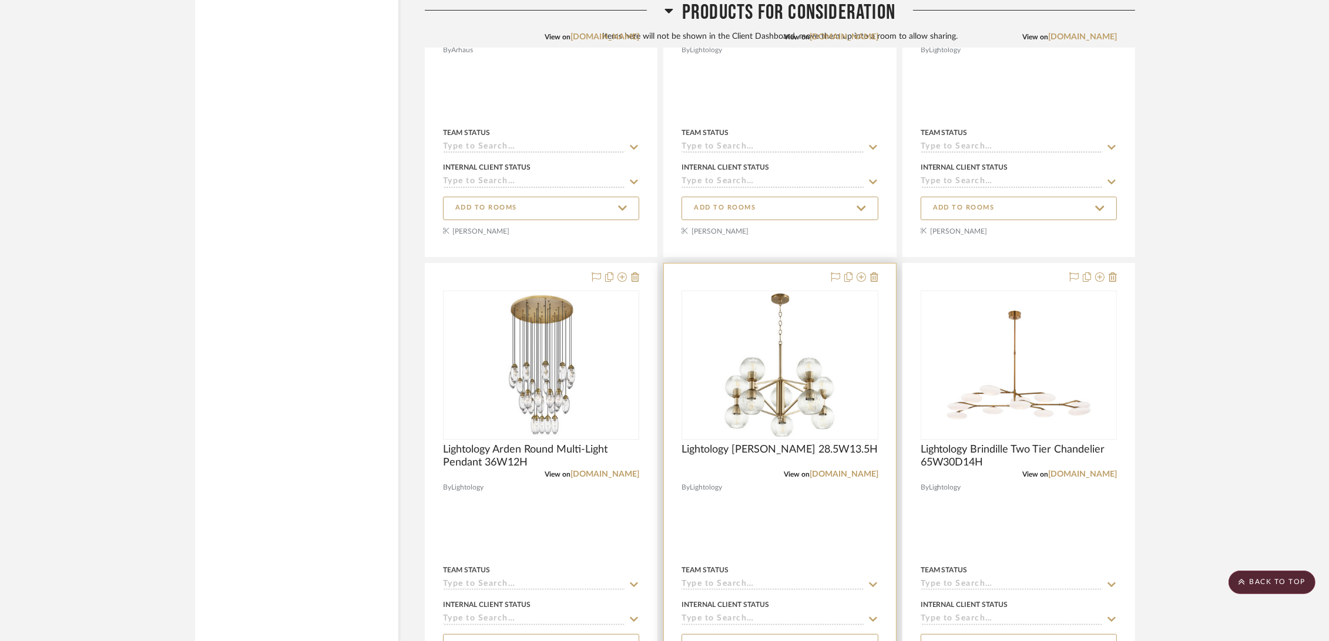
scroll to position [6104, 0]
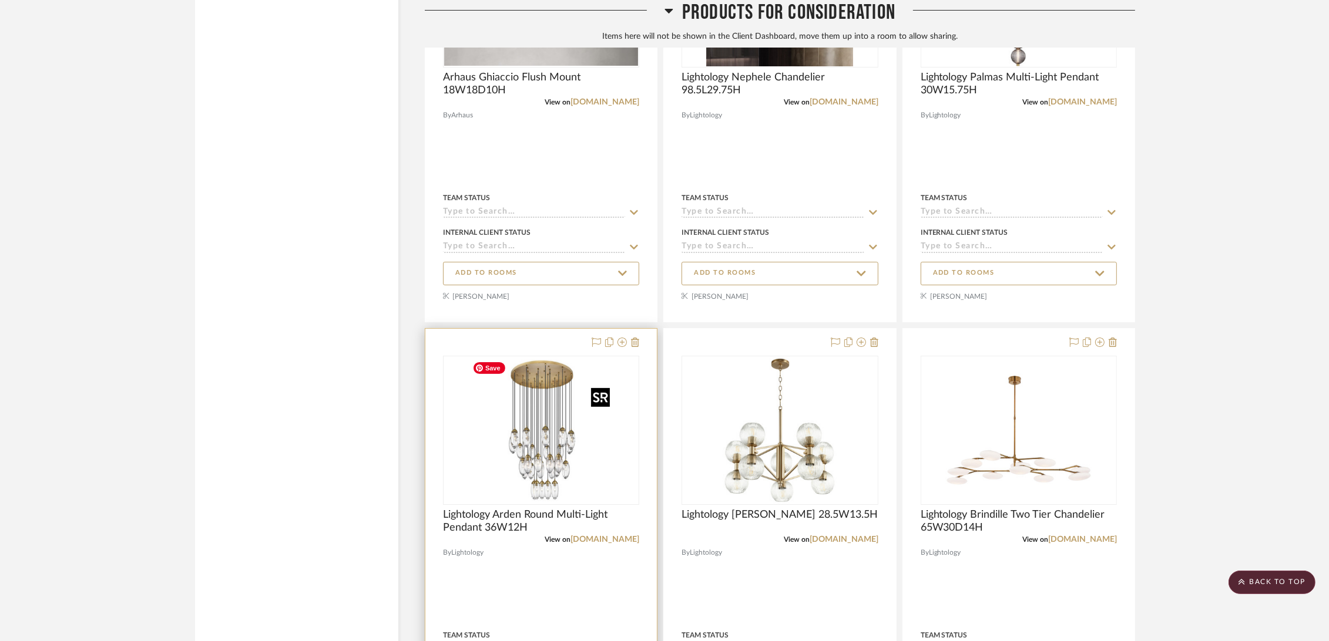
click at [562, 440] on img "0" at bounding box center [541, 430] width 147 height 147
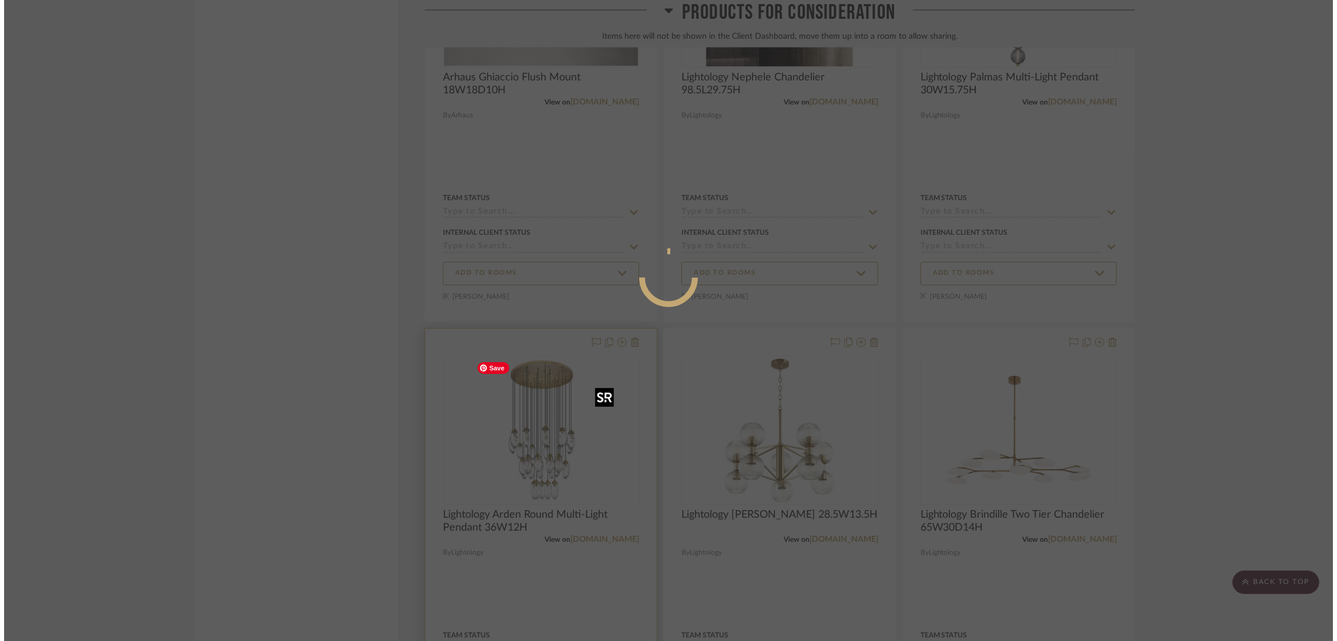
scroll to position [0, 0]
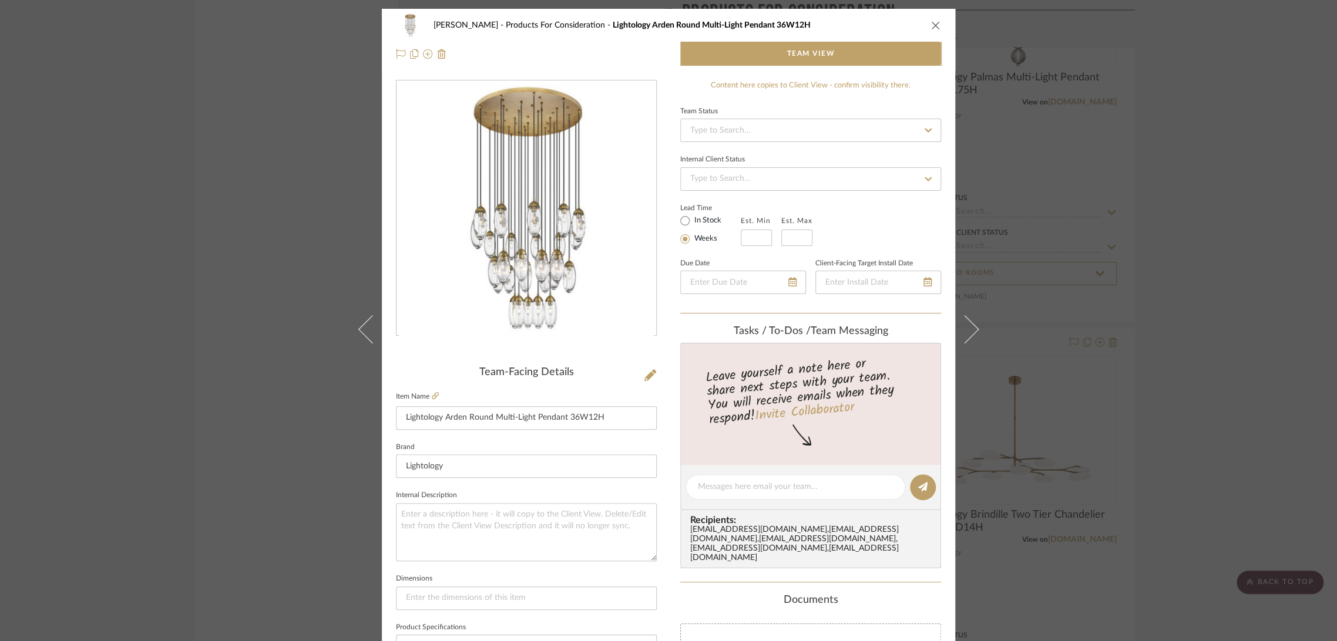
click at [935, 23] on icon "close" at bounding box center [935, 25] width 9 height 9
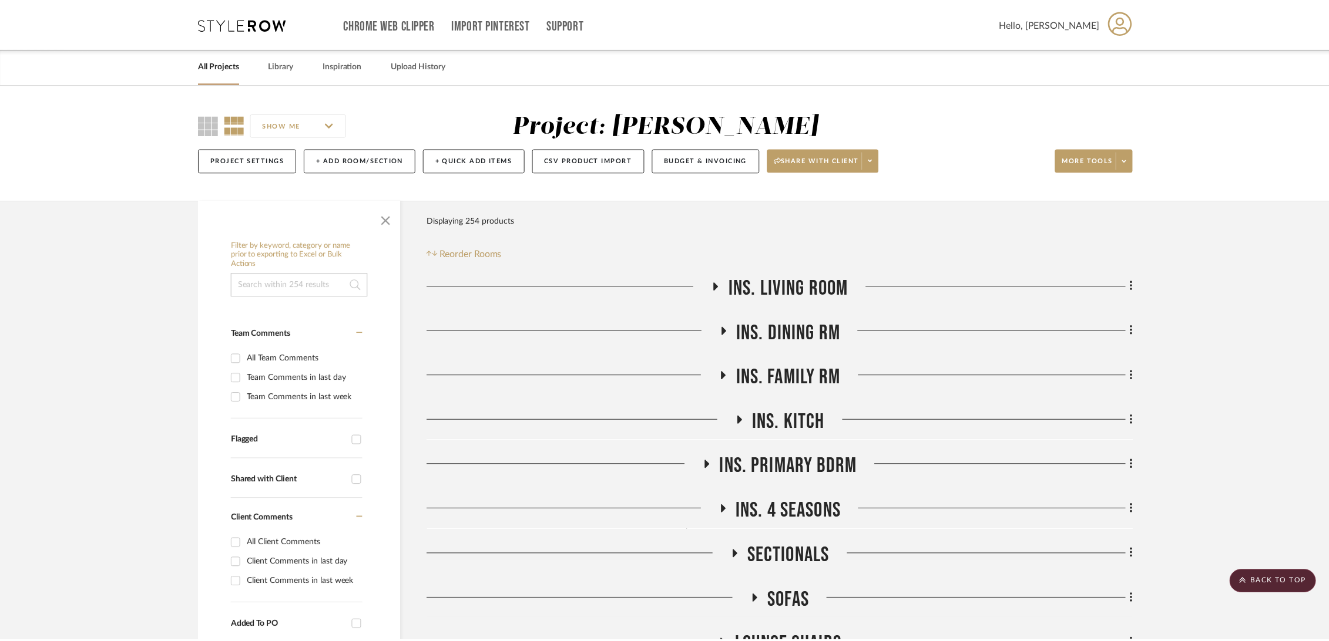
scroll to position [6104, 0]
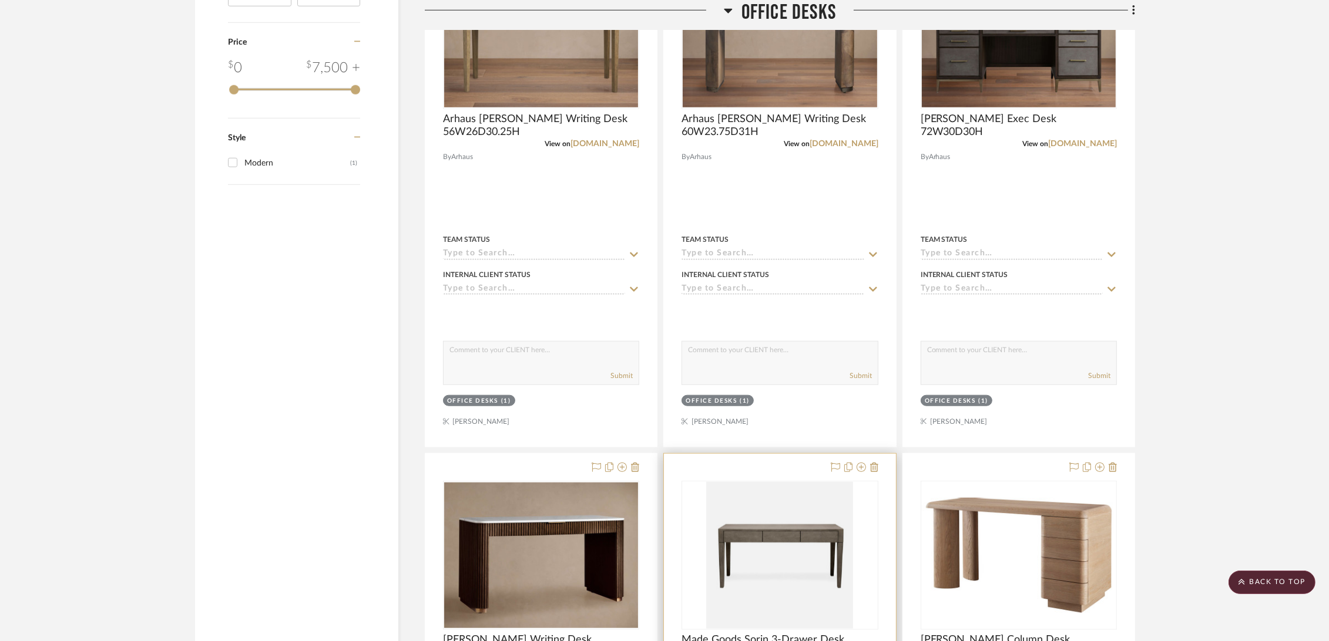
scroll to position [1339, 0]
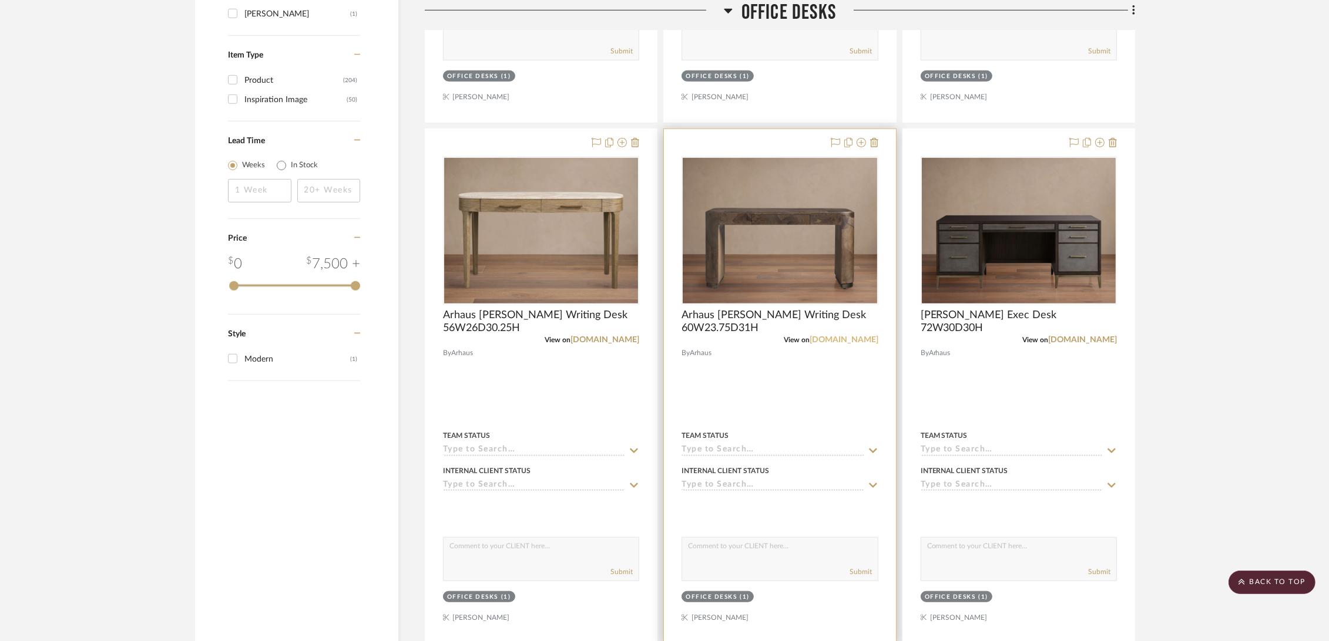
click at [853, 337] on link "[DOMAIN_NAME]" at bounding box center [843, 340] width 69 height 8
